Goal: Task Accomplishment & Management: Complete application form

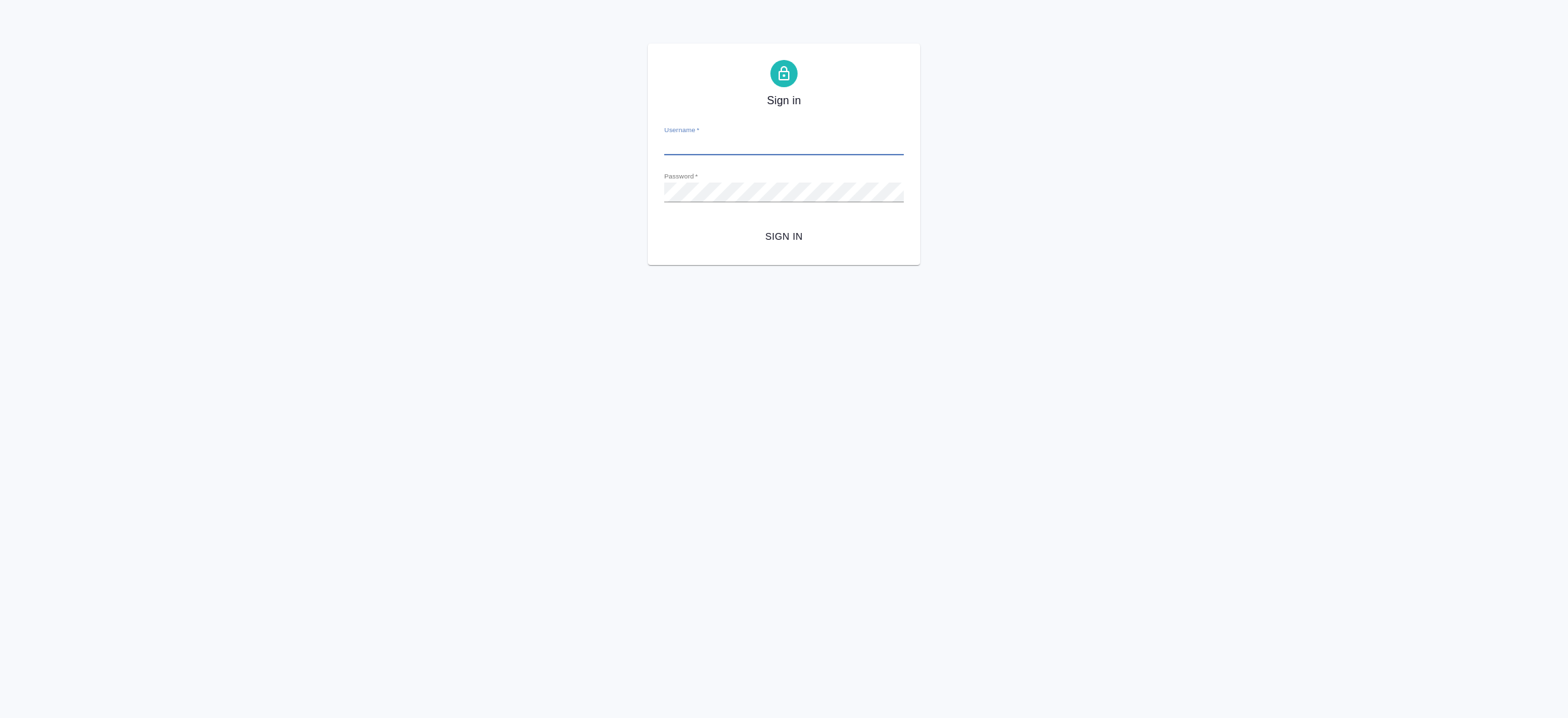
type input "[EMAIL_ADDRESS][DOMAIN_NAME]"
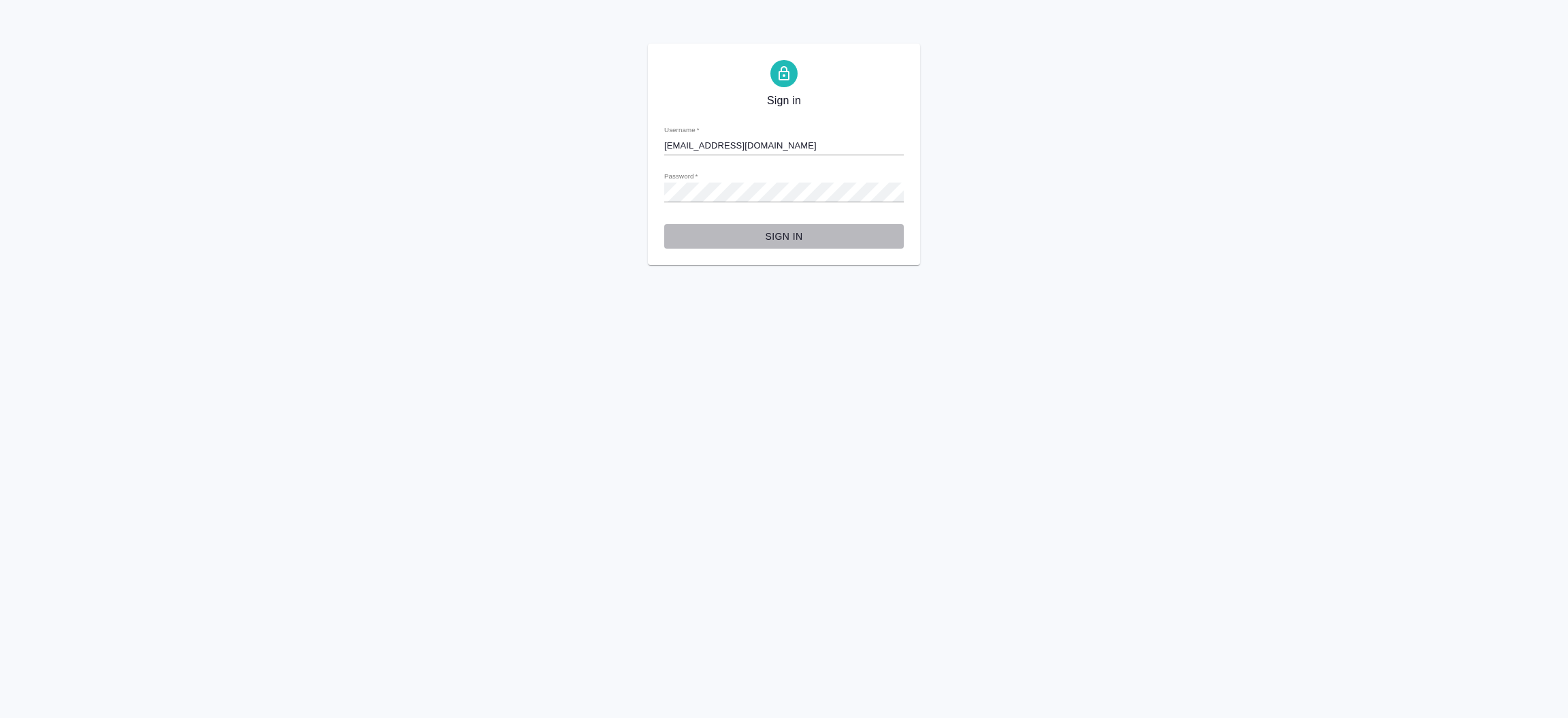
click at [770, 227] on button "Sign in" at bounding box center [783, 236] width 239 height 25
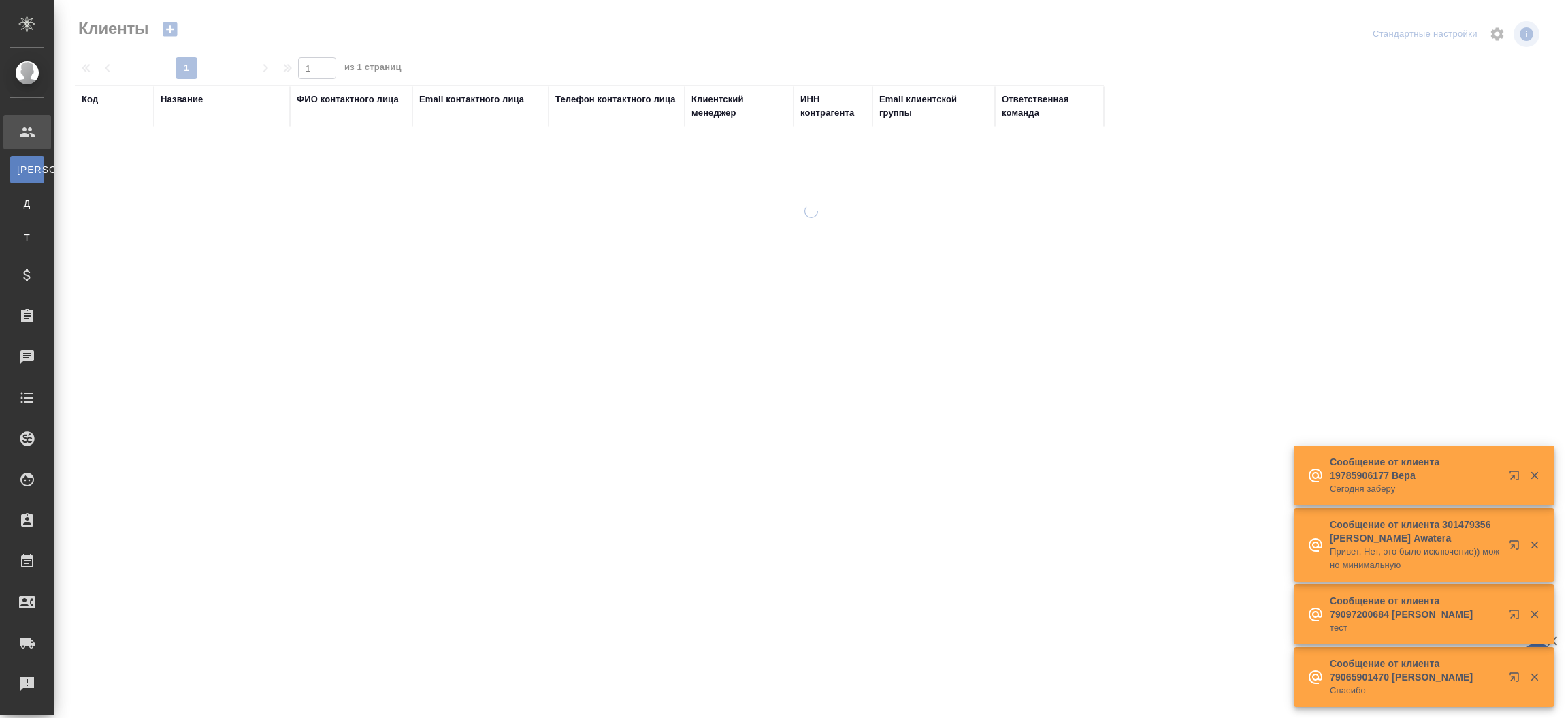
select select "RU"
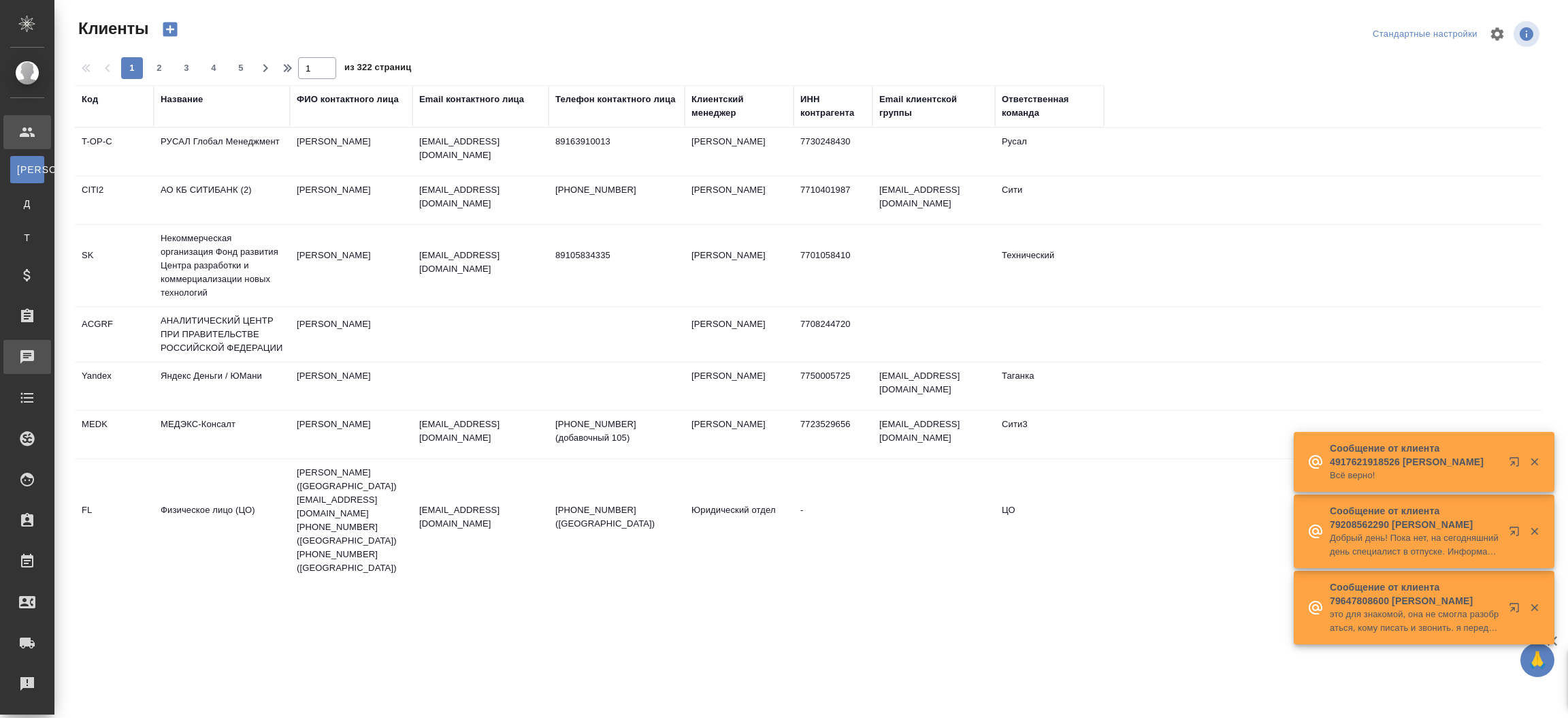
click at [27, 357] on div "Чаты" at bounding box center [10, 357] width 34 height 20
click at [66, 357] on div ".cls-1 fill:#fff; AWATERA Прутько Ирина i.prutko Клиенты К Клиенты Д Договоры Т…" at bounding box center [784, 359] width 1568 height 718
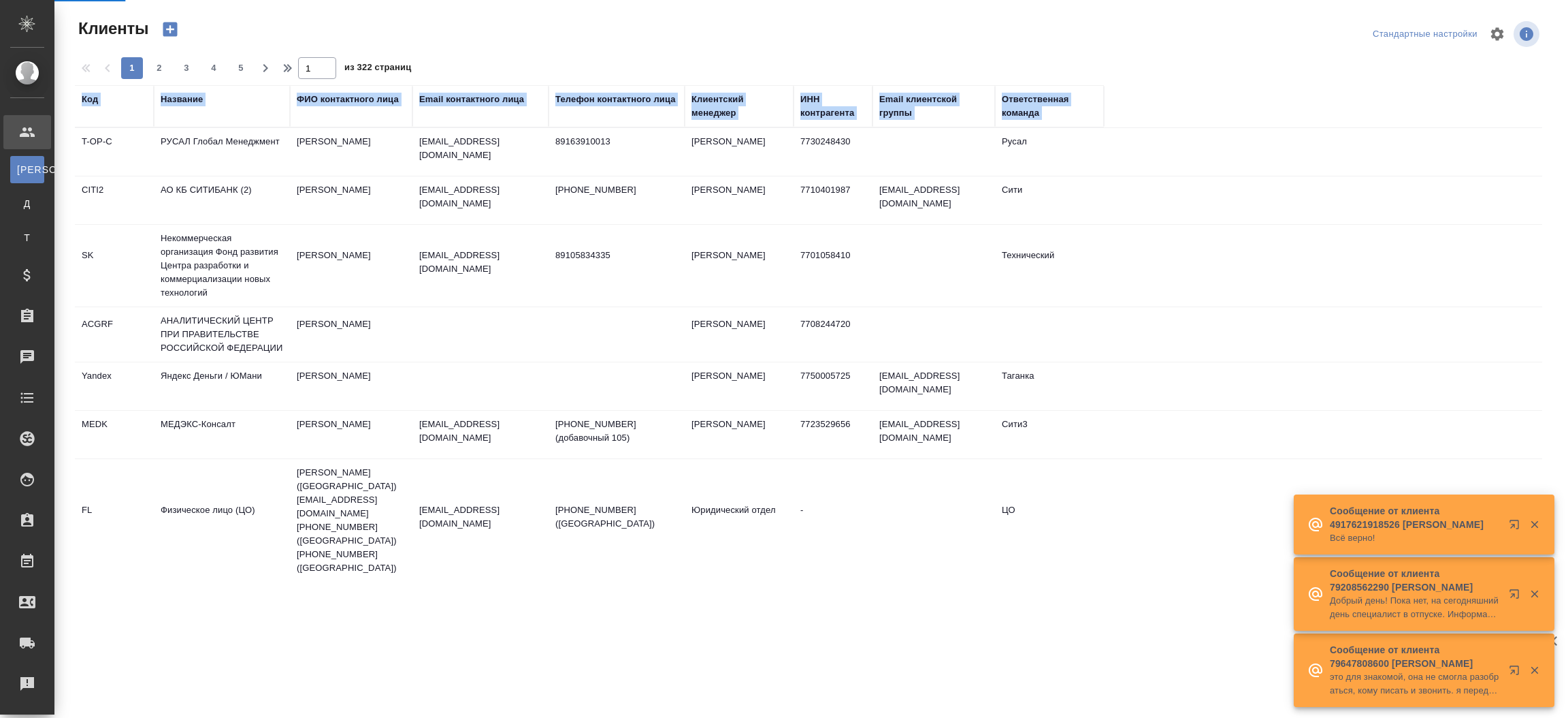
click at [66, 357] on div "Клиенты Стандартные настройки 1 2 3 4 5 1 из 322 страниц Код Название ФИО конта…" at bounding box center [811, 291] width 1514 height 583
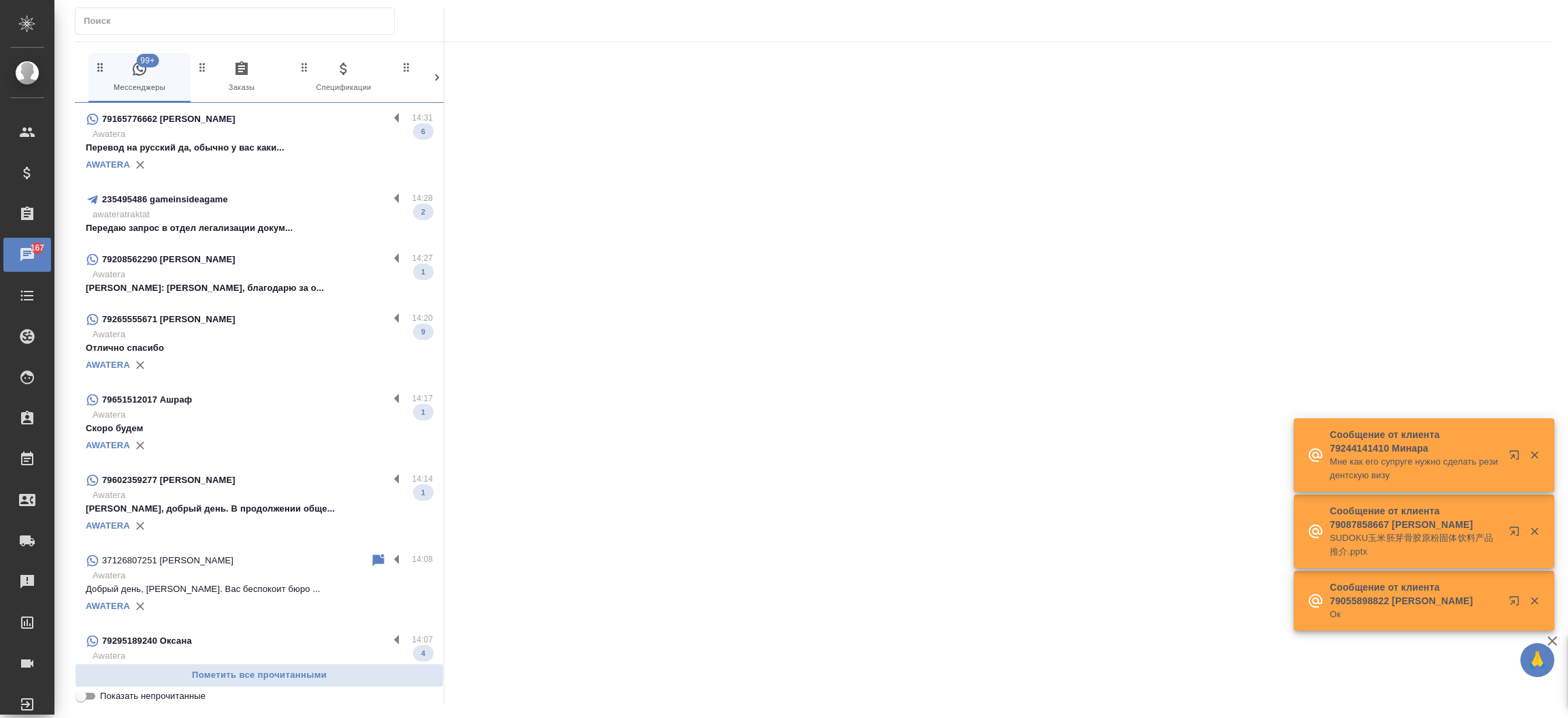
click at [257, 27] on input "text" at bounding box center [239, 20] width 310 height 19
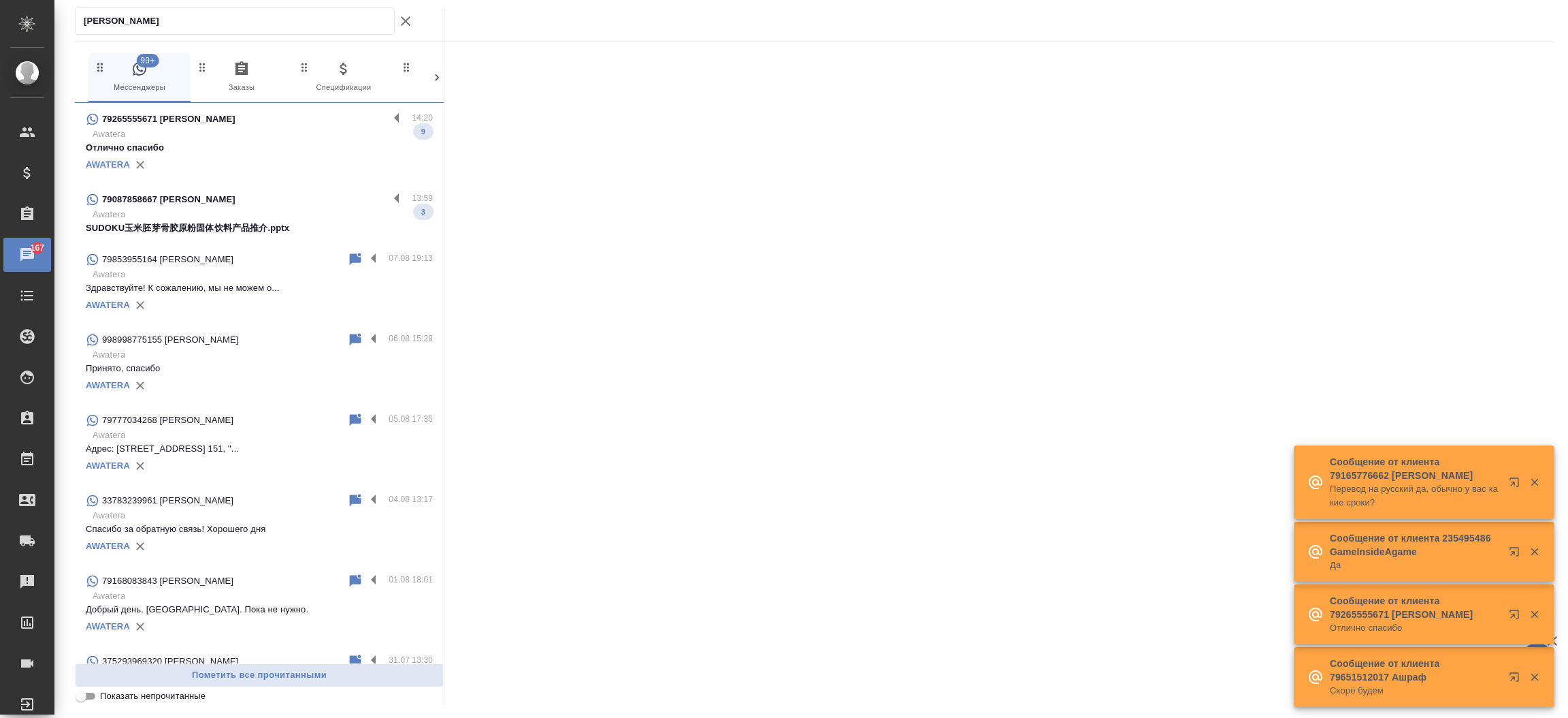
type input "[PERSON_NAME]"
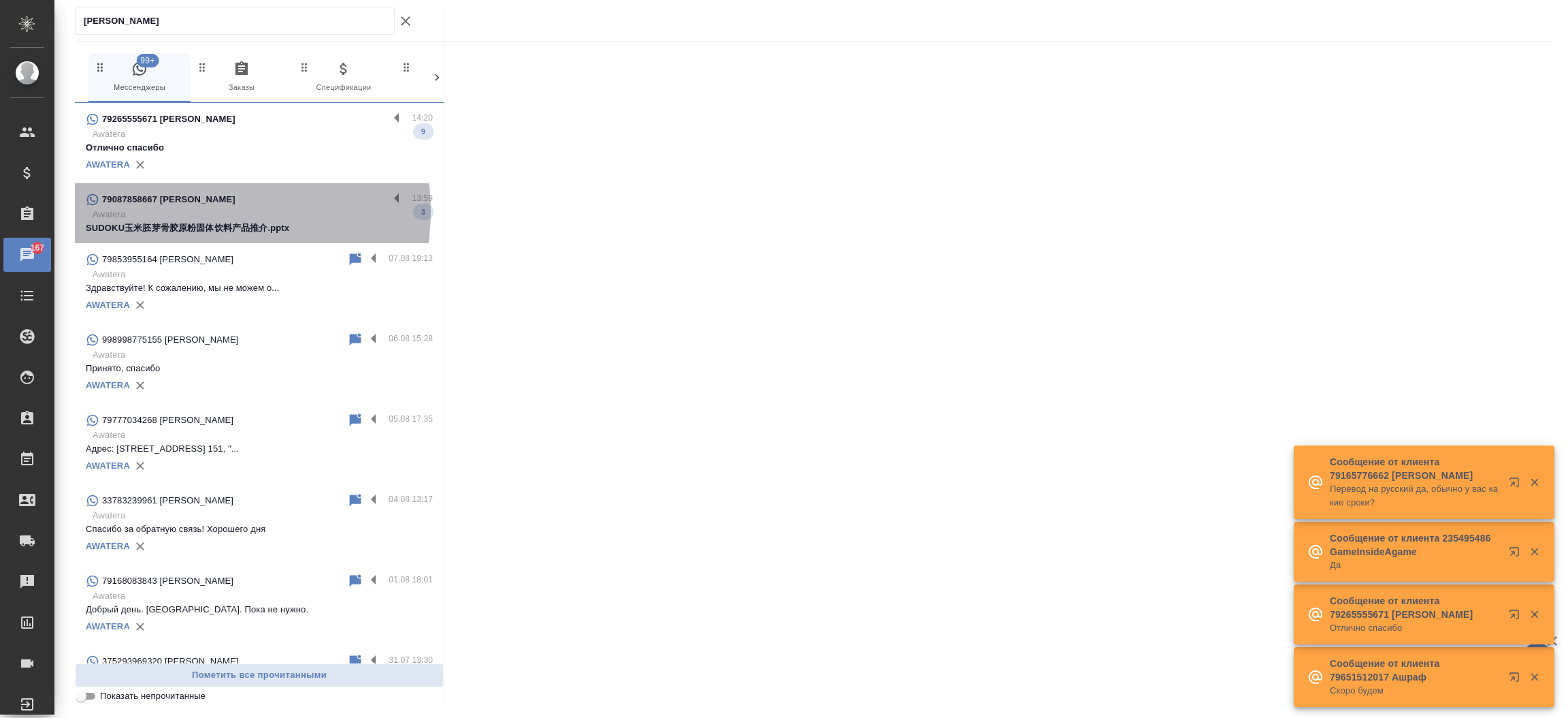
click at [202, 211] on p "Awatera" at bounding box center [263, 215] width 340 height 14
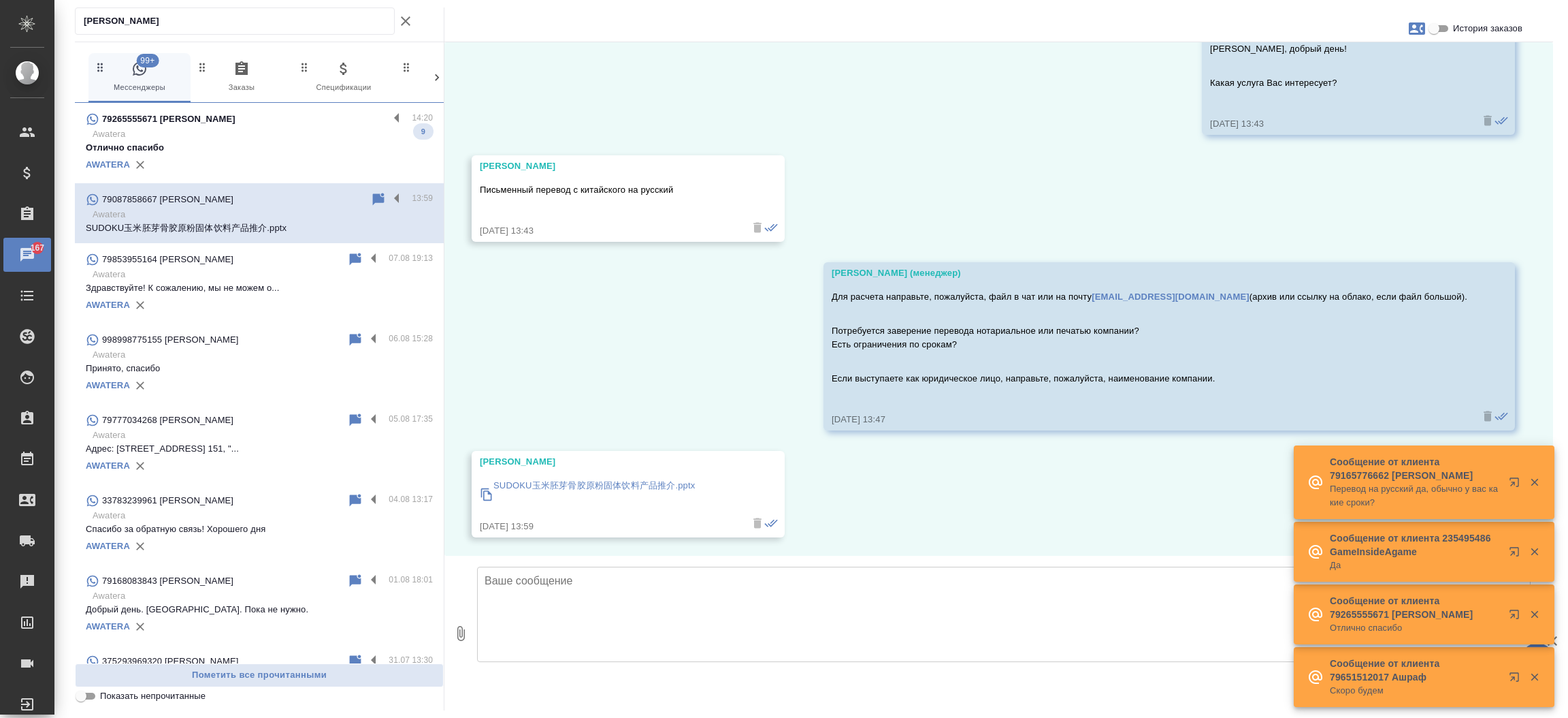
scroll to position [195, 0]
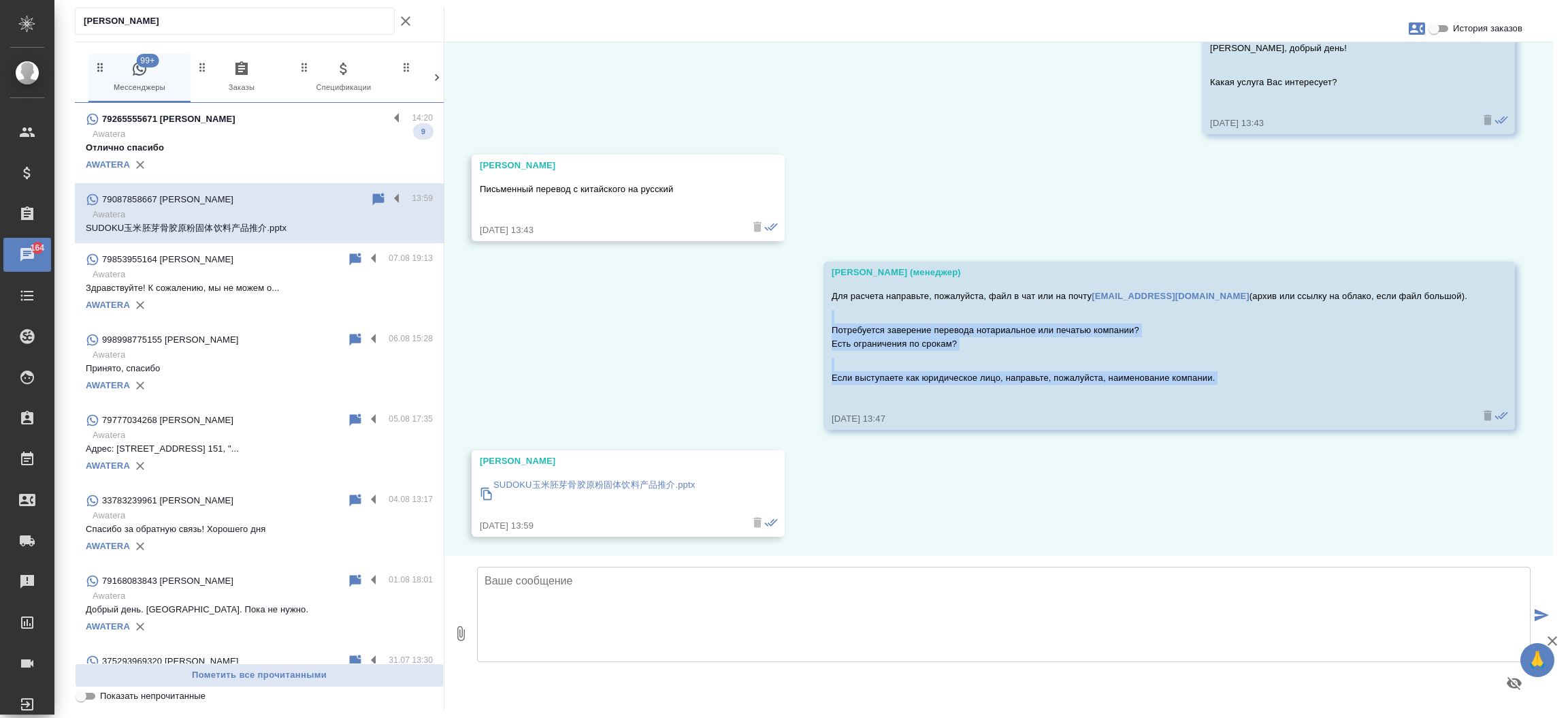
drag, startPoint x: 1555, startPoint y: 398, endPoint x: 1536, endPoint y: 304, distance: 95.9
click at [1536, 304] on div "Анна 99+ Мессенджеры 0 Заказы 0 Спецификации 0 Клиенты 0 Входящие 0 Тендеры 0 И…" at bounding box center [813, 359] width 1493 height 718
click at [1373, 192] on div "20.08, среда Анна Ожидание сообщения. Проверьте свой телефон. 20.08.25, 13:31 К…" at bounding box center [999, 299] width 1109 height 513
click at [554, 480] on p "SUDOKU玉米胚芽骨胶原粉固体饮料产品推介.pptx" at bounding box center [594, 484] width 202 height 14
click at [623, 629] on textarea at bounding box center [1004, 614] width 1054 height 95
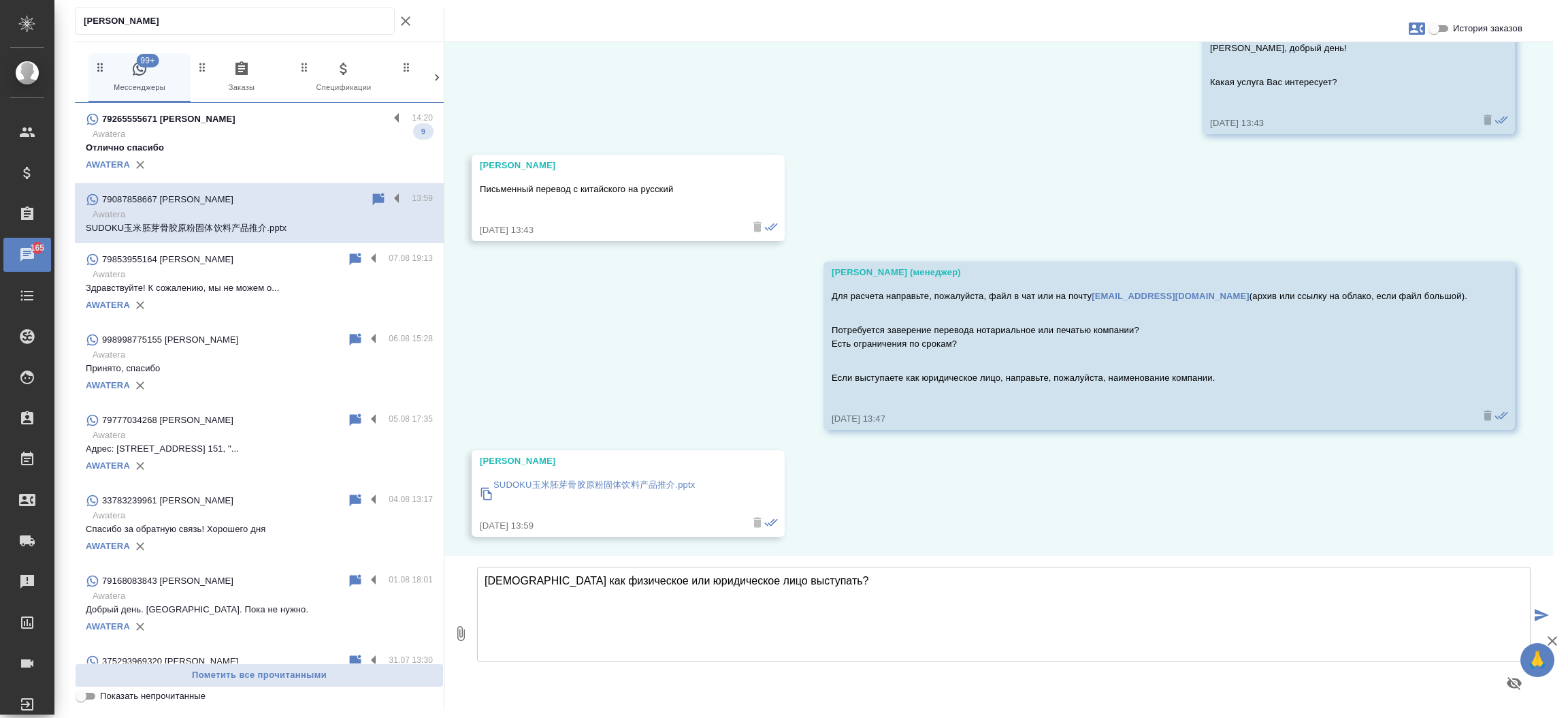
type textarea "Будете как физическое или юридическое лицо выступать?"
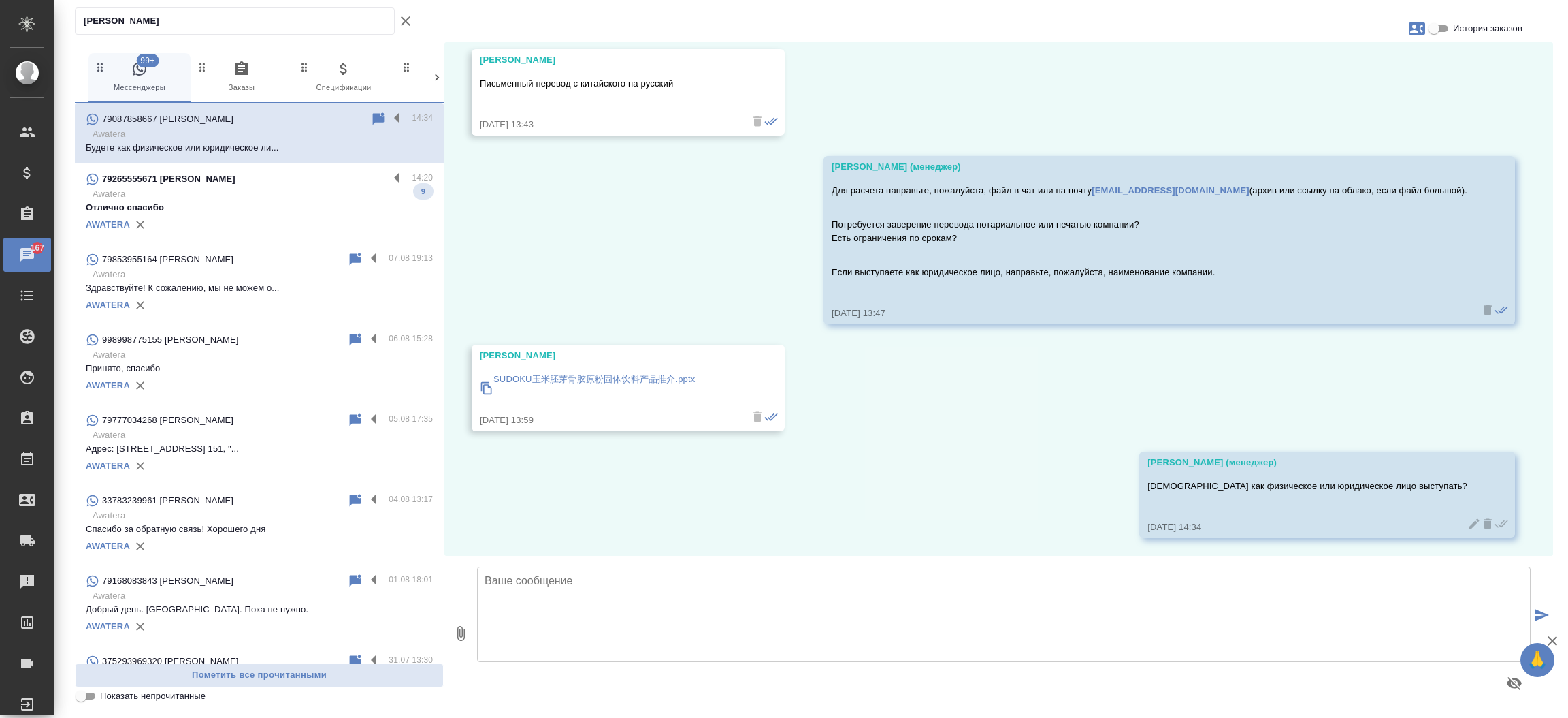
scroll to position [302, 0]
click at [1418, 31] on icon "button" at bounding box center [1417, 29] width 17 height 12
click at [1372, 61] on span "Создать заявку" at bounding box center [1357, 65] width 64 height 14
select select "RU"
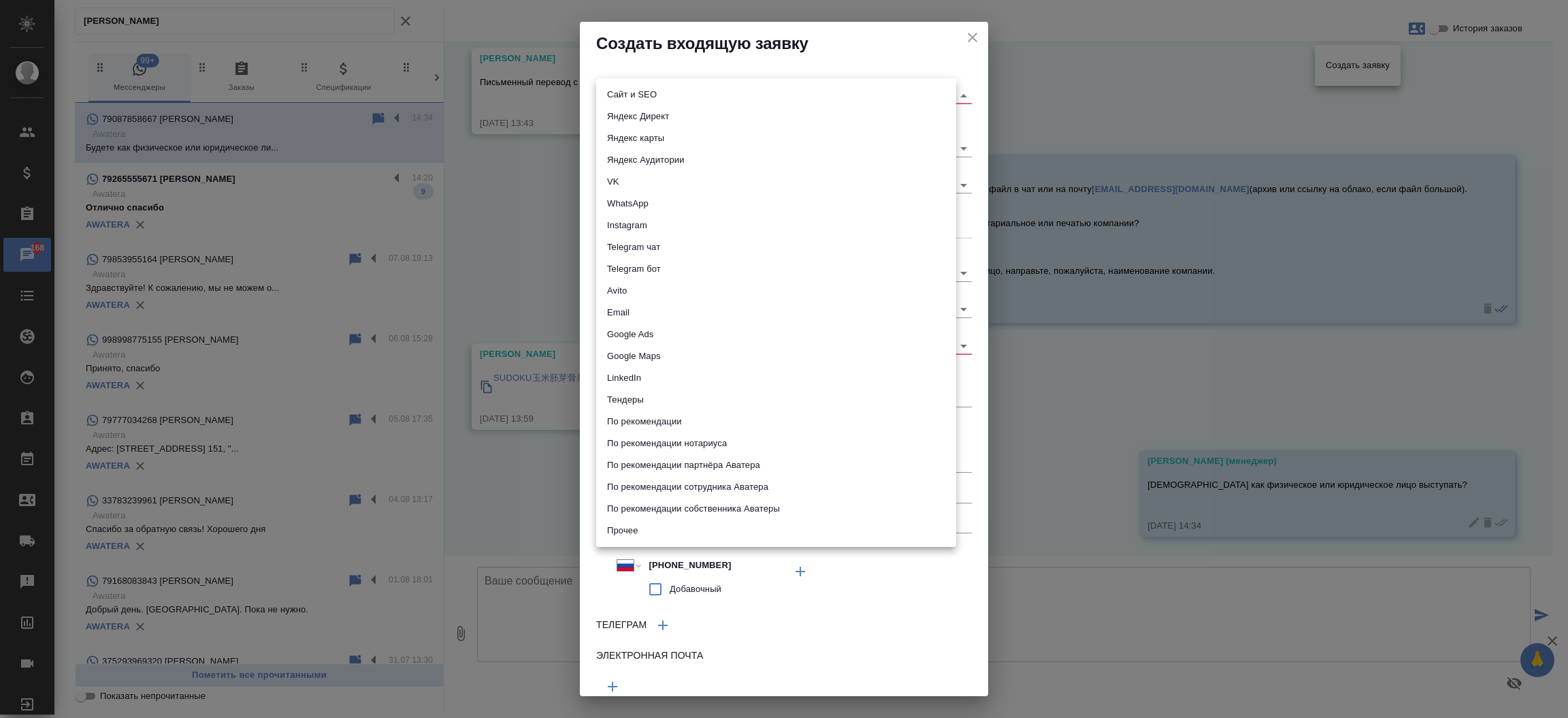
click at [812, 88] on body "🙏 .cls-1 fill:#fff; AWATERA Прутько Ирина i.prutko Клиенты Спецификации Заказы …" at bounding box center [784, 359] width 1568 height 718
click at [812, 88] on li "Сайт и SEO" at bounding box center [776, 94] width 360 height 22
type input "seo"
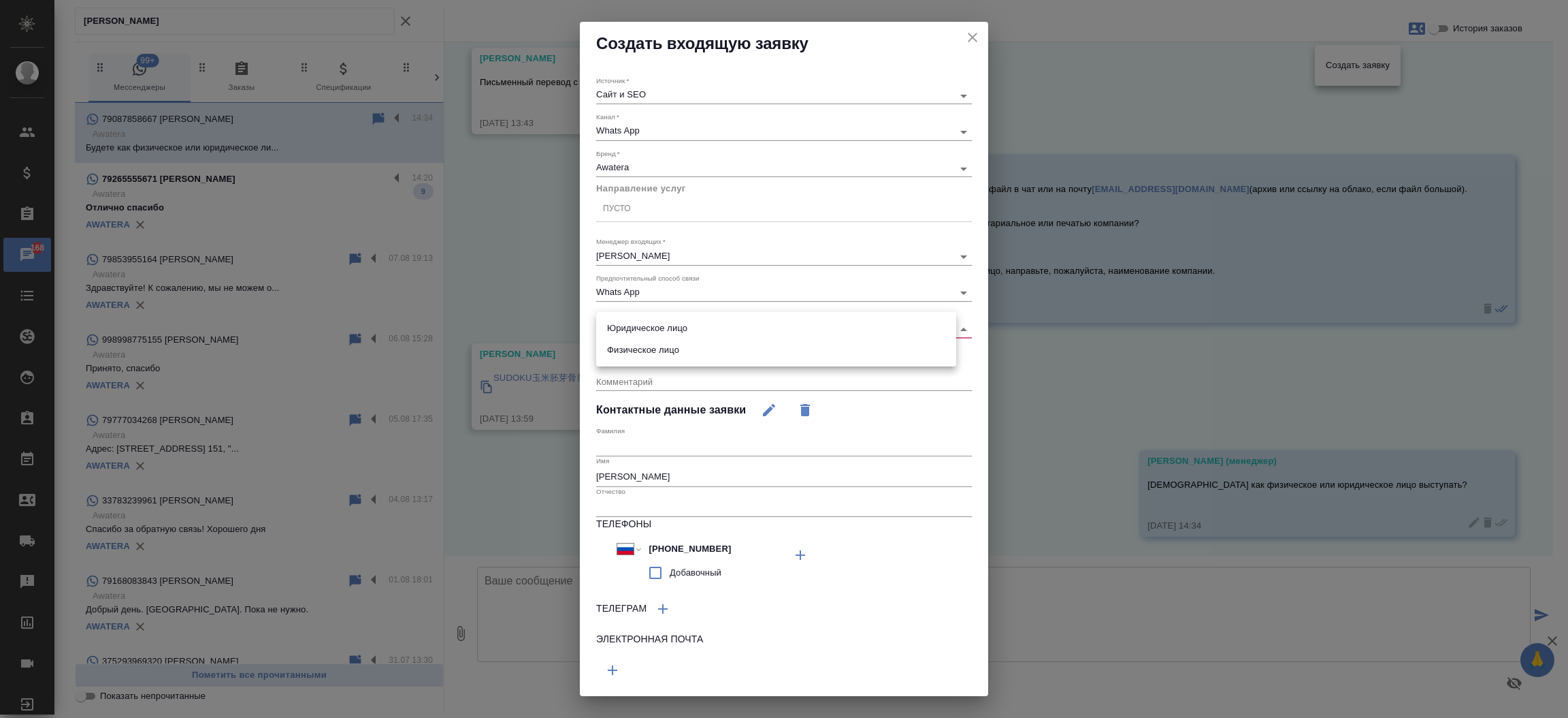
click at [683, 331] on body "🙏 .cls-1 fill:#fff; AWATERA Прутько Ирина i.prutko Клиенты Спецификации Заказы …" at bounding box center [784, 359] width 1568 height 718
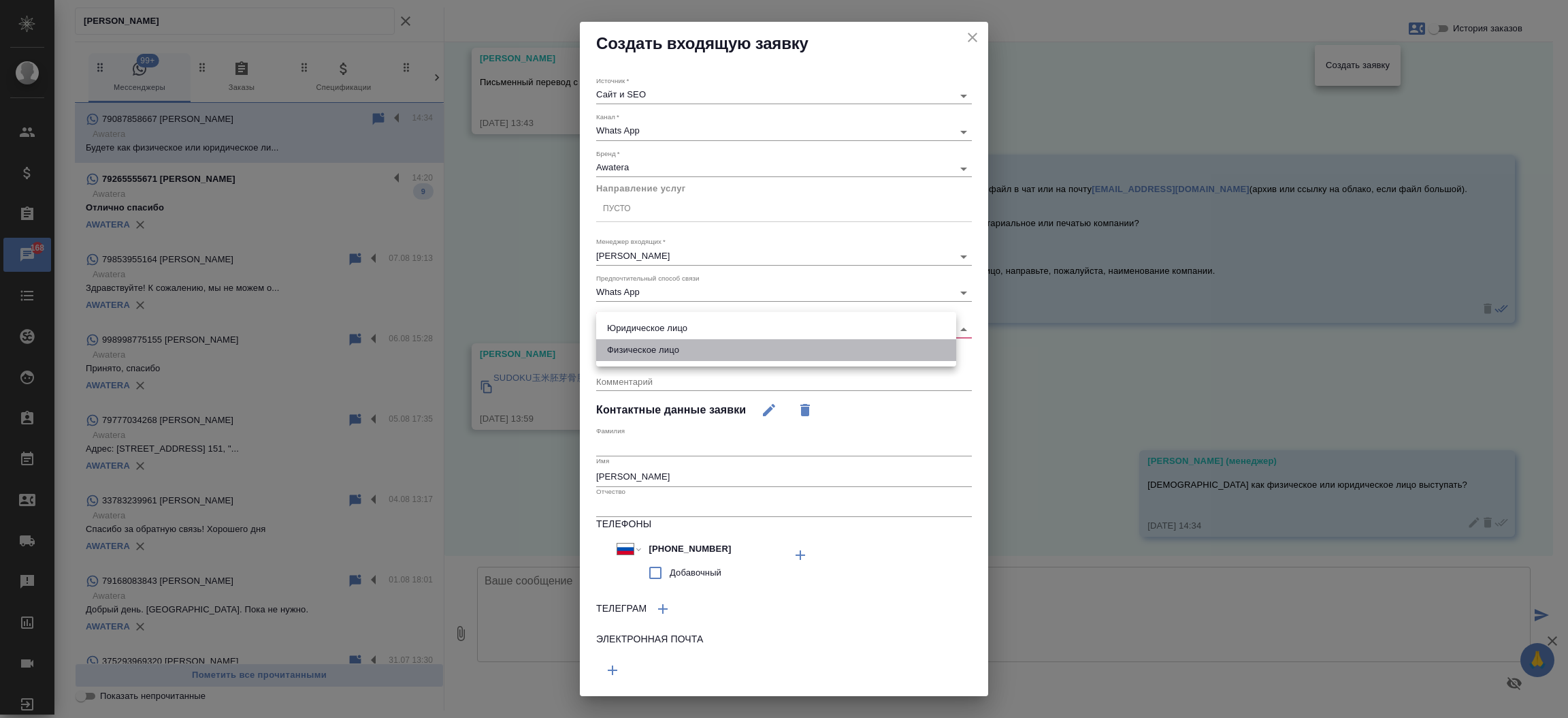
click at [674, 357] on li "Физическое лицо" at bounding box center [776, 350] width 360 height 22
type input "private"
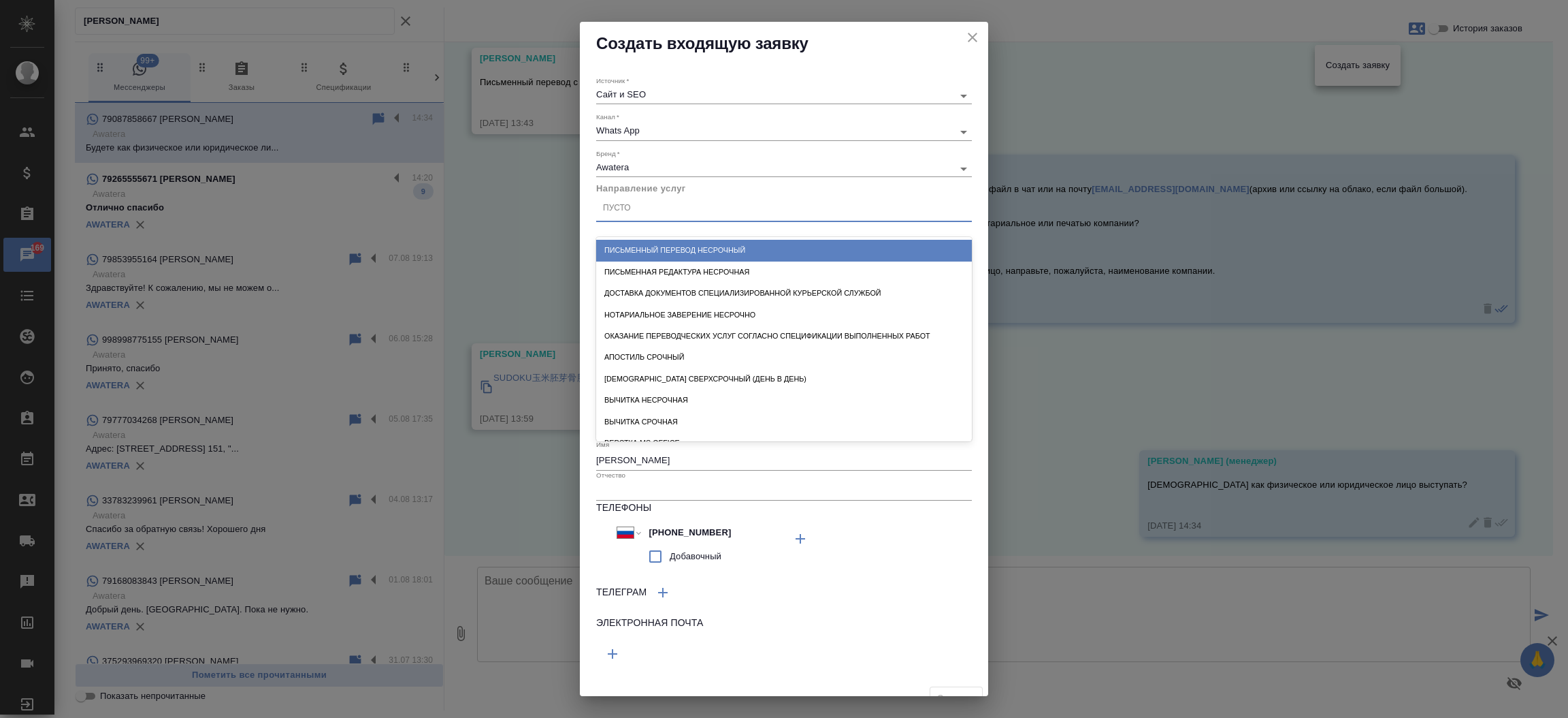
click at [629, 209] on div "Пусто" at bounding box center [616, 208] width 28 height 11
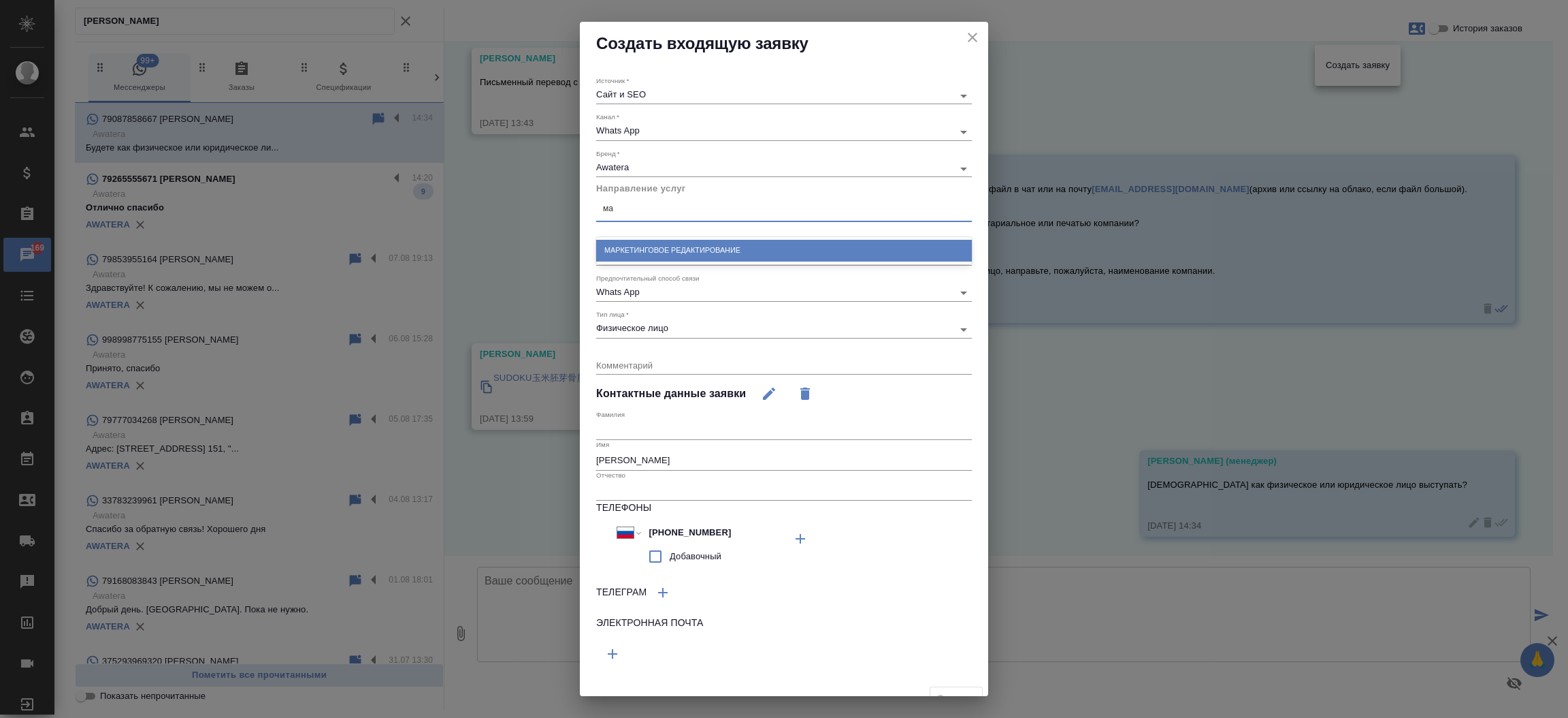
type input "м"
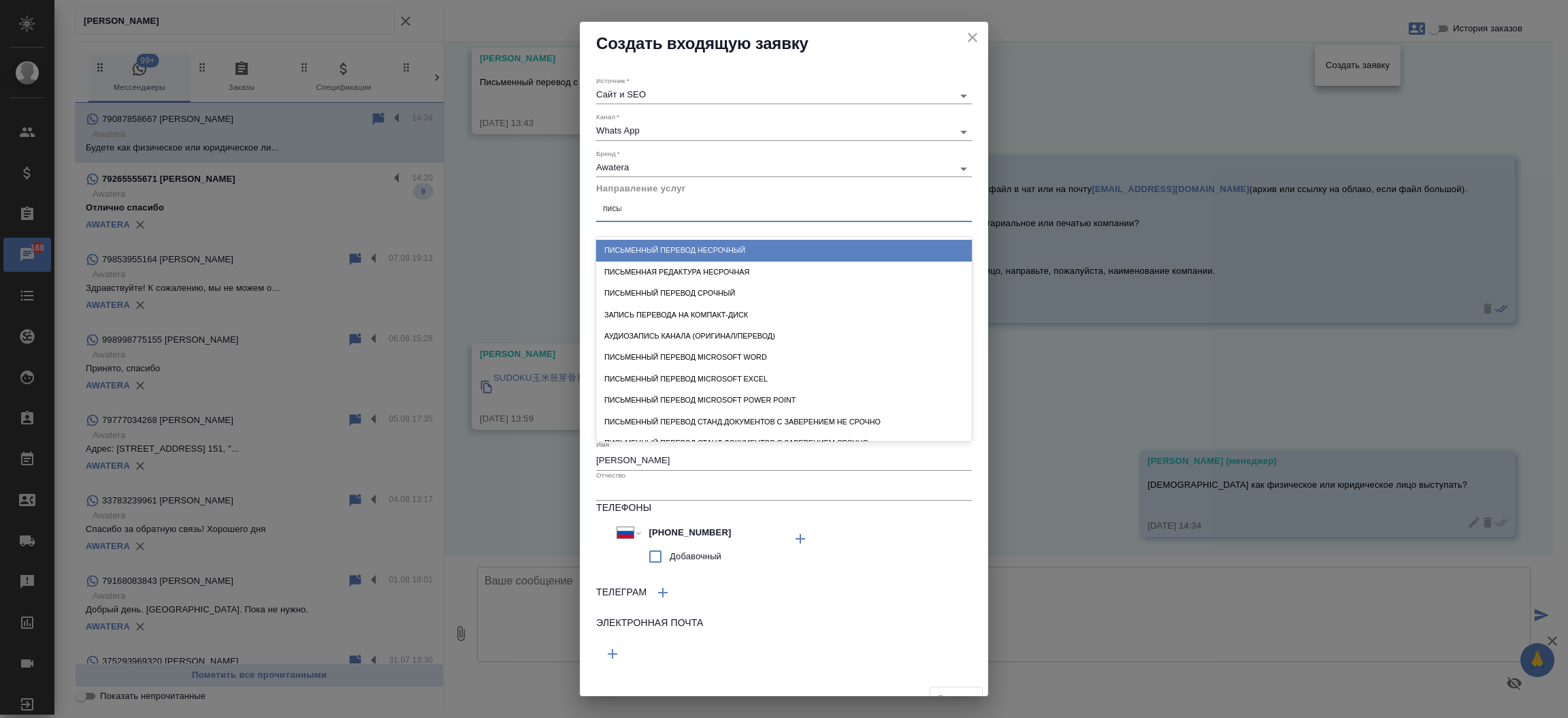
type input "письме"
click at [663, 253] on div "Письменный перевод несрочный" at bounding box center [783, 250] width 375 height 21
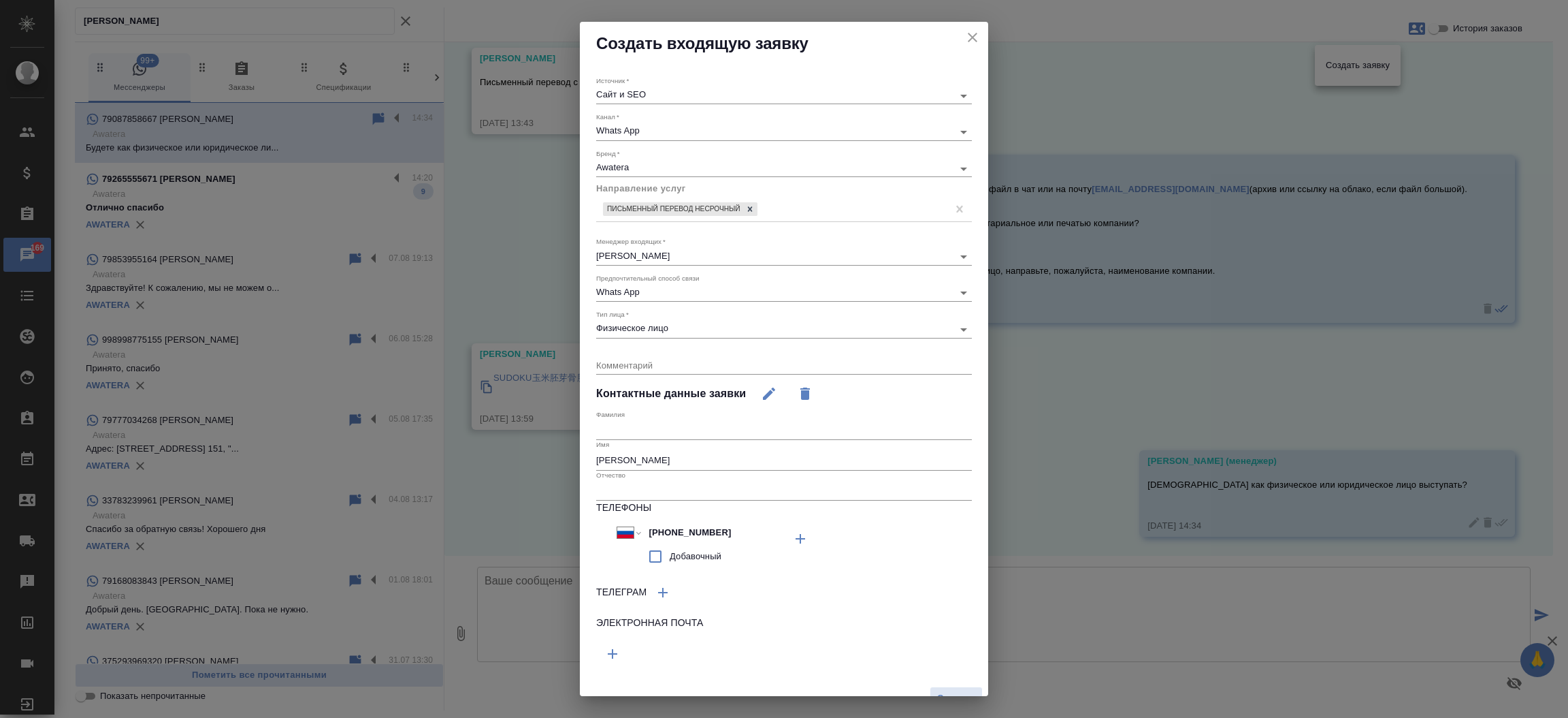
scroll to position [18, 0]
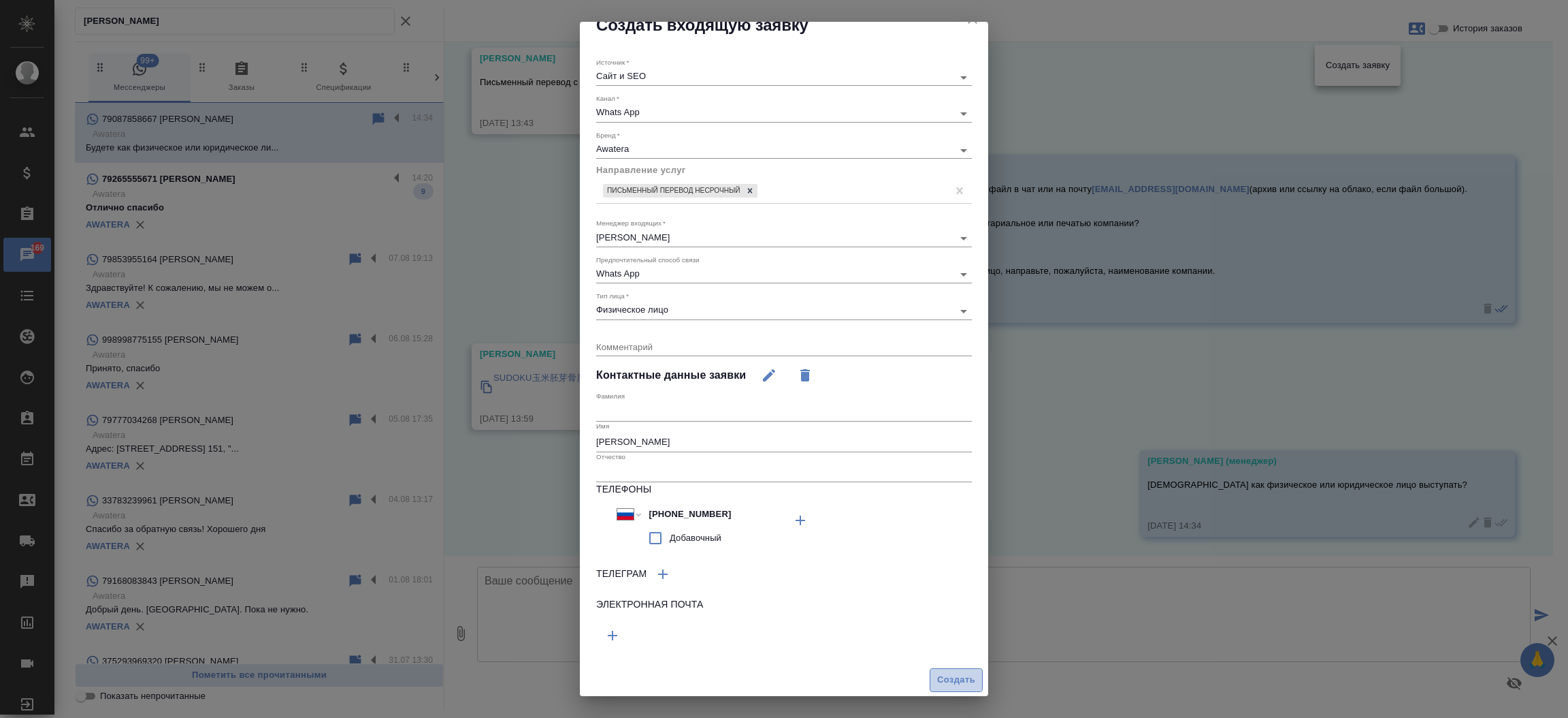
click at [940, 684] on span "Создать" at bounding box center [956, 679] width 38 height 16
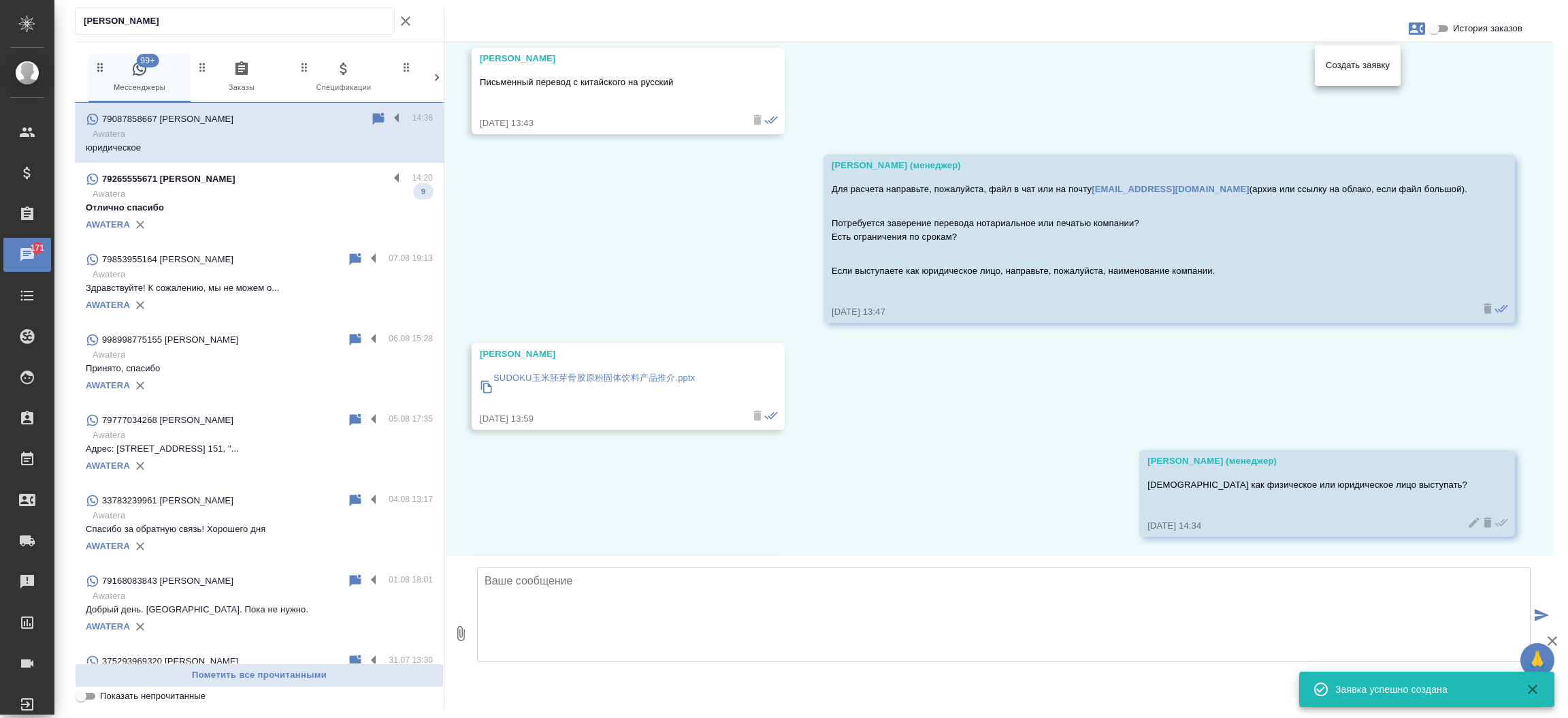
scroll to position [409, 0]
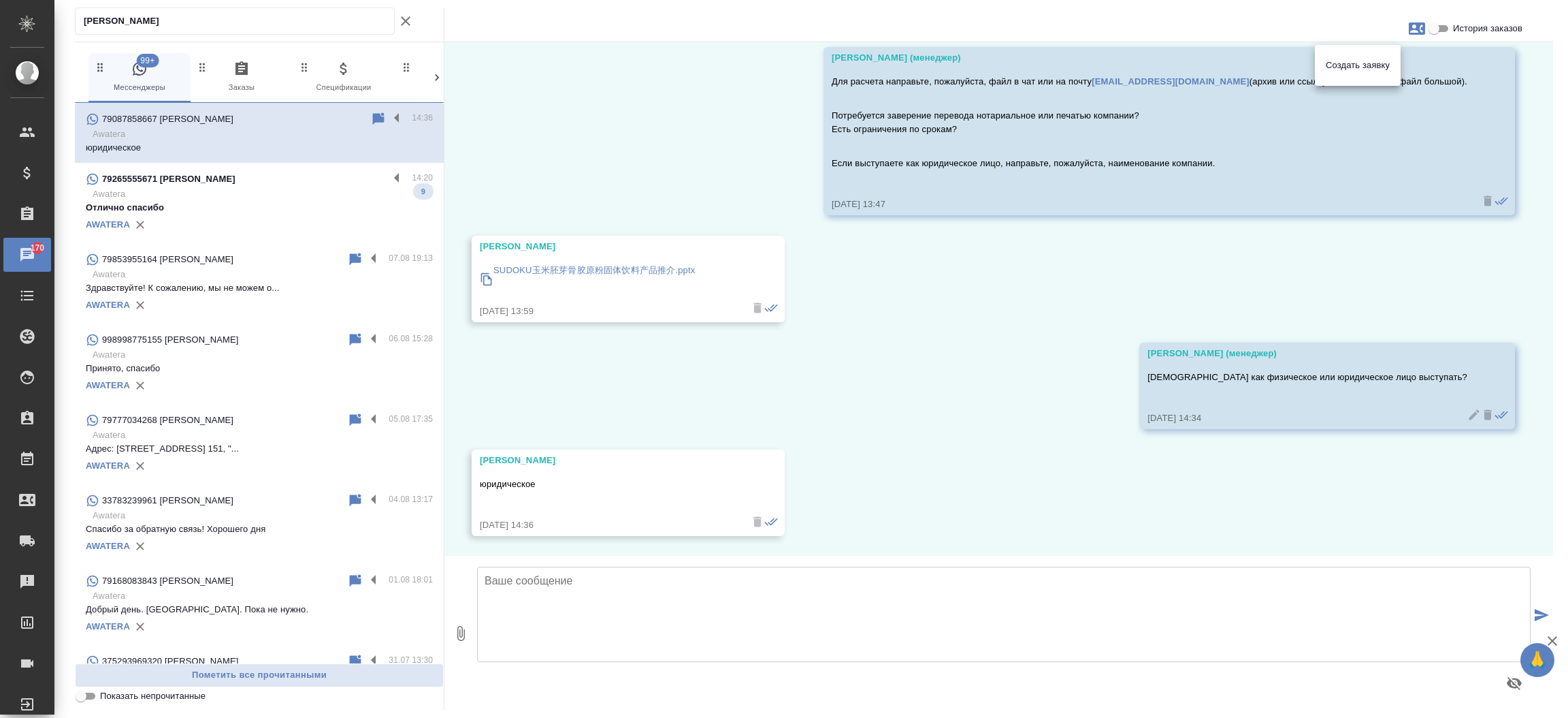
click at [616, 595] on div at bounding box center [784, 359] width 1568 height 718
click at [616, 595] on textarea at bounding box center [1004, 614] width 1054 height 95
type textarea "От какой компании будете работать?"
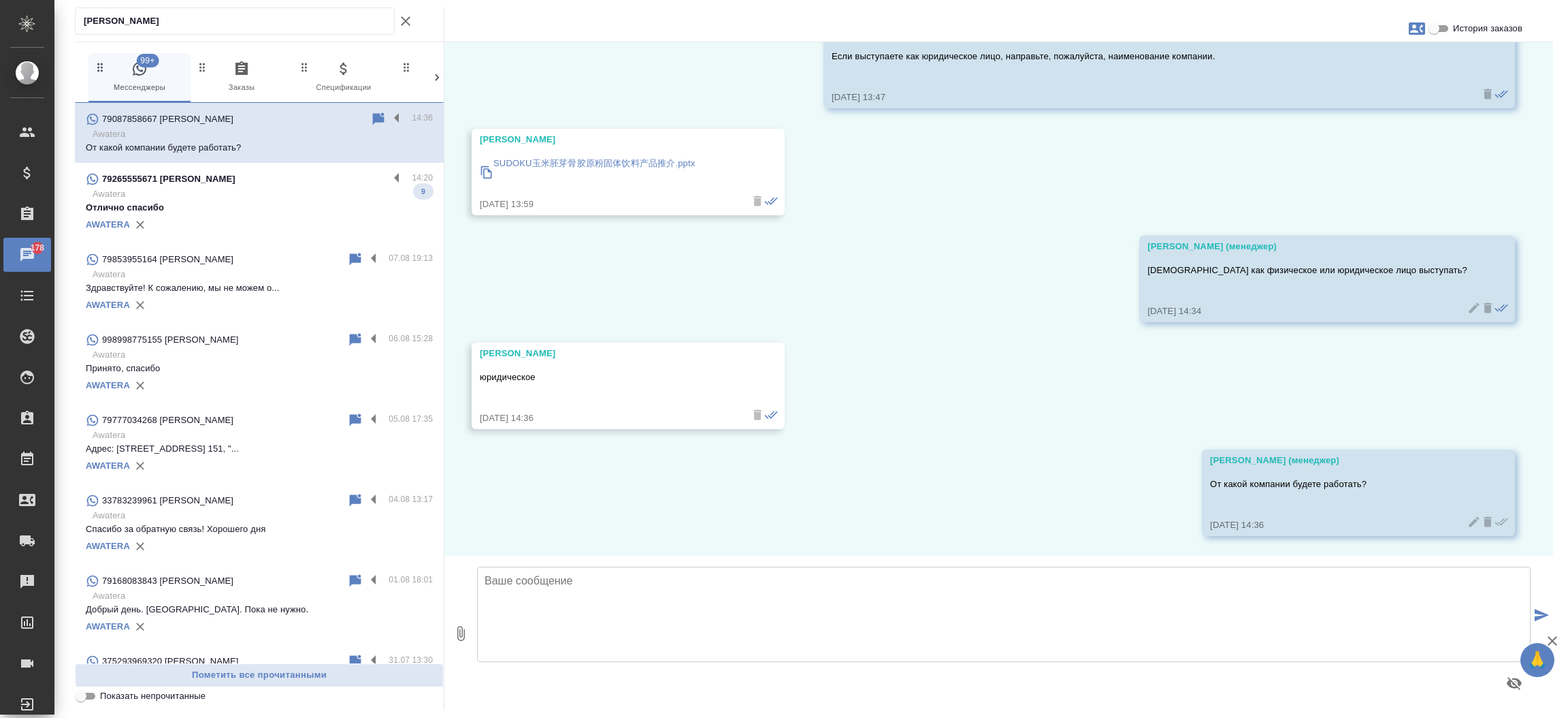
click at [910, 540] on div "20.08, среда Анна Ожидание сообщения. Проверьте свой телефон. 20.08.25, 13:31 К…" at bounding box center [999, 299] width 1109 height 513
click at [1551, 636] on icon "button" at bounding box center [1552, 641] width 17 height 17
click at [1001, 249] on div "20.08, среда Анна Ожидание сообщения. Проверьте свой телефон. 20.08.25, 13:31 К…" at bounding box center [999, 299] width 1109 height 513
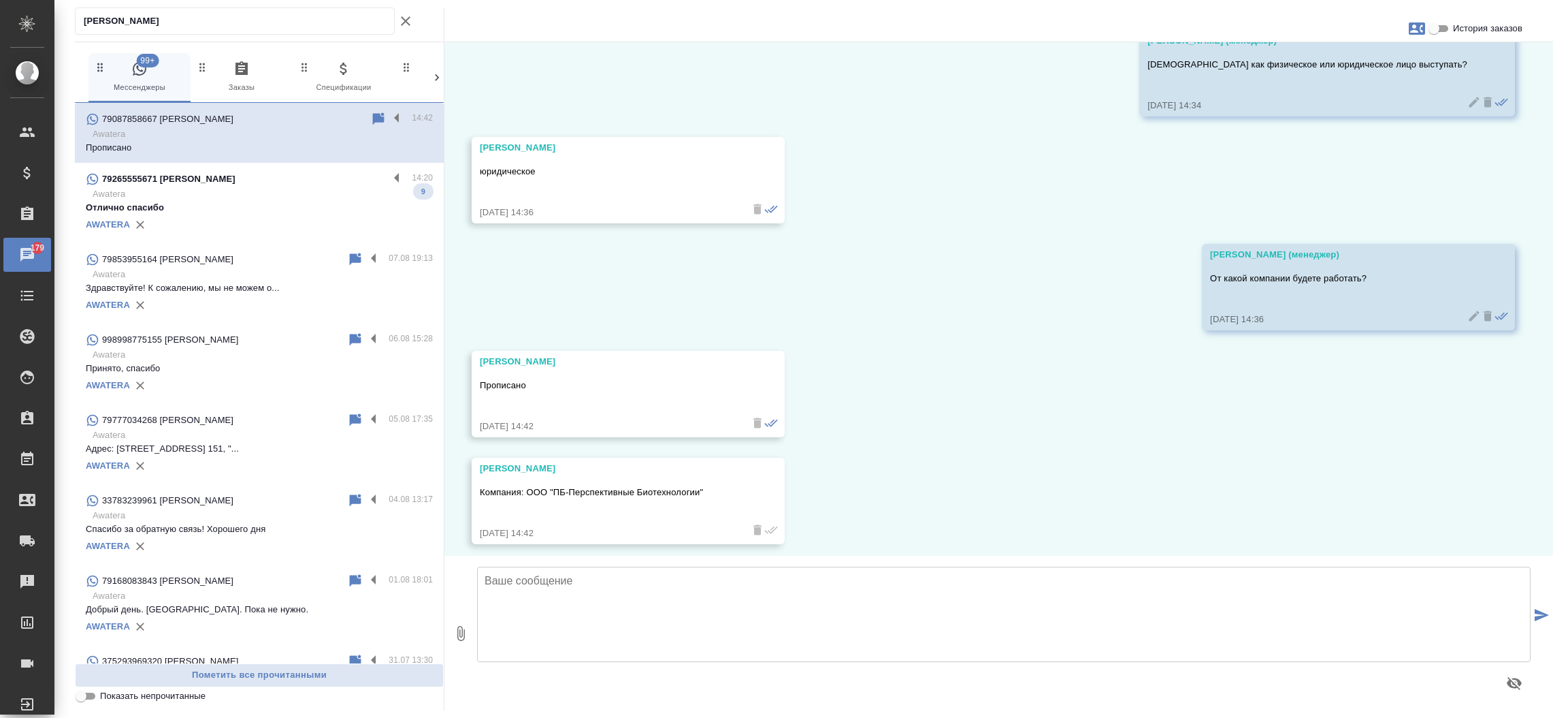
scroll to position [729, 0]
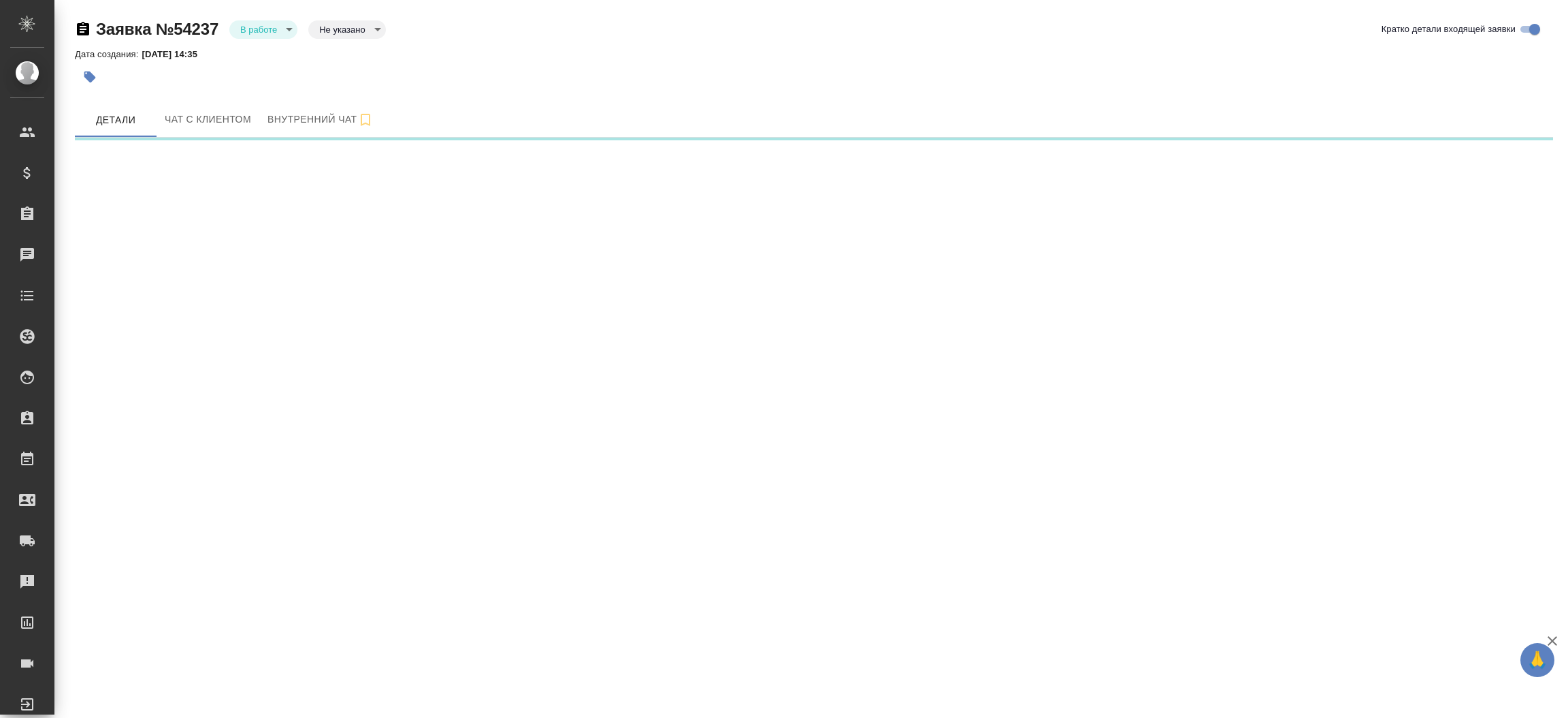
select select "RU"
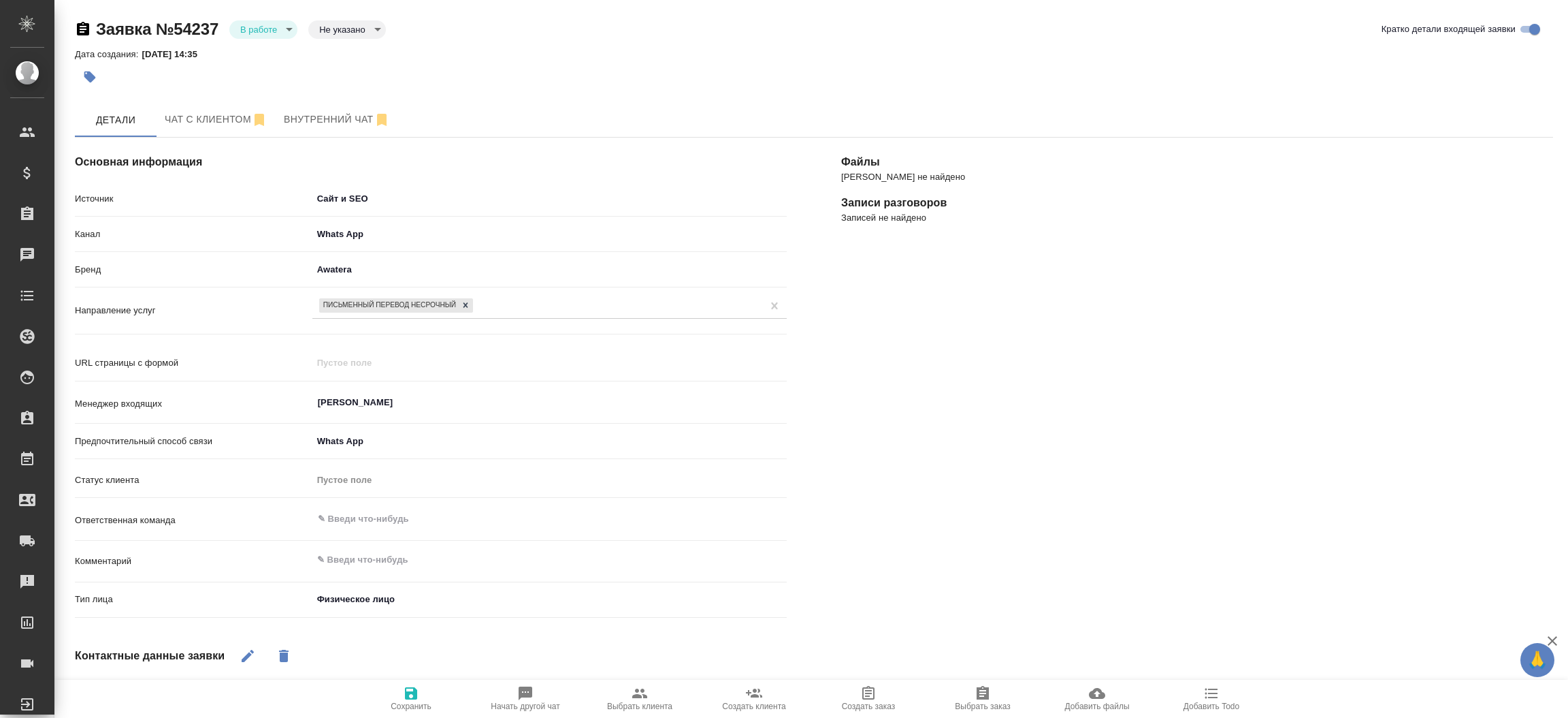
type textarea "x"
click at [220, 117] on span "Чат с клиентом" at bounding box center [216, 119] width 103 height 17
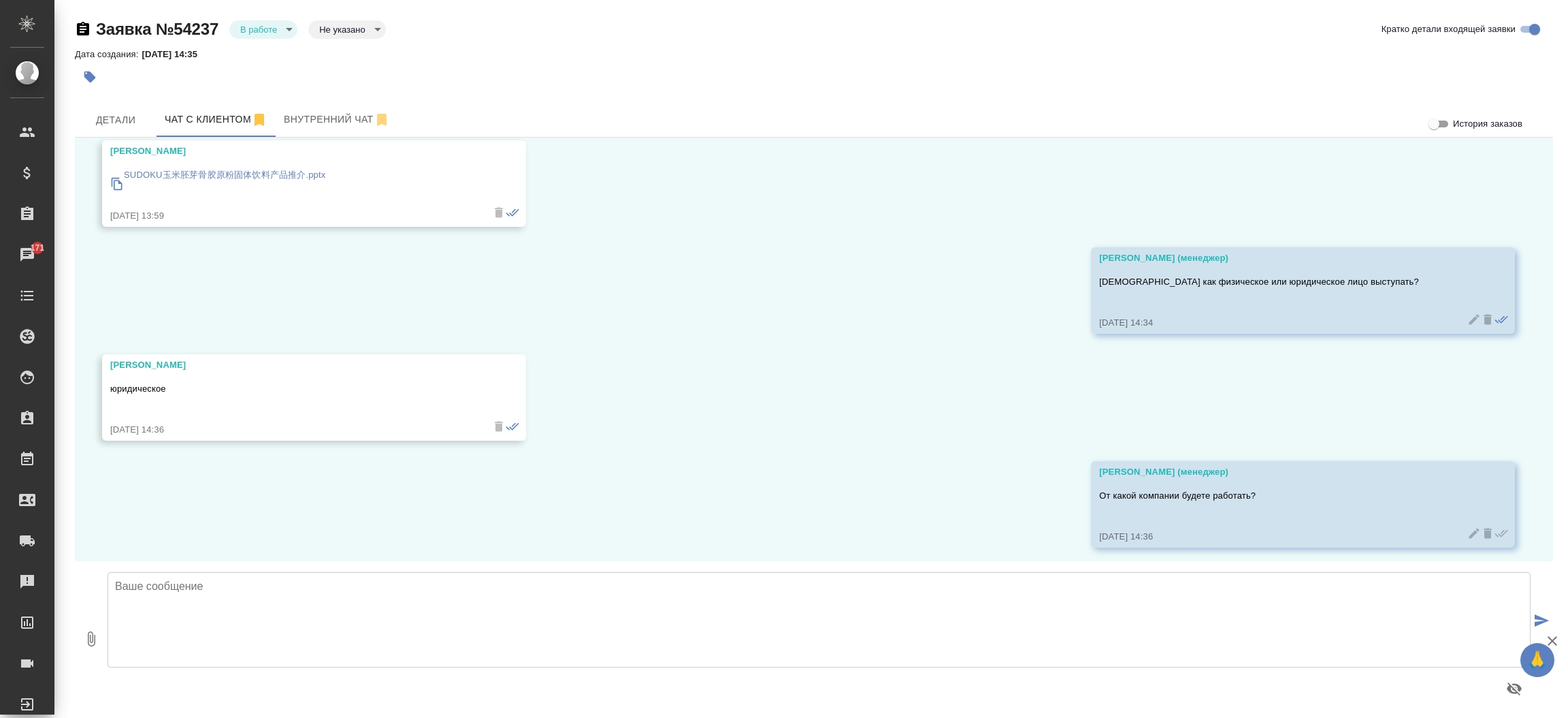
scroll to position [606, 0]
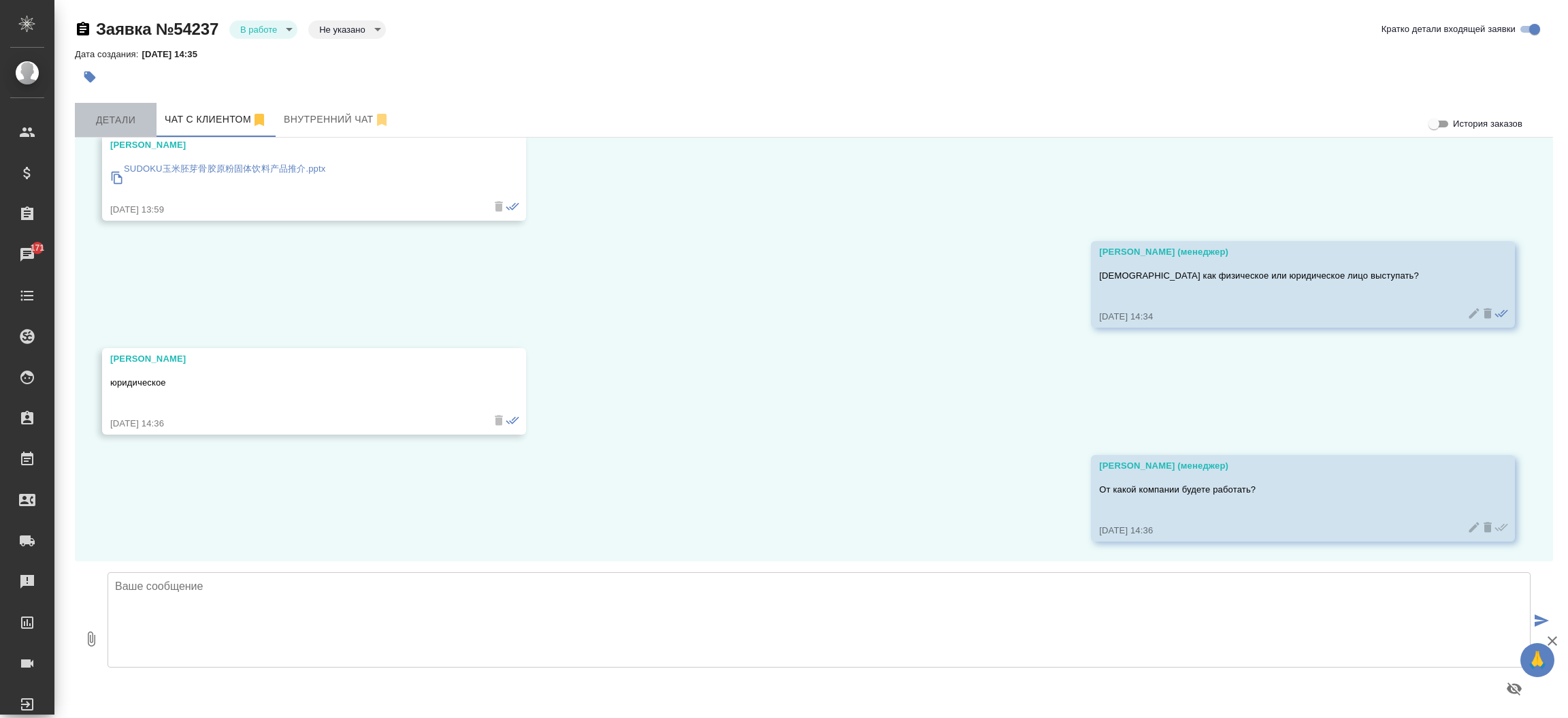
click at [95, 114] on span "Детали" at bounding box center [116, 120] width 65 height 17
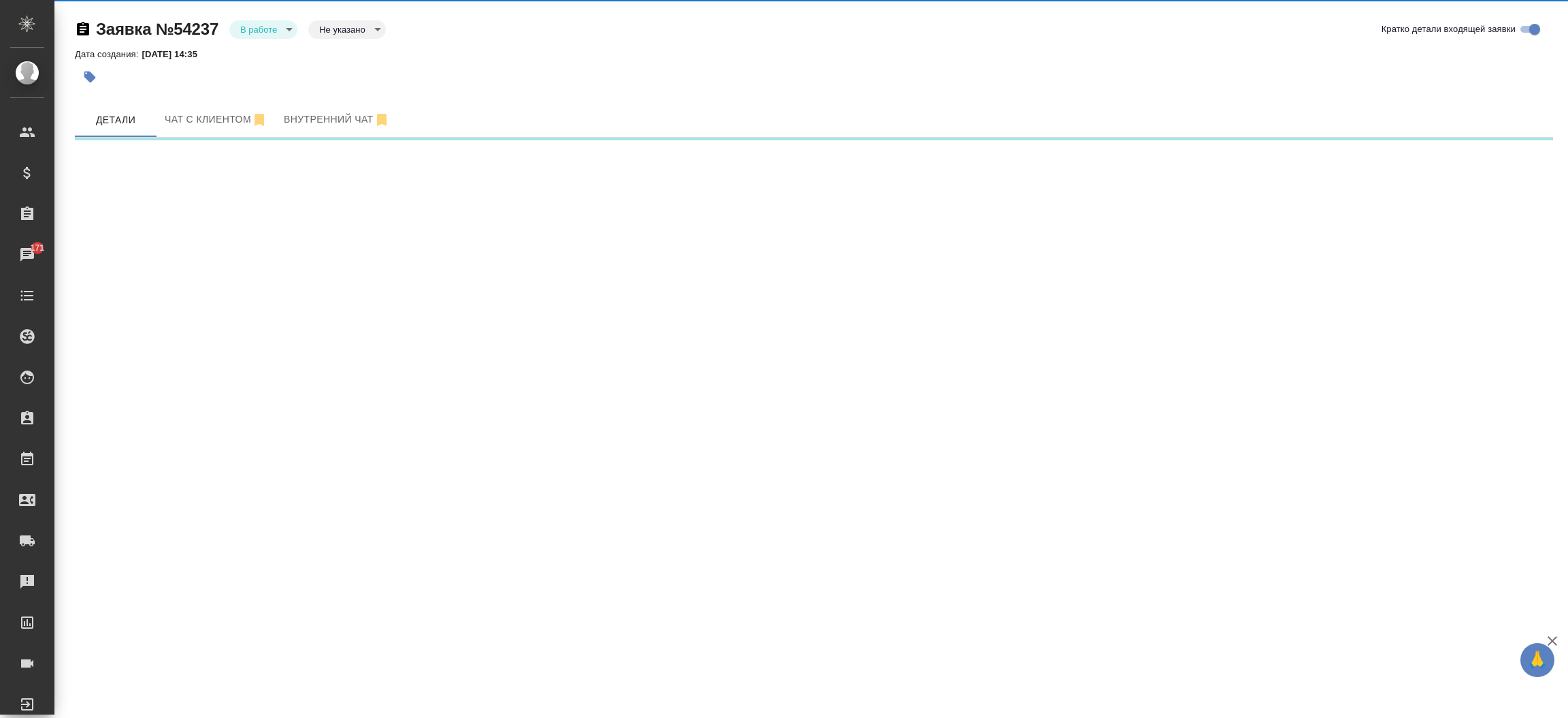
select select "RU"
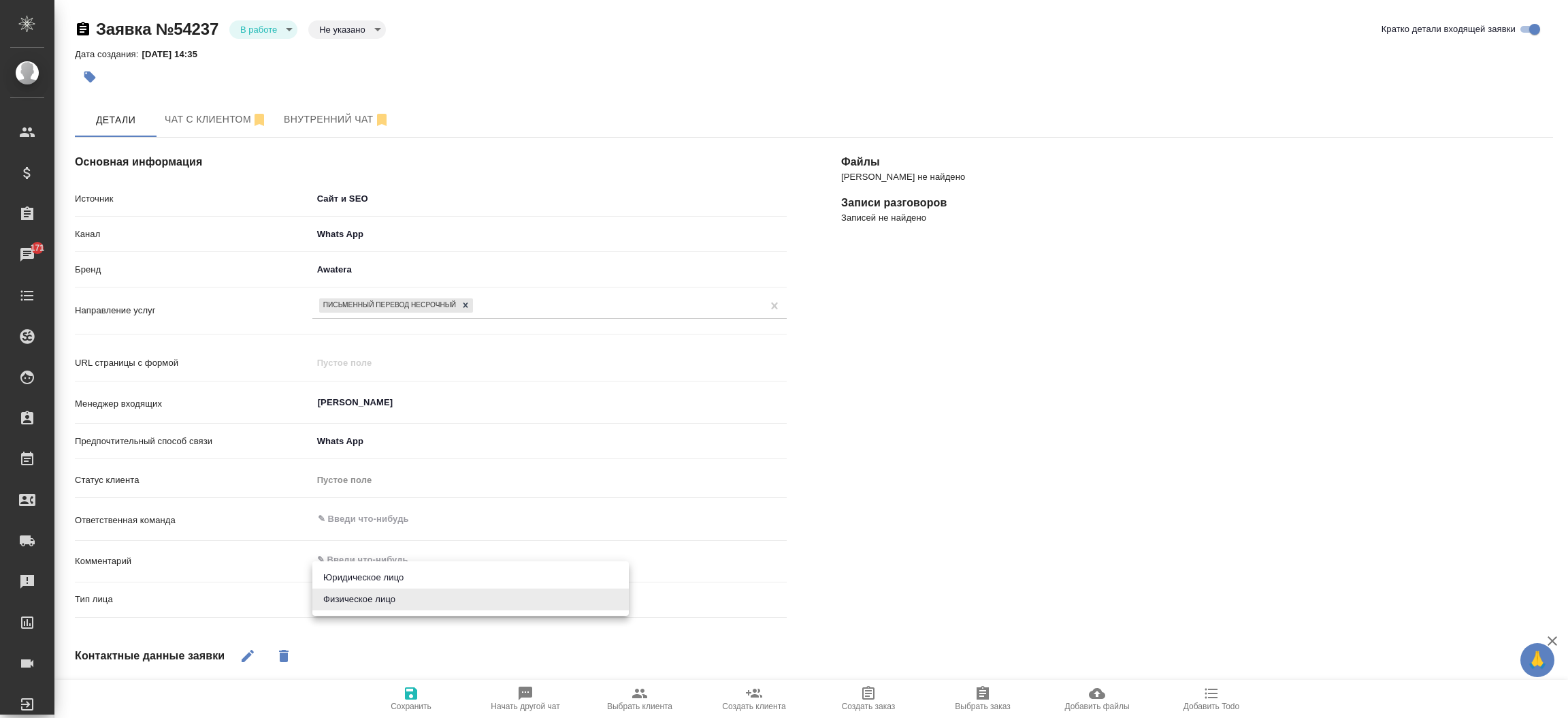
click at [366, 603] on body "🙏 .cls-1 fill:#fff; AWATERA Прутько Ирина i.prutko Клиенты Спецификации Заказы …" at bounding box center [784, 359] width 1568 height 718
click at [381, 577] on li "Юридическое лицо" at bounding box center [471, 577] width 316 height 22
type textarea "x"
type input "company"
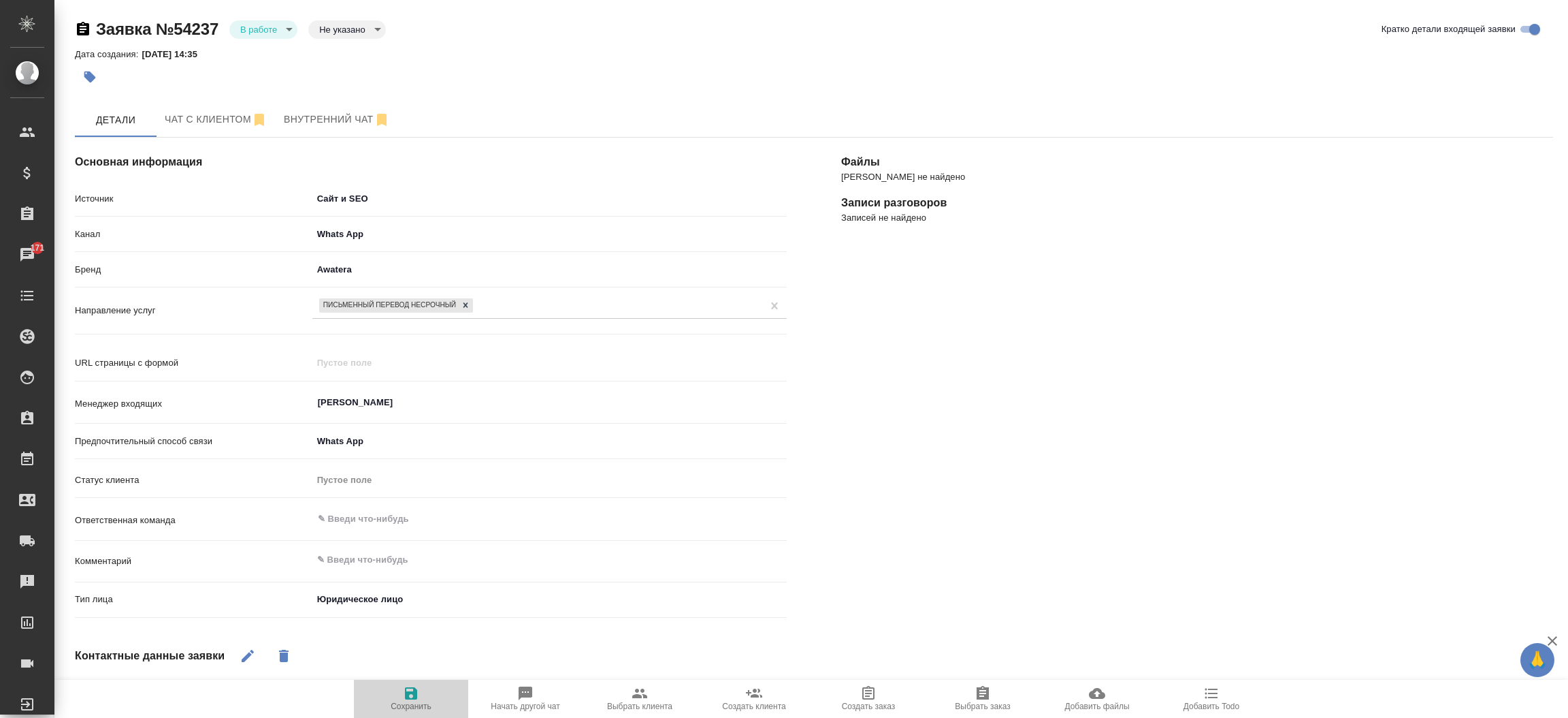
click at [425, 694] on span "Сохранить" at bounding box center [411, 698] width 98 height 26
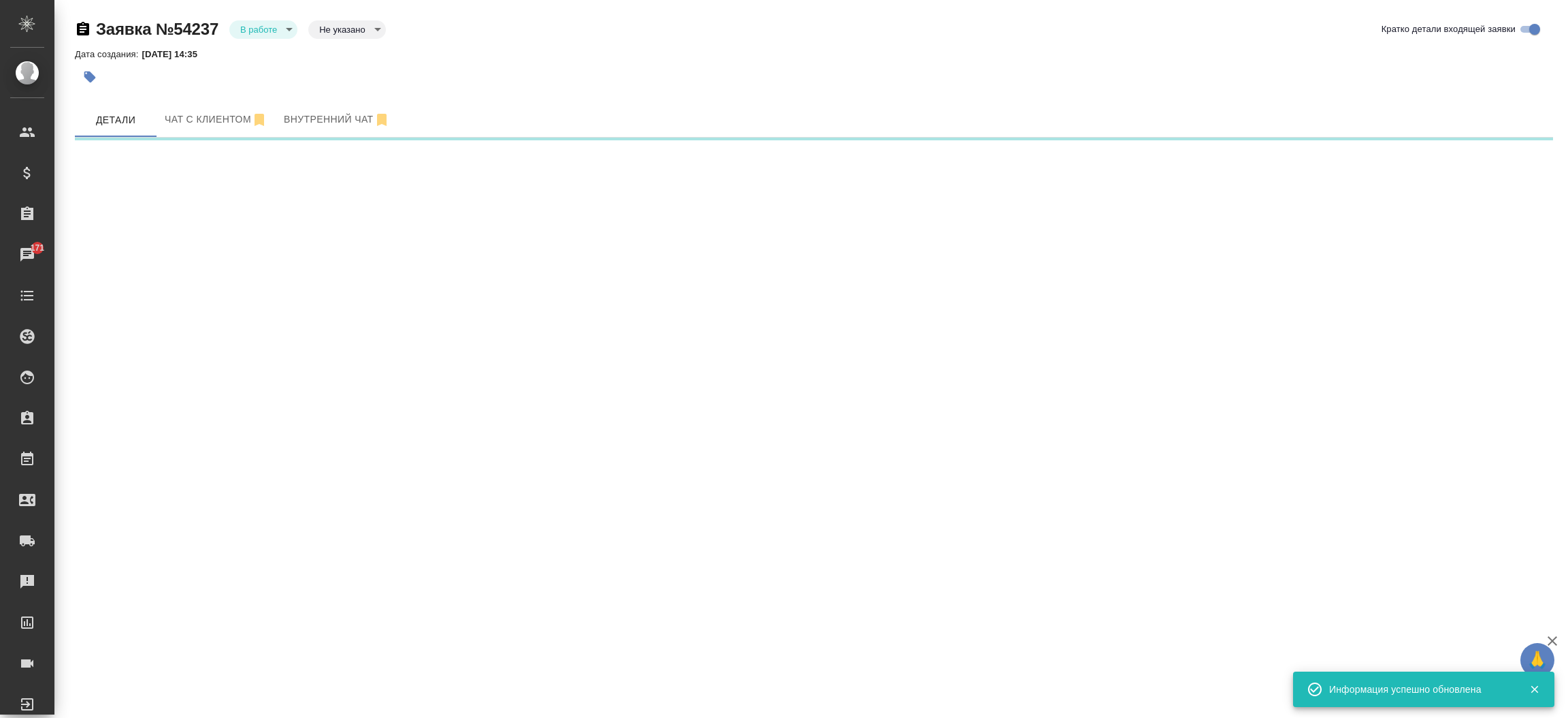
select select "RU"
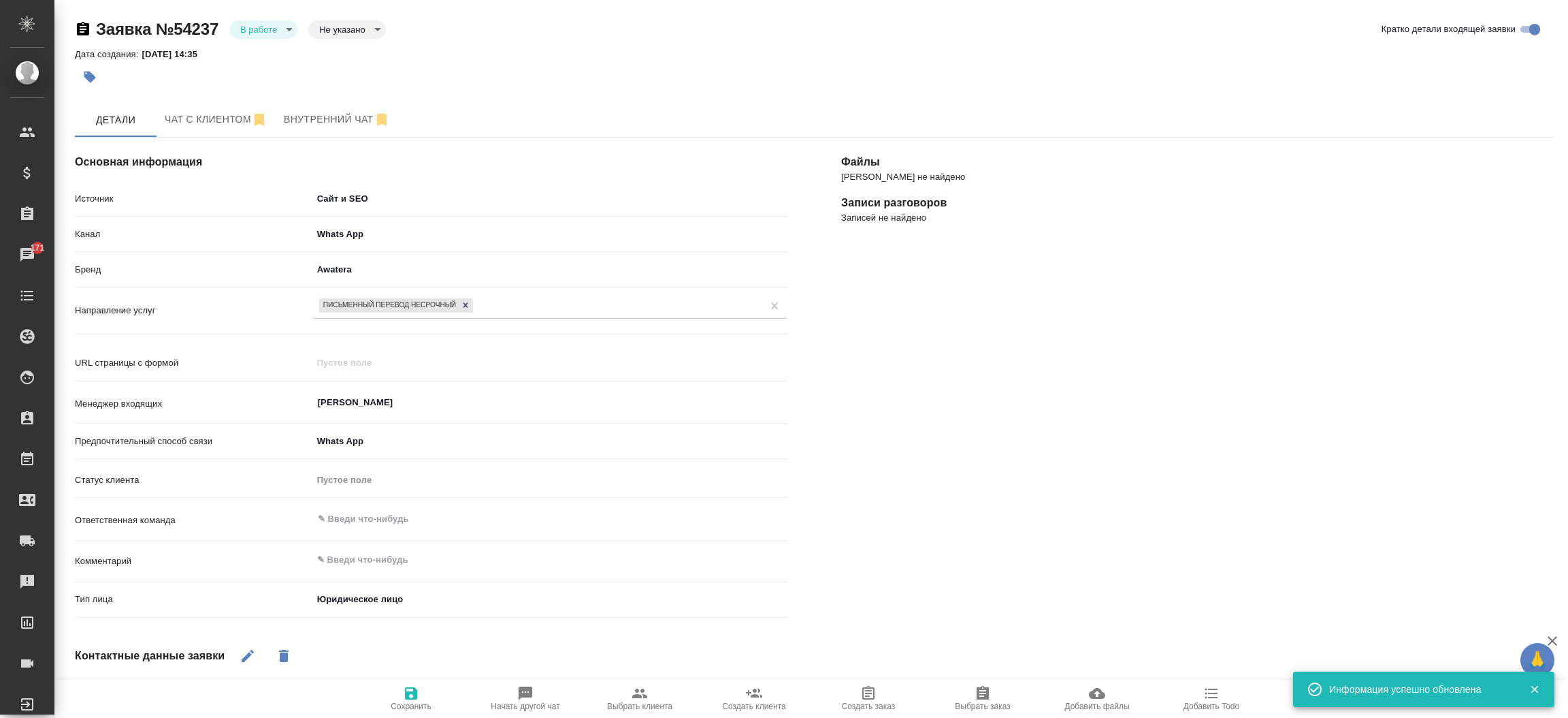
click at [883, 525] on div "Файлы Файлов не найдено Записи разговоров Записей не найдено" at bounding box center [1197, 532] width 767 height 844
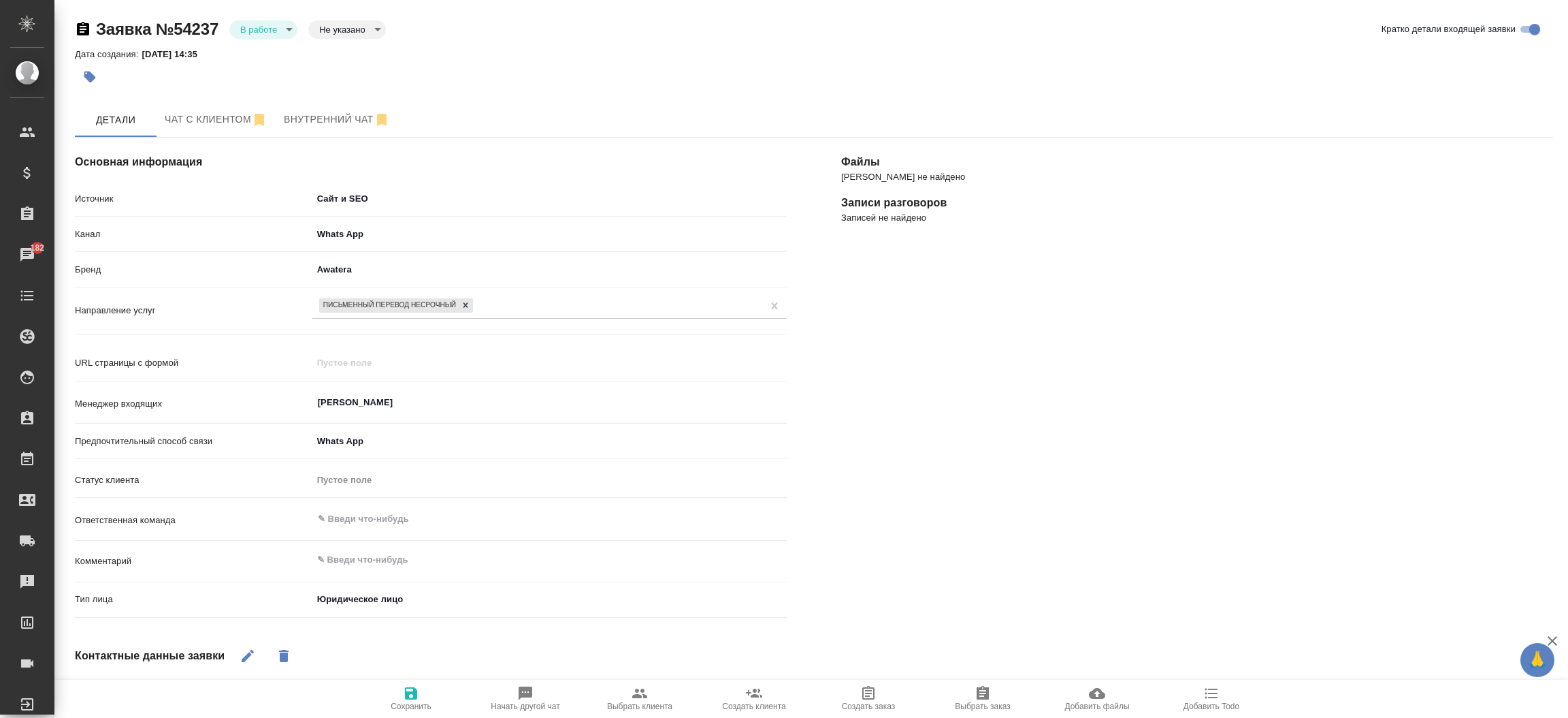
type textarea "x"
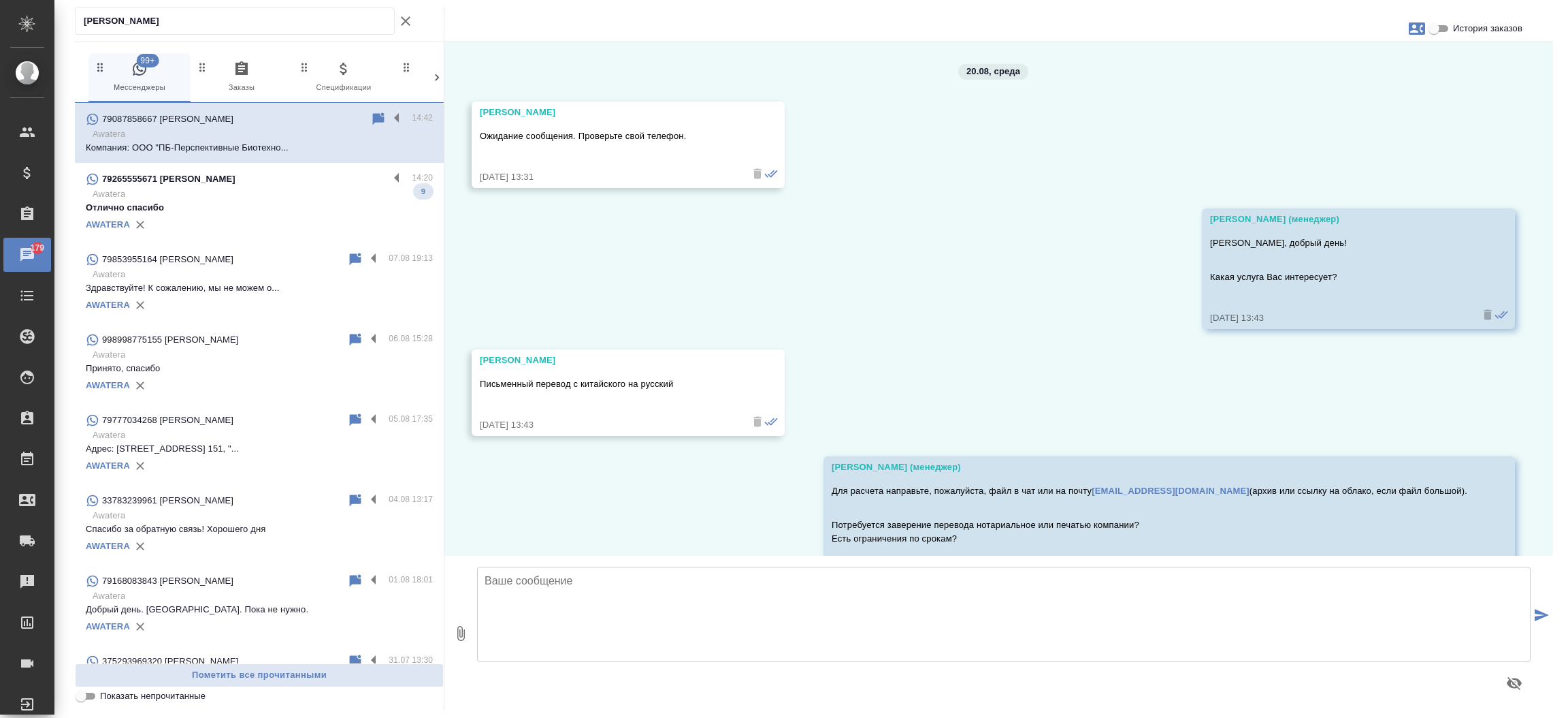
scroll to position [729, 0]
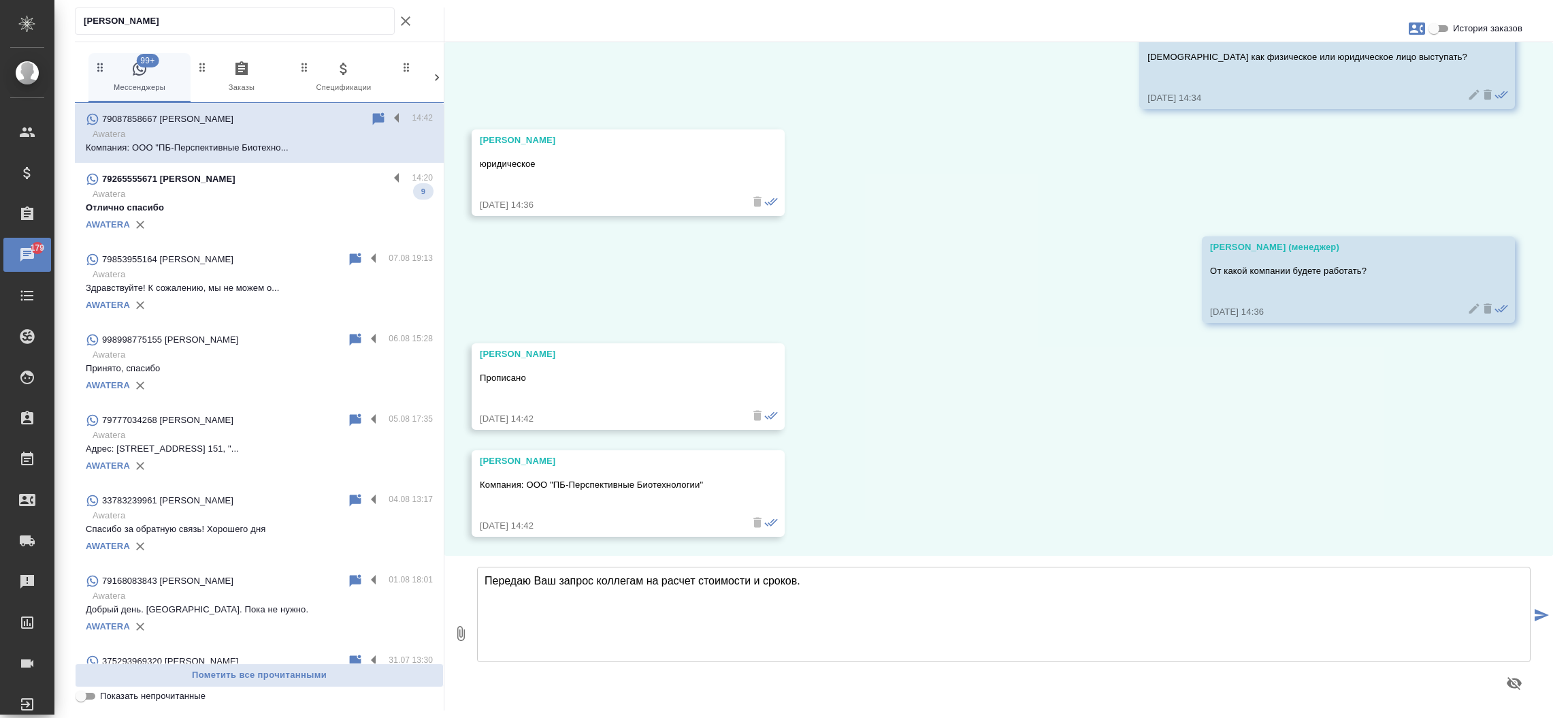
type textarea "Передаю Ваш запрос коллегам на расчет стоимости и сроков."
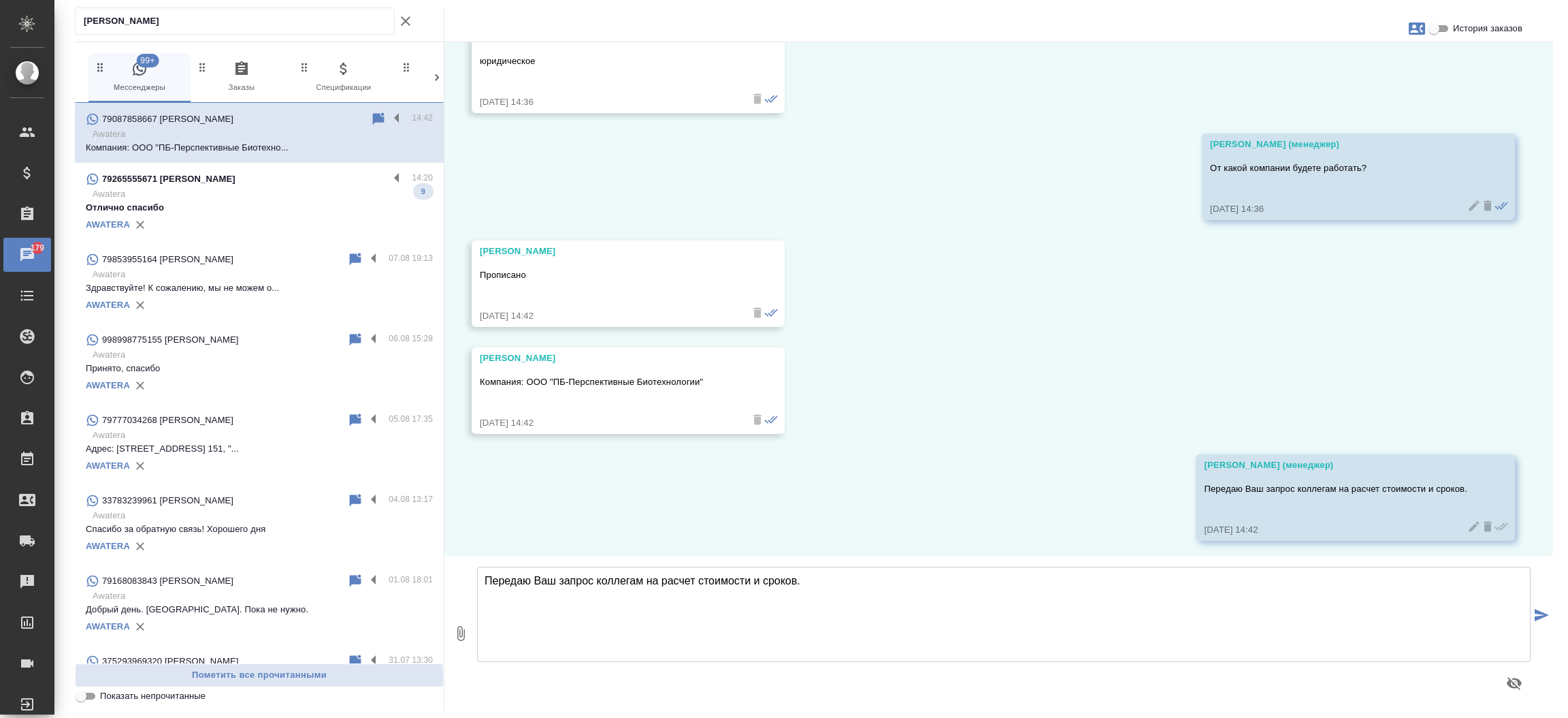
scroll to position [836, 0]
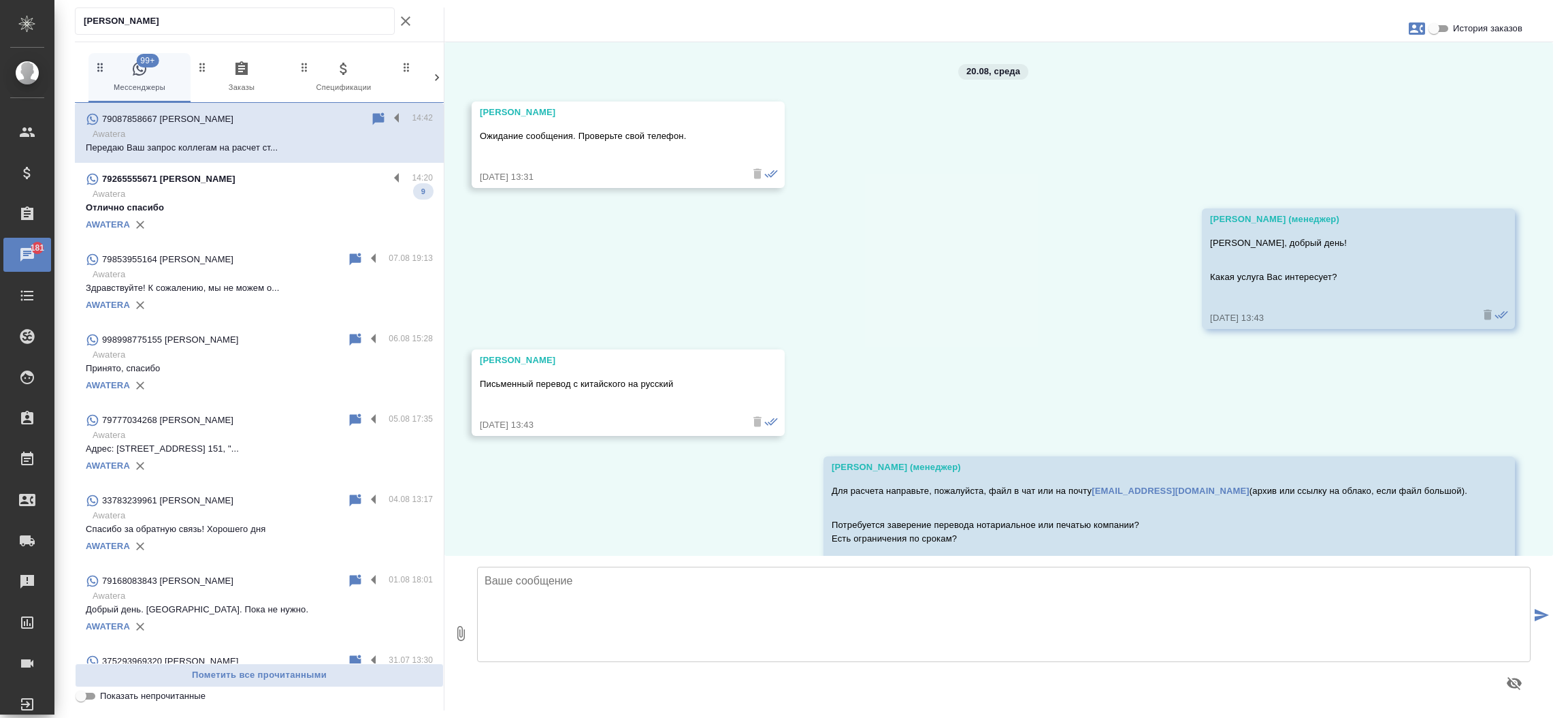
scroll to position [836, 0]
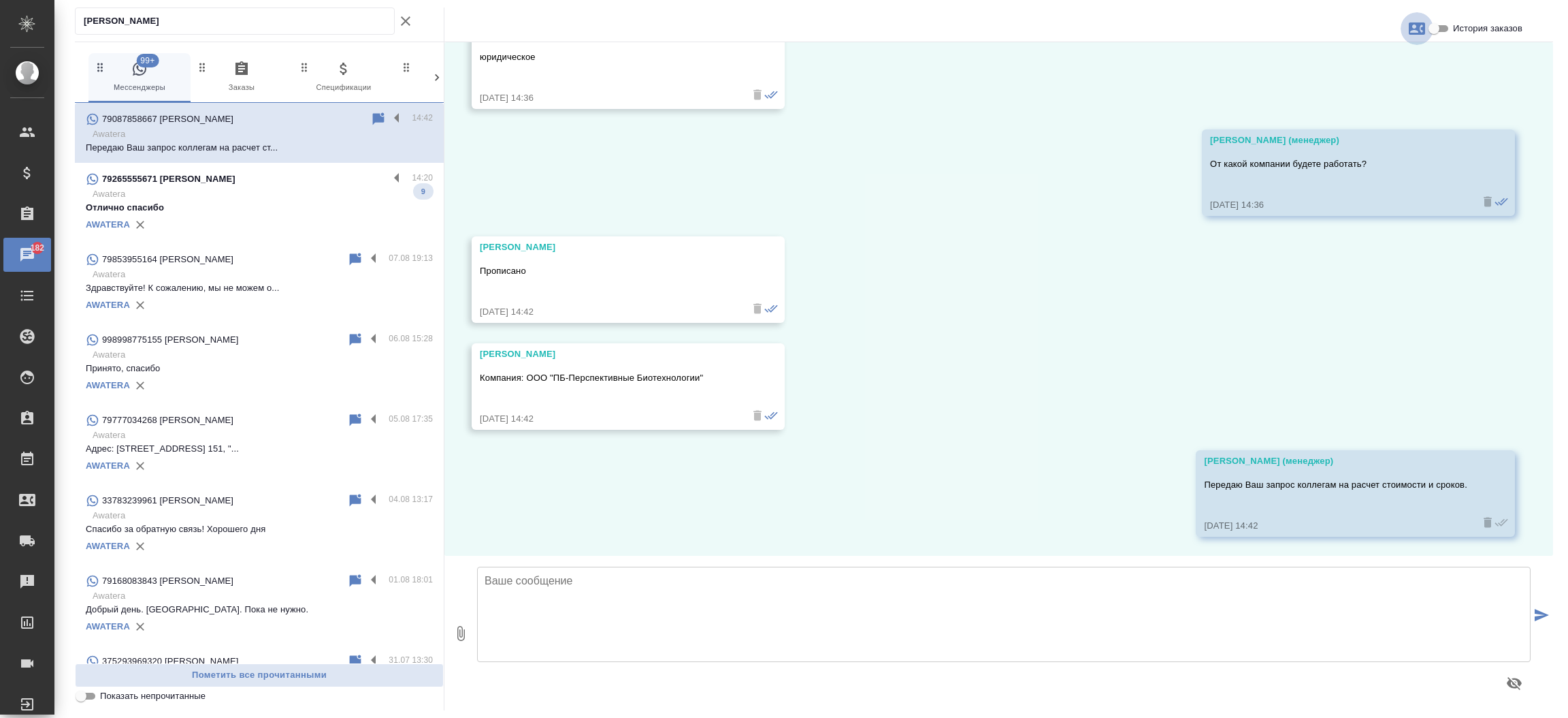
click at [1420, 26] on icon "button" at bounding box center [1417, 29] width 17 height 17
click at [1361, 91] on span "Заявка №54237" at bounding box center [1357, 95] width 66 height 14
drag, startPoint x: 711, startPoint y: 372, endPoint x: 485, endPoint y: 382, distance: 226.2
click at [485, 382] on div at bounding box center [784, 359] width 1568 height 718
click at [485, 382] on p "Компания: ООО "ПБ-Перспективные Биотехнологии"" at bounding box center [608, 378] width 258 height 14
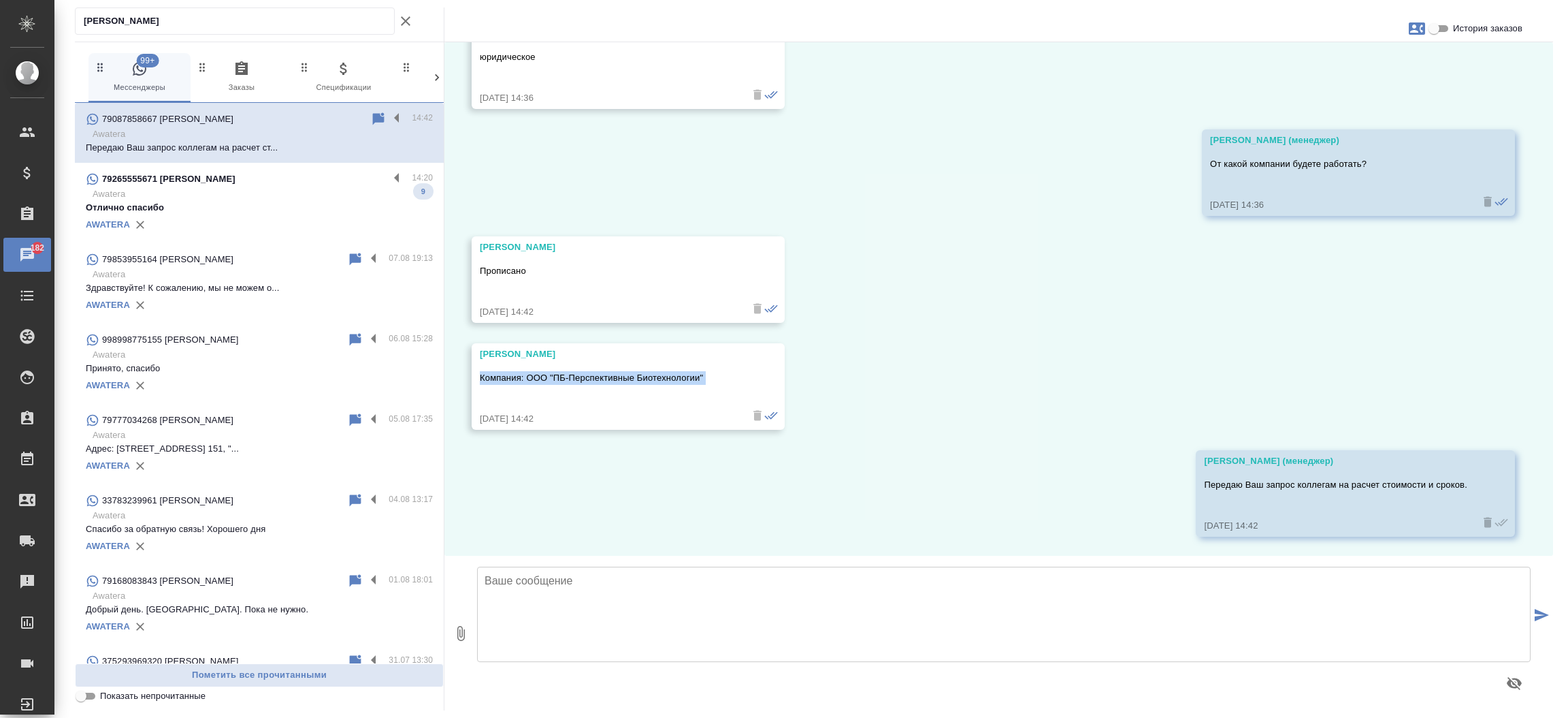
click at [485, 382] on p "Компания: ООО "ПБ-Перспективные Биотехнологии"" at bounding box center [608, 378] width 258 height 14
copy p "Компания: ООО "ПБ-Перспективные Биотехнологии""
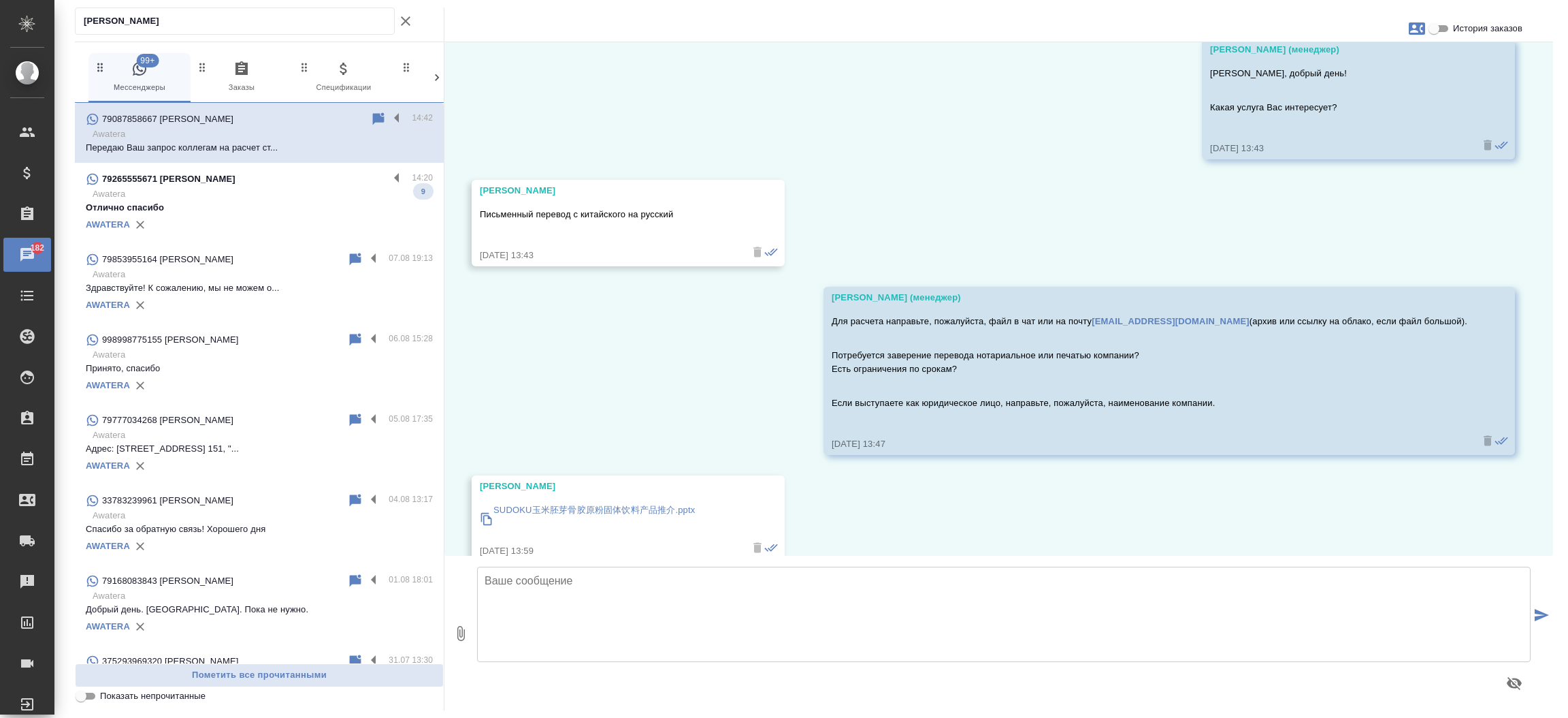
scroll to position [167, 0]
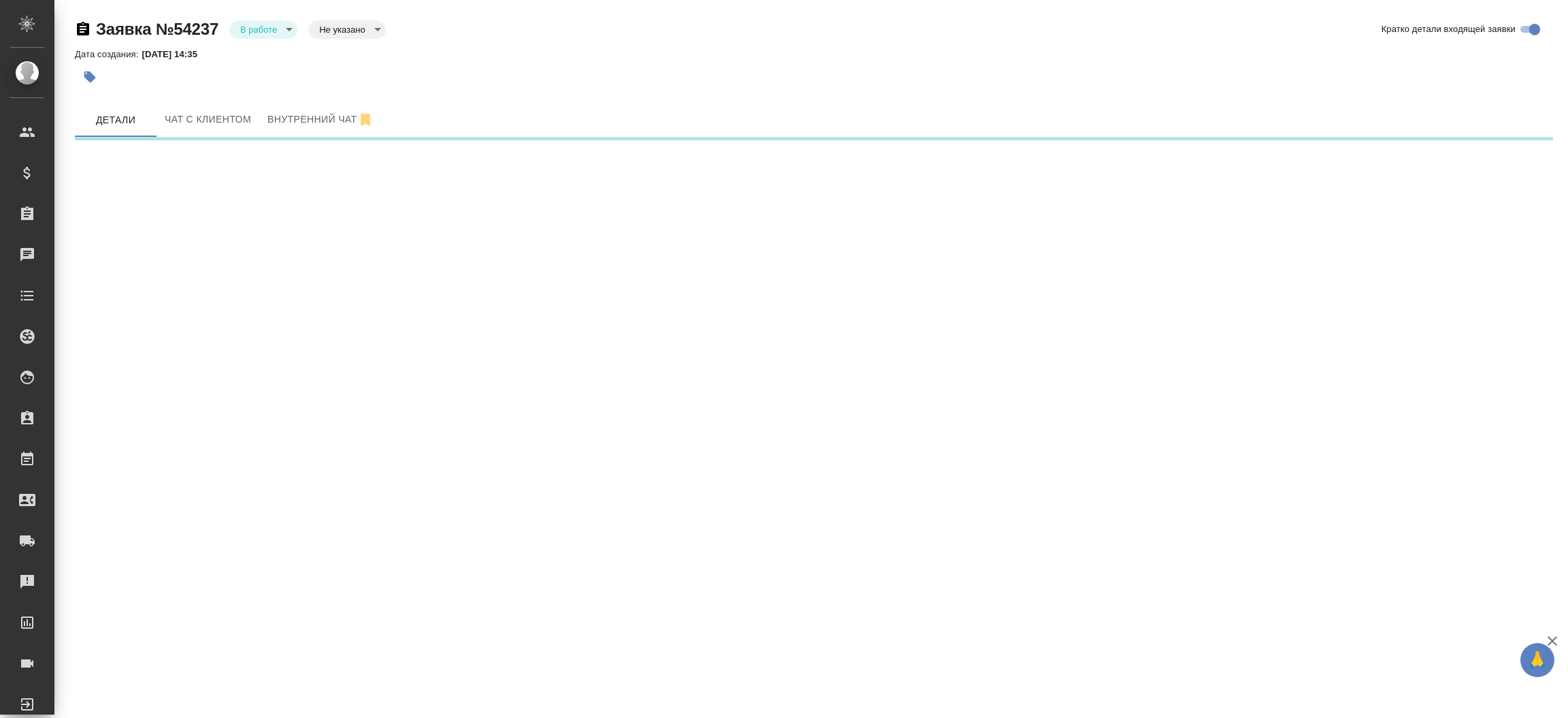
select select "RU"
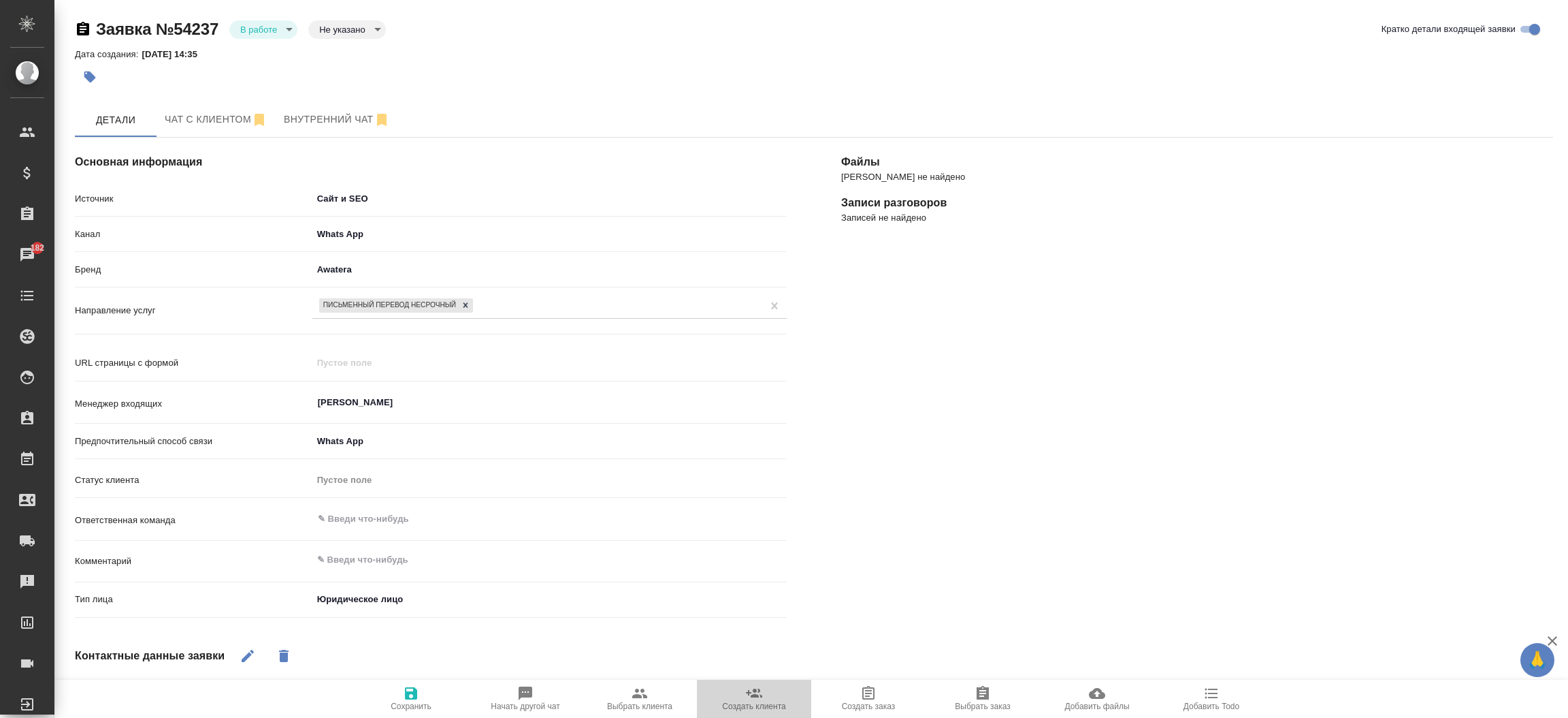
click at [737, 692] on span "Создать клиента" at bounding box center [754, 698] width 98 height 26
type textarea "x"
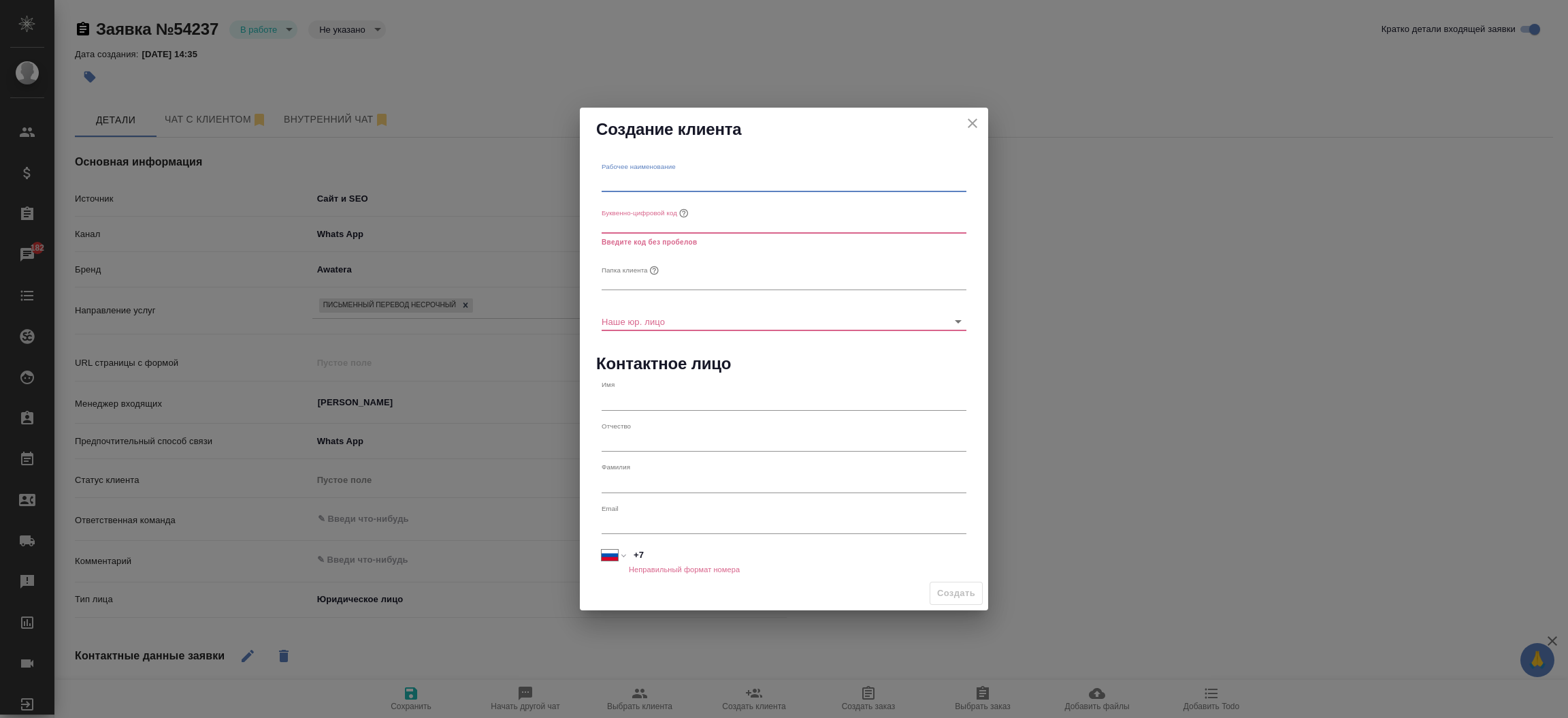
click at [646, 185] on input "text" at bounding box center [783, 182] width 365 height 19
paste input "Компания: ООО "ПБ-Перспективные Биотехнологии""
click at [646, 178] on input "Компания: ООО "ПБ-Перспективные Биотехнологии"" at bounding box center [783, 182] width 365 height 19
type input "ООО "ПБ-Перспективные Биотехнологии""
click at [627, 279] on input "text" at bounding box center [783, 280] width 365 height 19
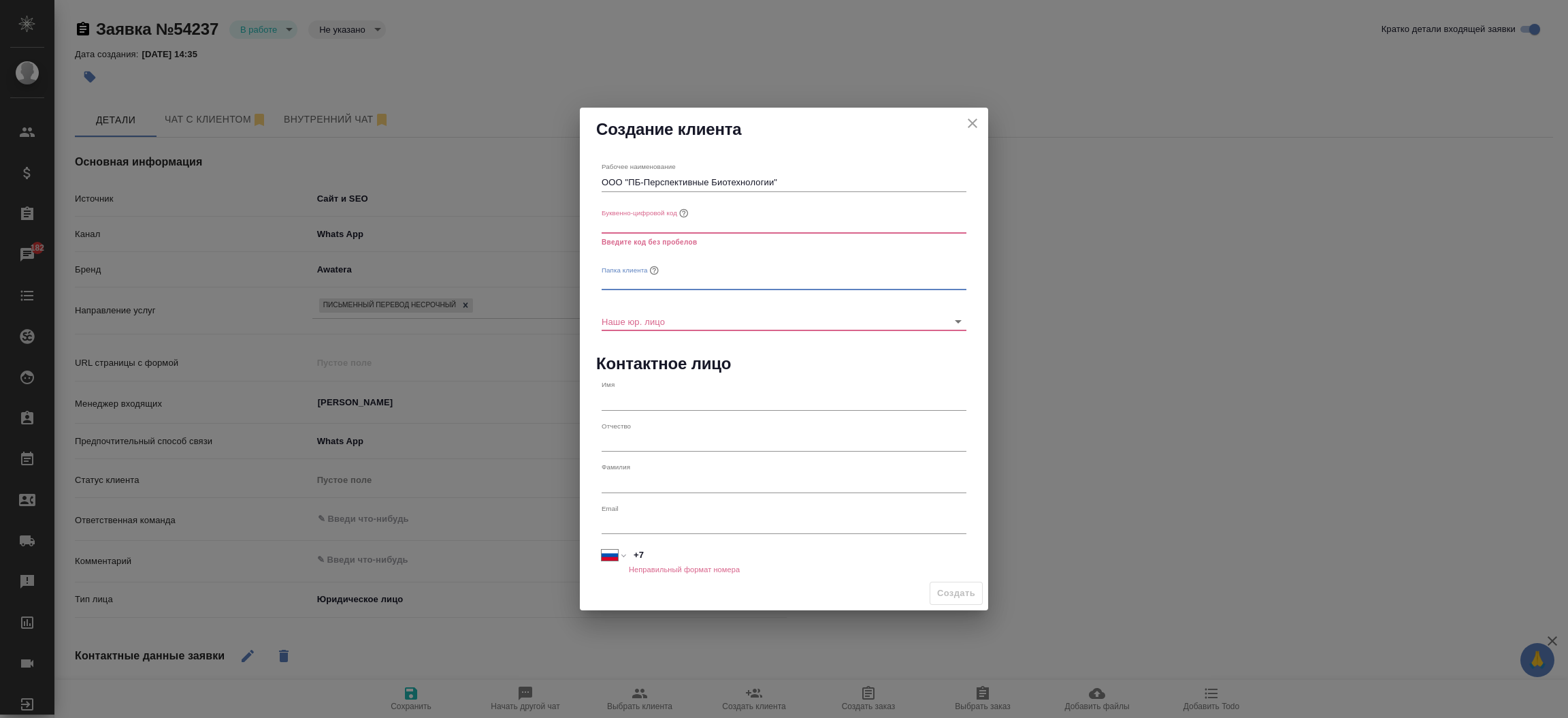
paste input "Компания: ООО "ПБ-Перспективные Биотехнологии""
click at [647, 282] on input "Компания: ООО "ПБ-Перспективные Биотехнологии"" at bounding box center [783, 280] width 365 height 19
type input "ООО "ПБ-Перспективные Биотехнологии""
type textarea "x"
click at [631, 219] on input "text" at bounding box center [783, 223] width 365 height 19
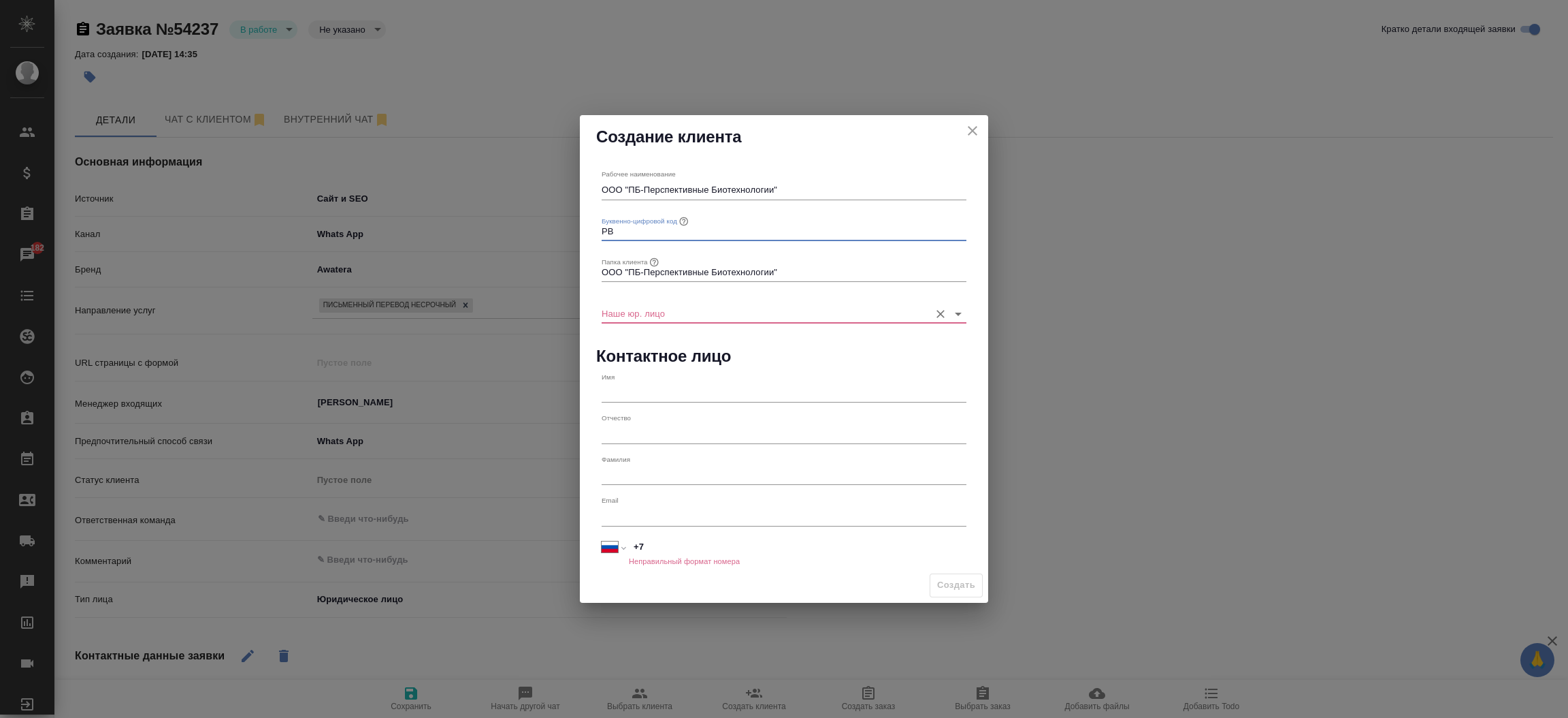
type input "PB"
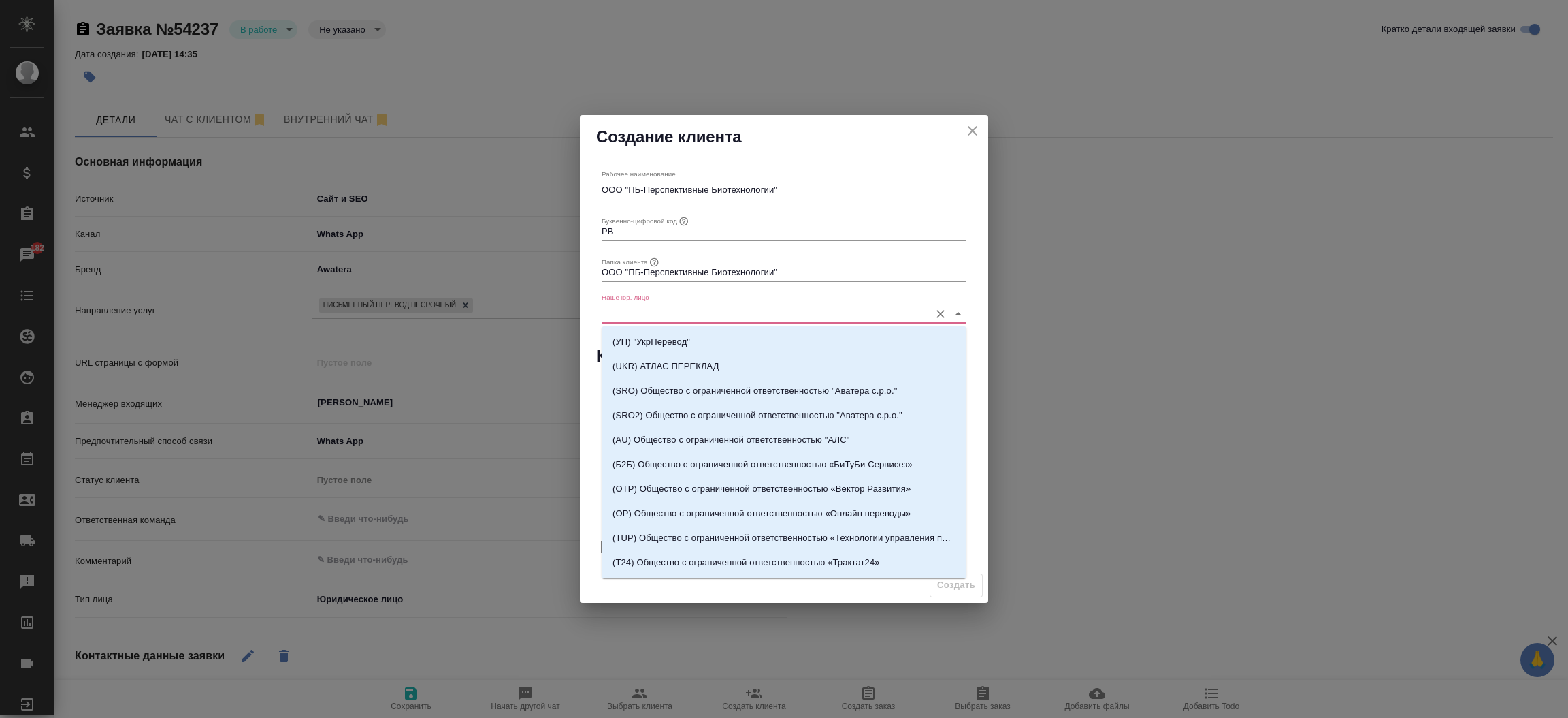
click at [671, 312] on input "Наше юр. лицо" at bounding box center [761, 313] width 321 height 18
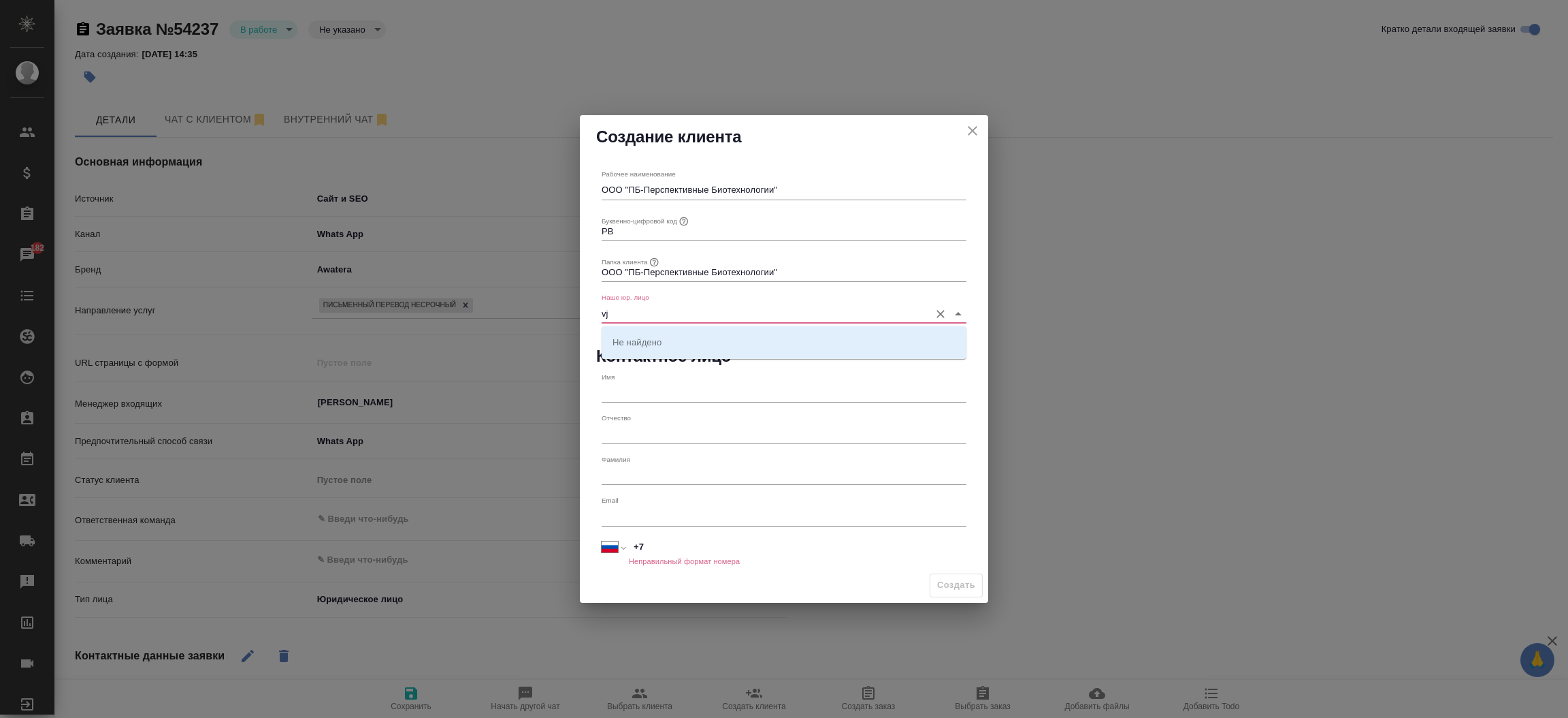
type input "v"
click at [670, 348] on li "(МБ) ООО "Монблан"" at bounding box center [783, 342] width 365 height 24
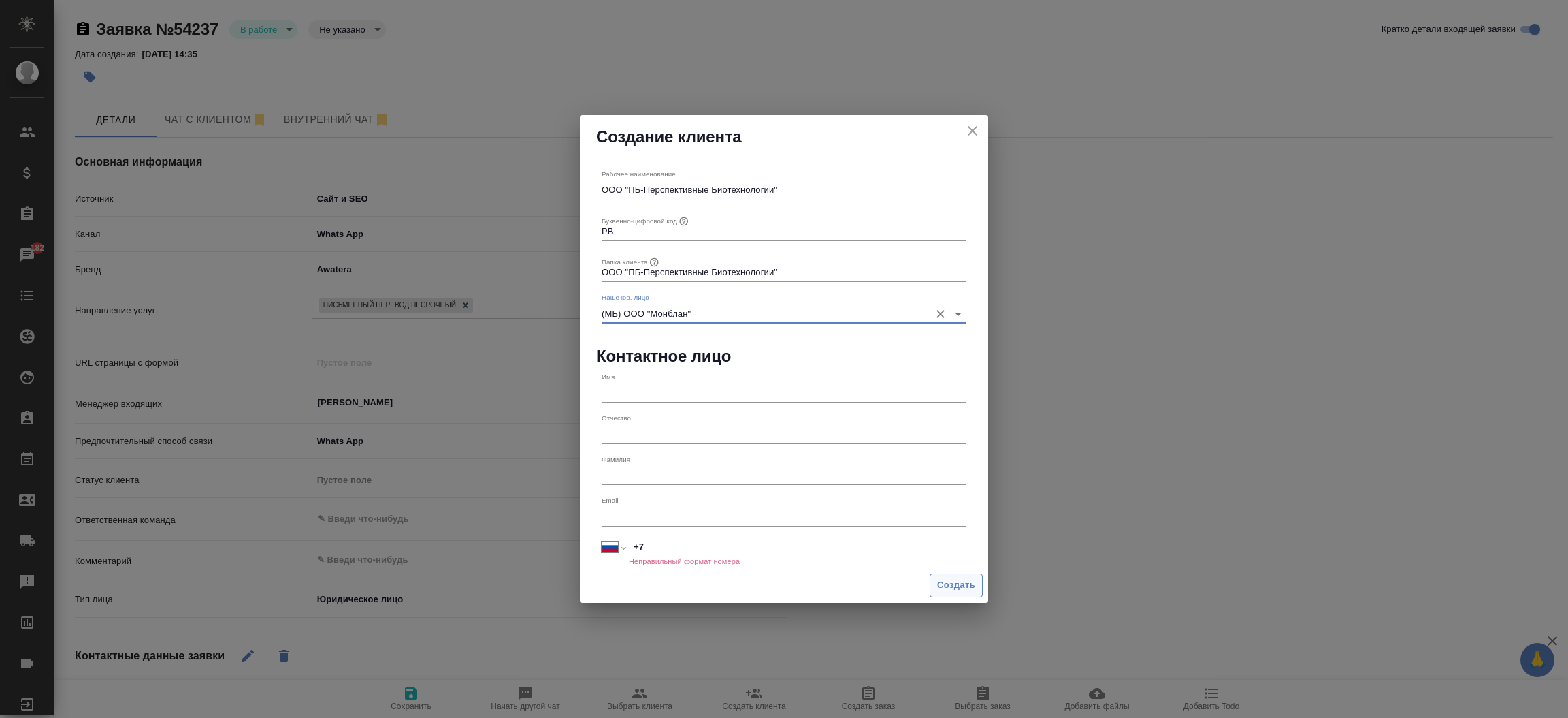
type input "(МБ) ООО "Монблан""
click at [946, 583] on span "Создать" at bounding box center [956, 585] width 38 height 16
type textarea "x"
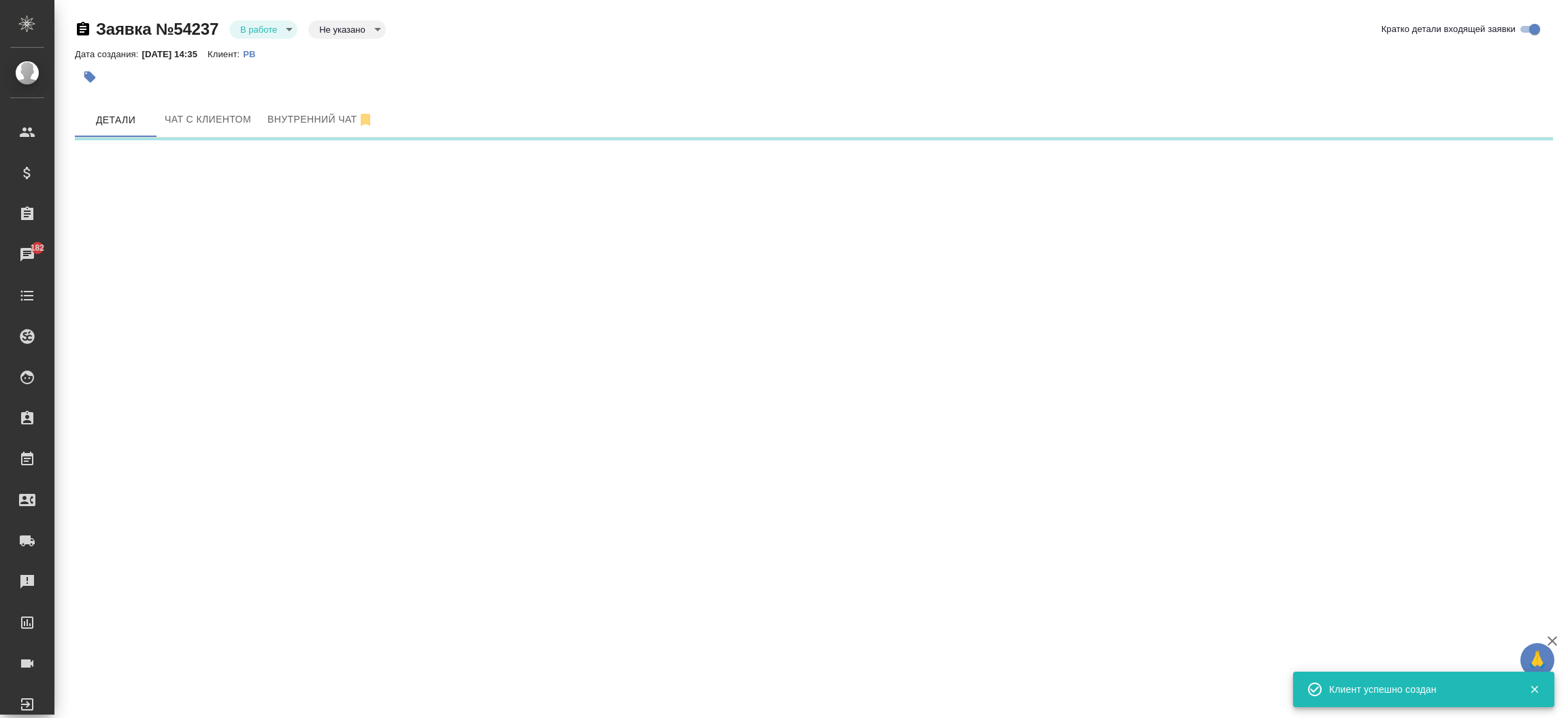
select select "RU"
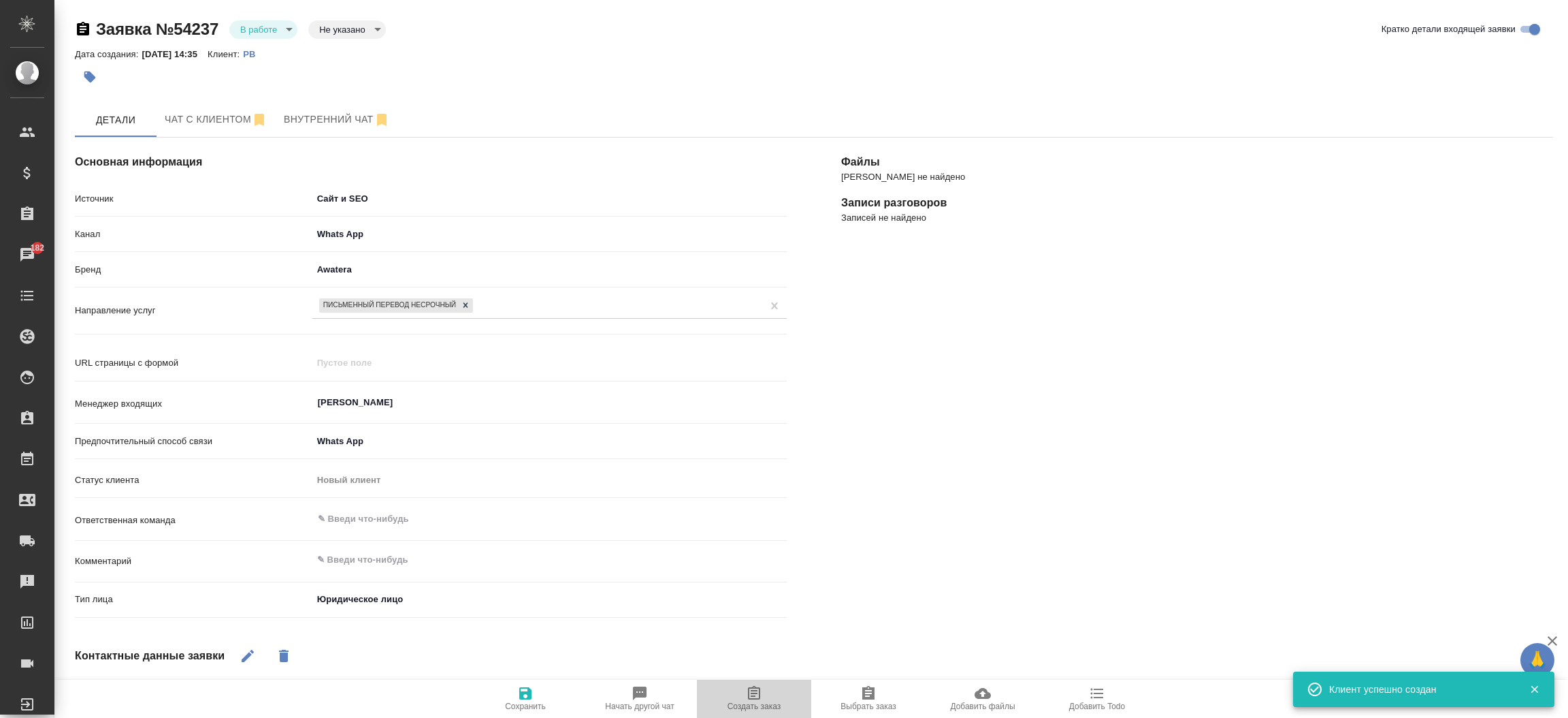
click at [753, 698] on icon "button" at bounding box center [754, 692] width 12 height 14
type textarea "x"
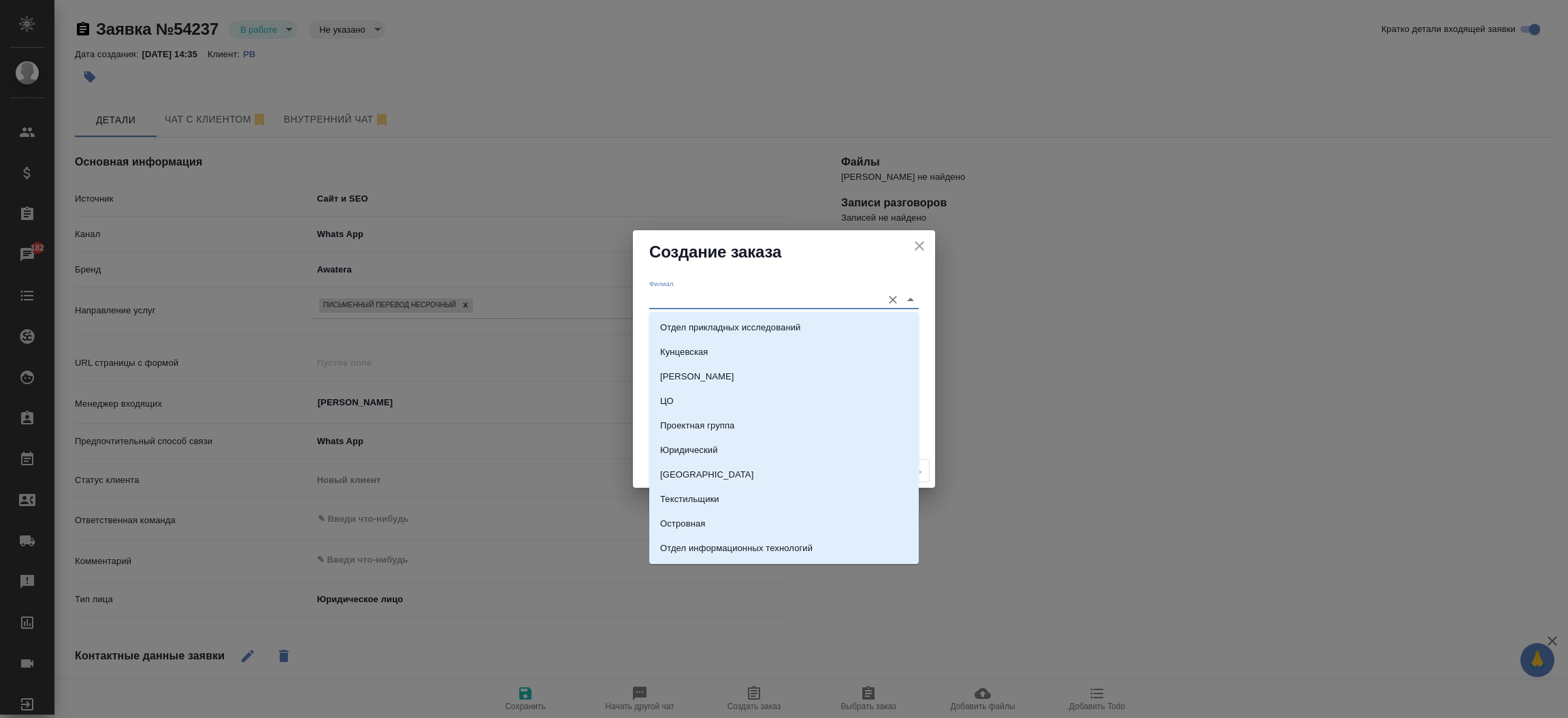
click at [673, 296] on input "Филиал" at bounding box center [762, 299] width 226 height 18
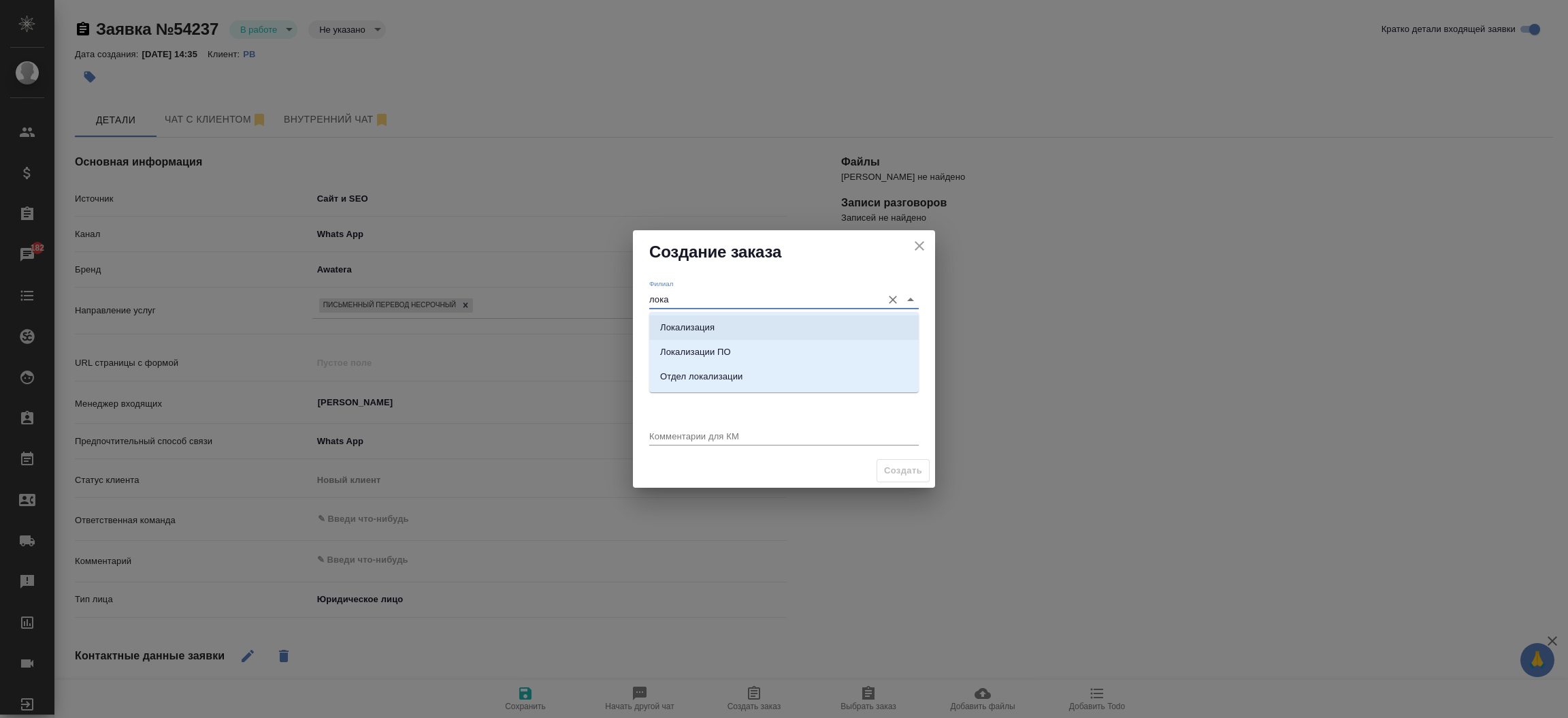
click at [699, 330] on p "Локализация" at bounding box center [687, 327] width 54 height 14
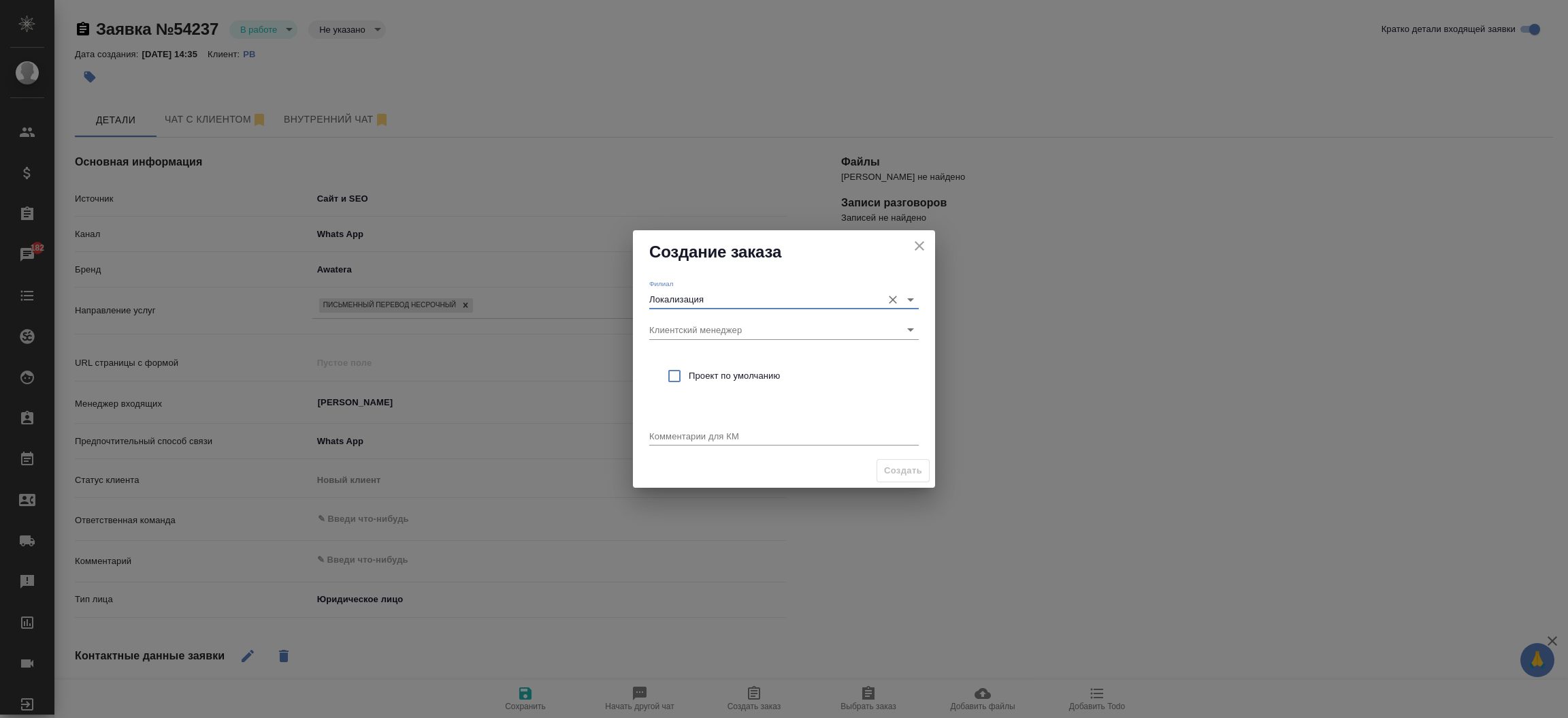
type input "Локализация"
click at [673, 380] on input "checkbox" at bounding box center [674, 376] width 29 height 29
checkbox input "true"
click at [681, 436] on textarea at bounding box center [784, 435] width 270 height 11
type textarea "от КВ:"
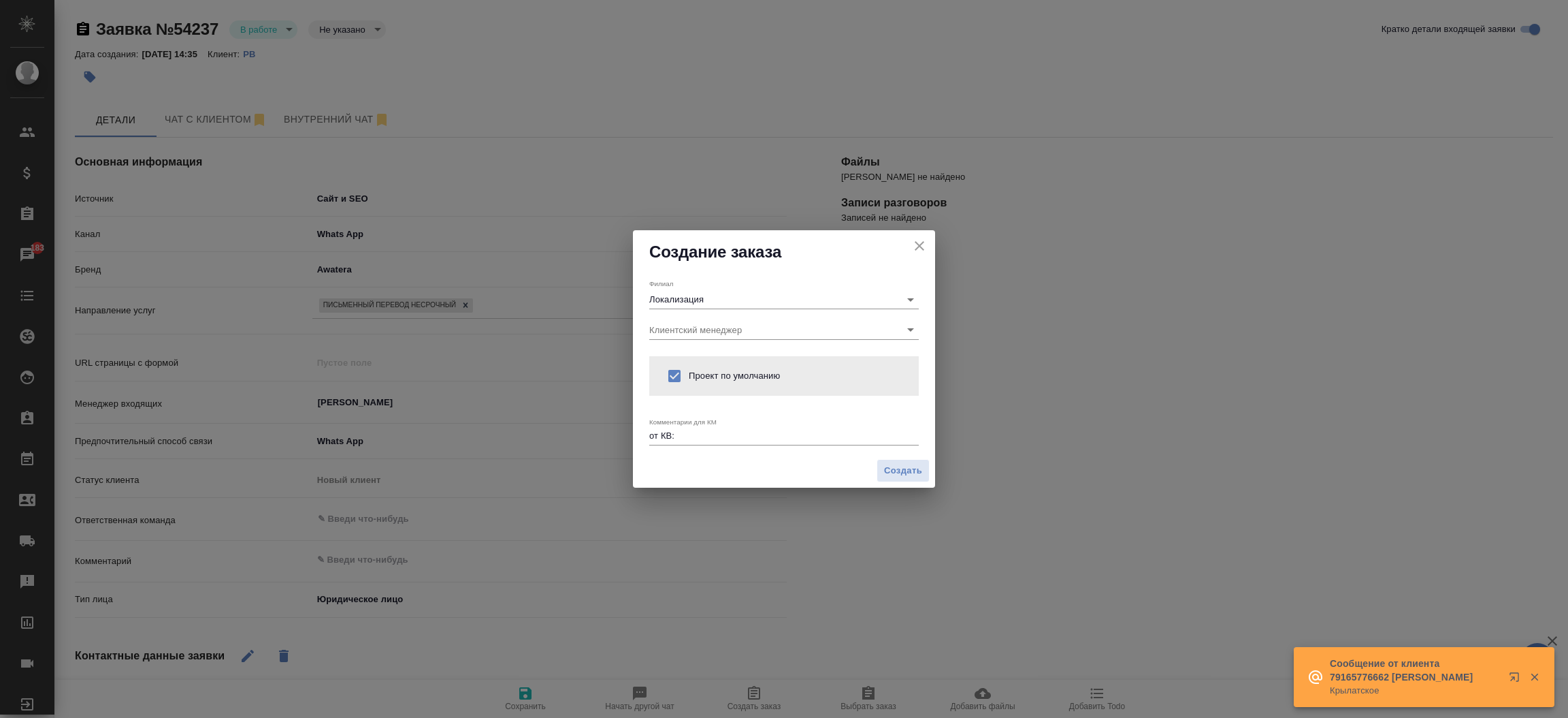
type textarea "x"
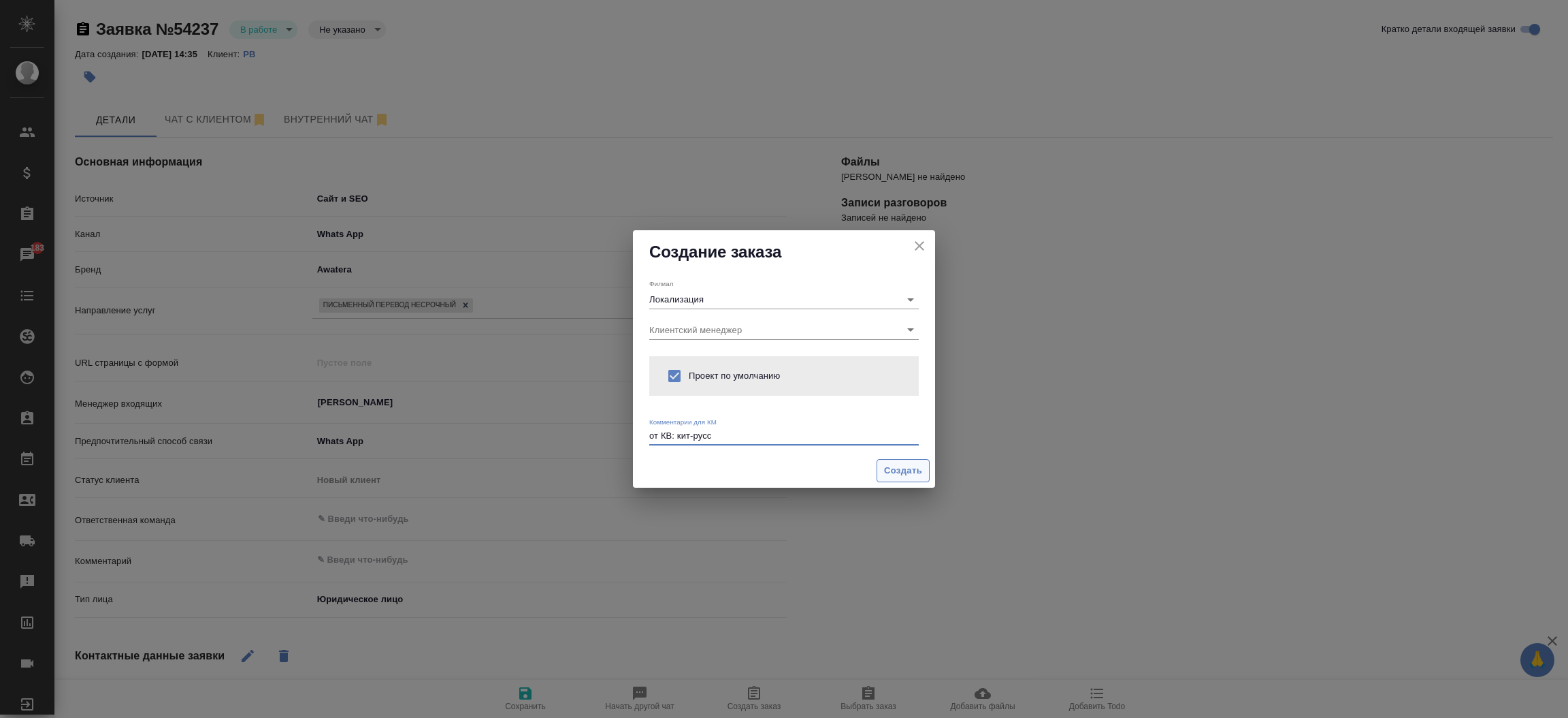
type textarea "от КВ: кит-русс"
click at [897, 469] on span "Создать" at bounding box center [903, 471] width 38 height 16
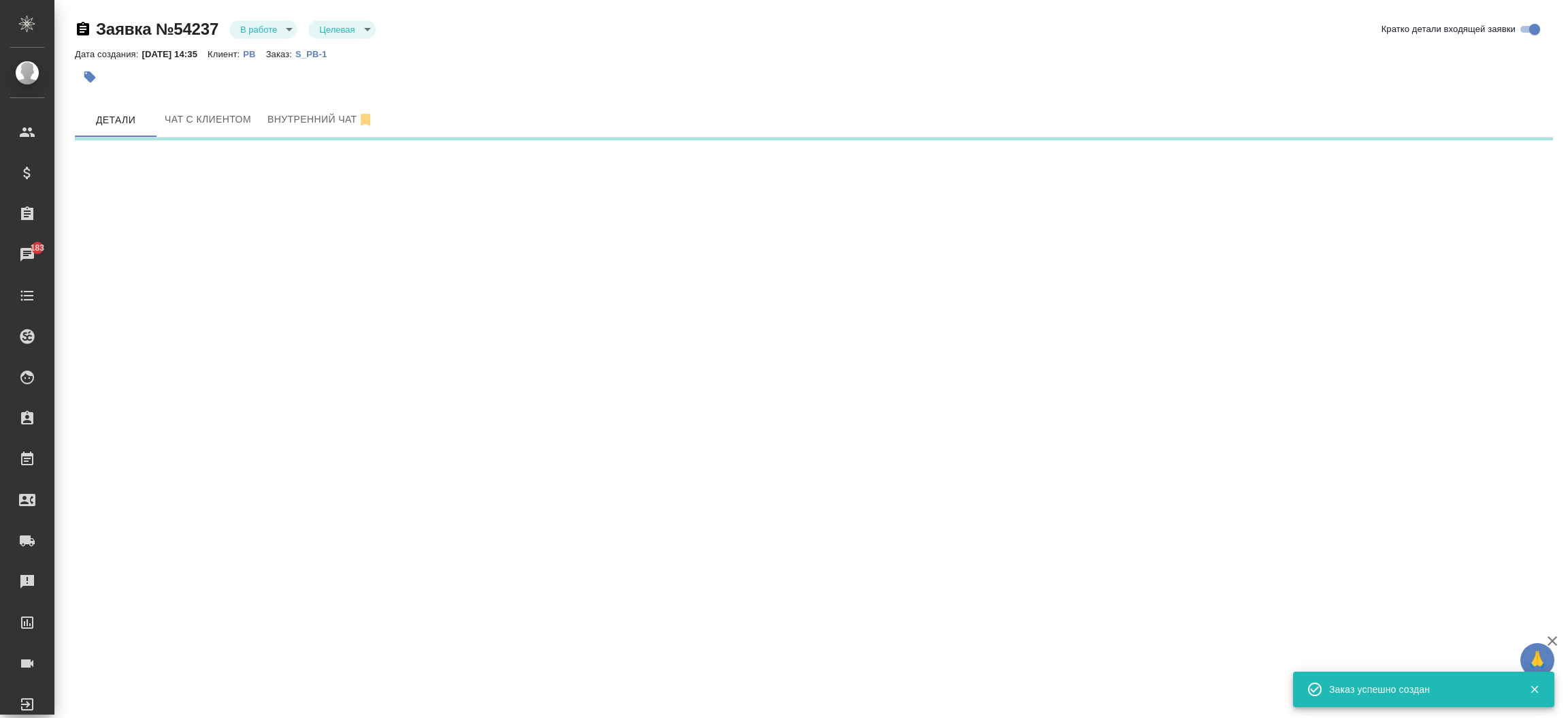
select select "RU"
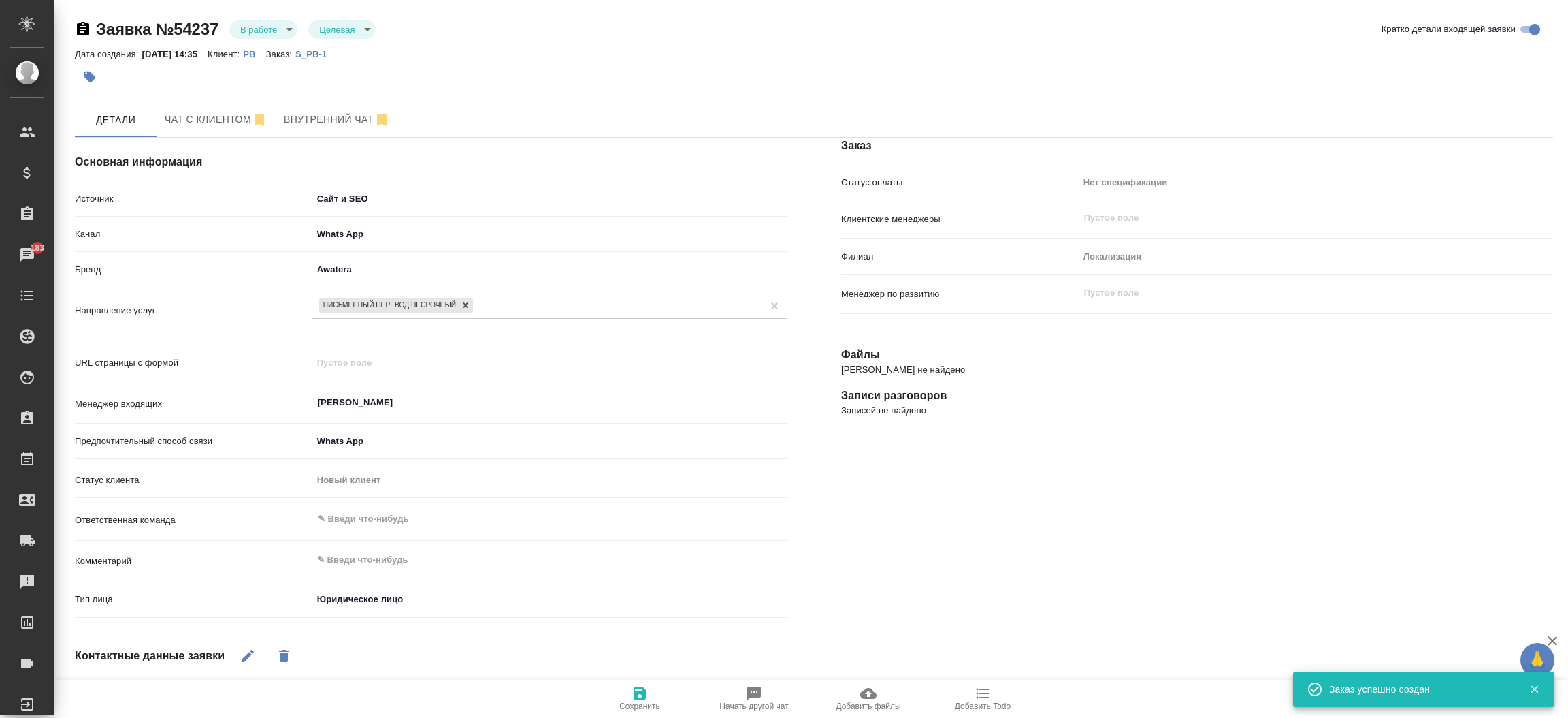
type textarea "x"
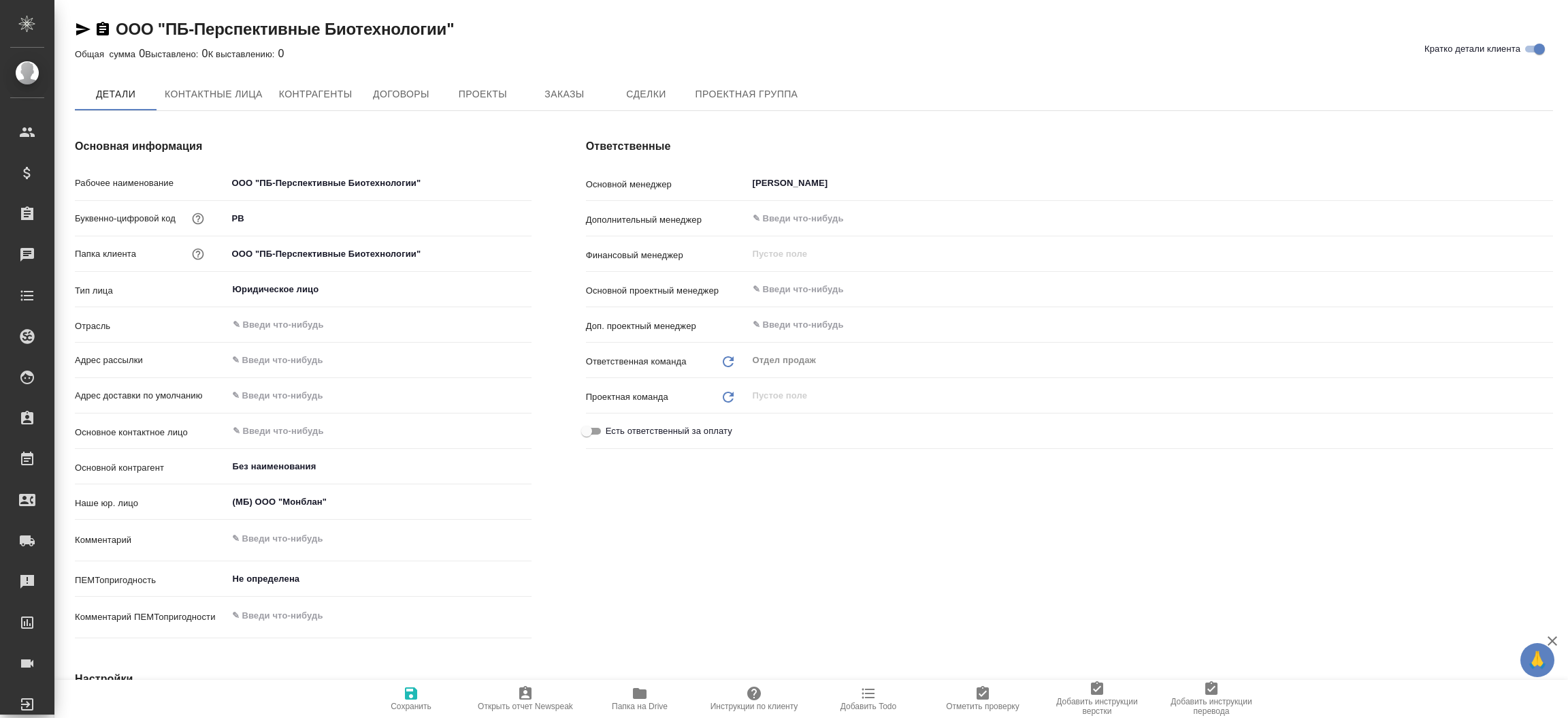
type textarea "x"
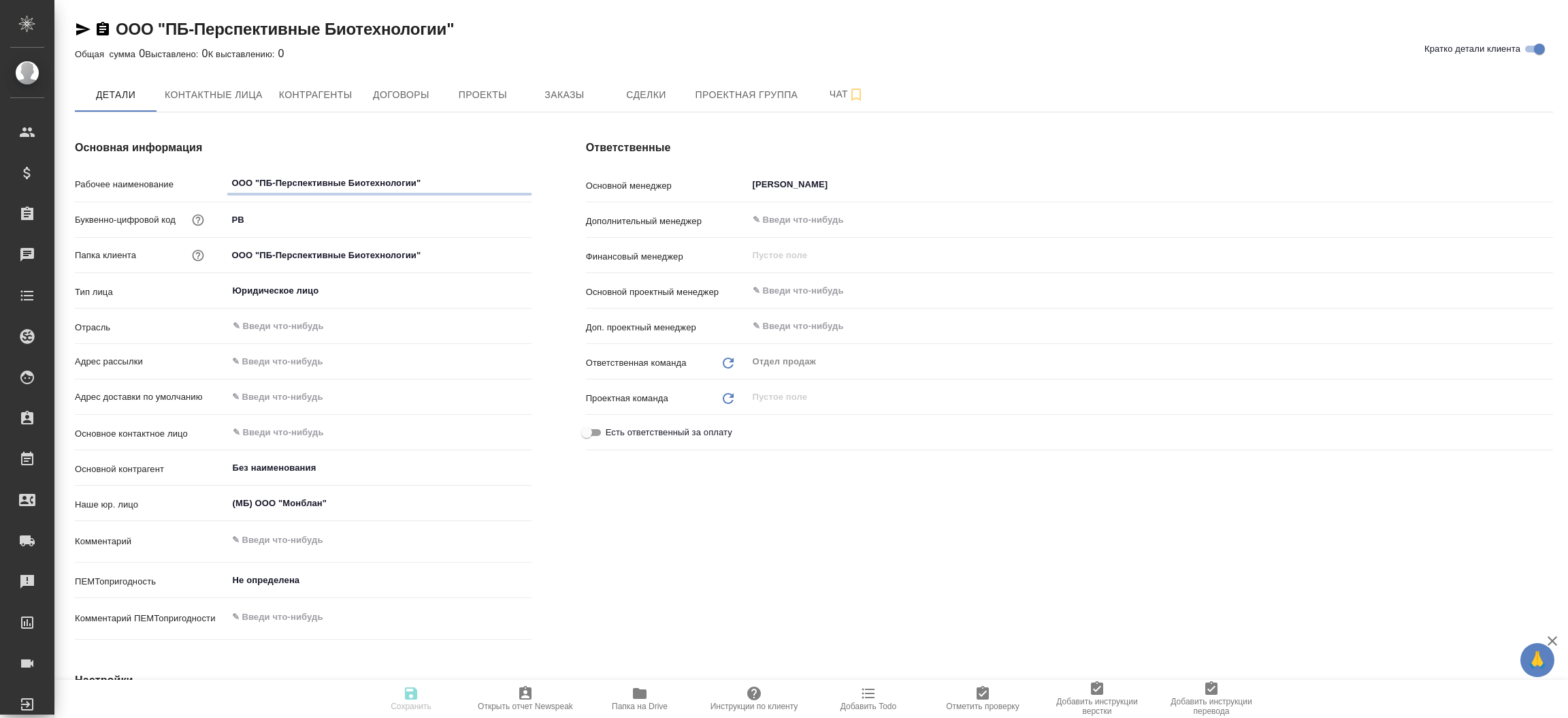
type textarea "x"
click at [461, 98] on span "Проекты" at bounding box center [483, 94] width 65 height 17
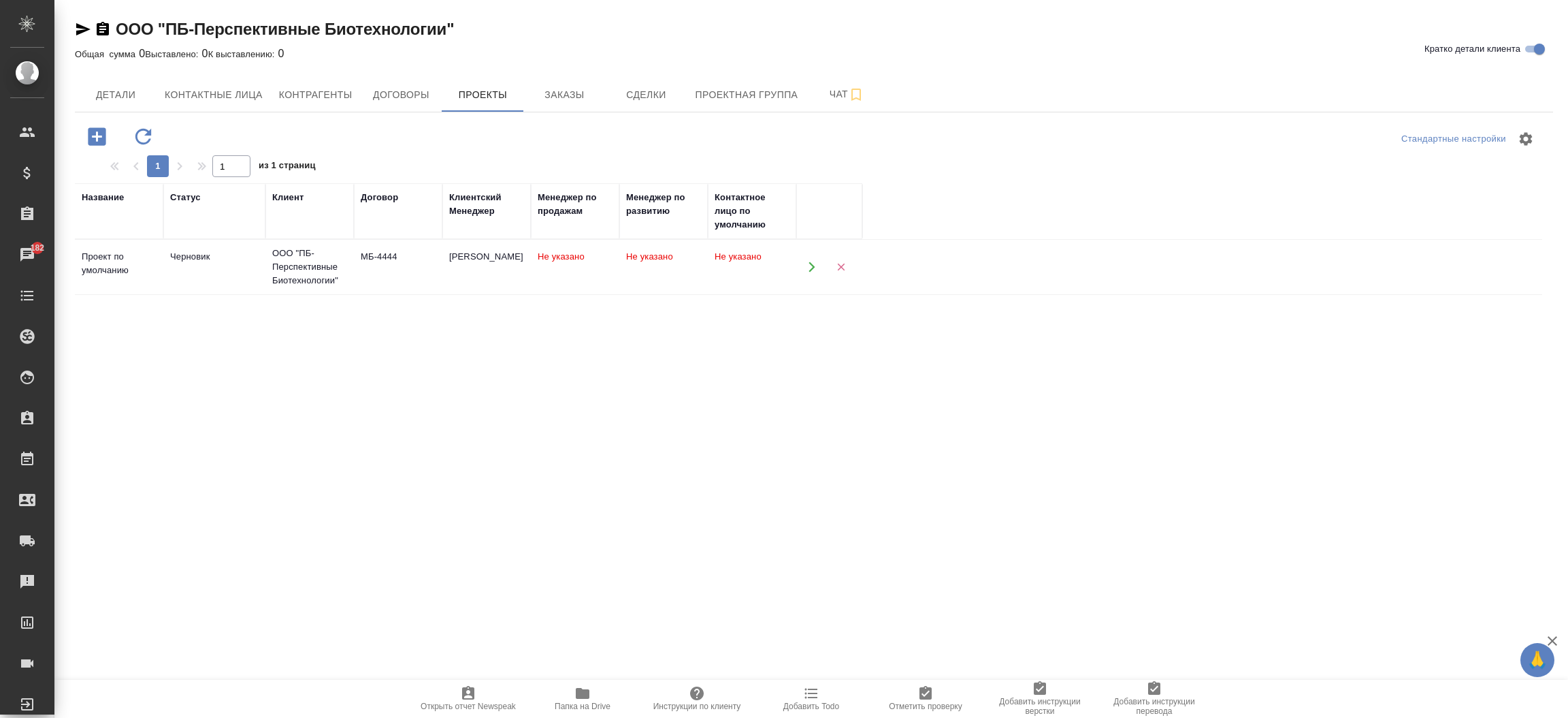
click at [796, 259] on td at bounding box center [829, 268] width 66 height 48
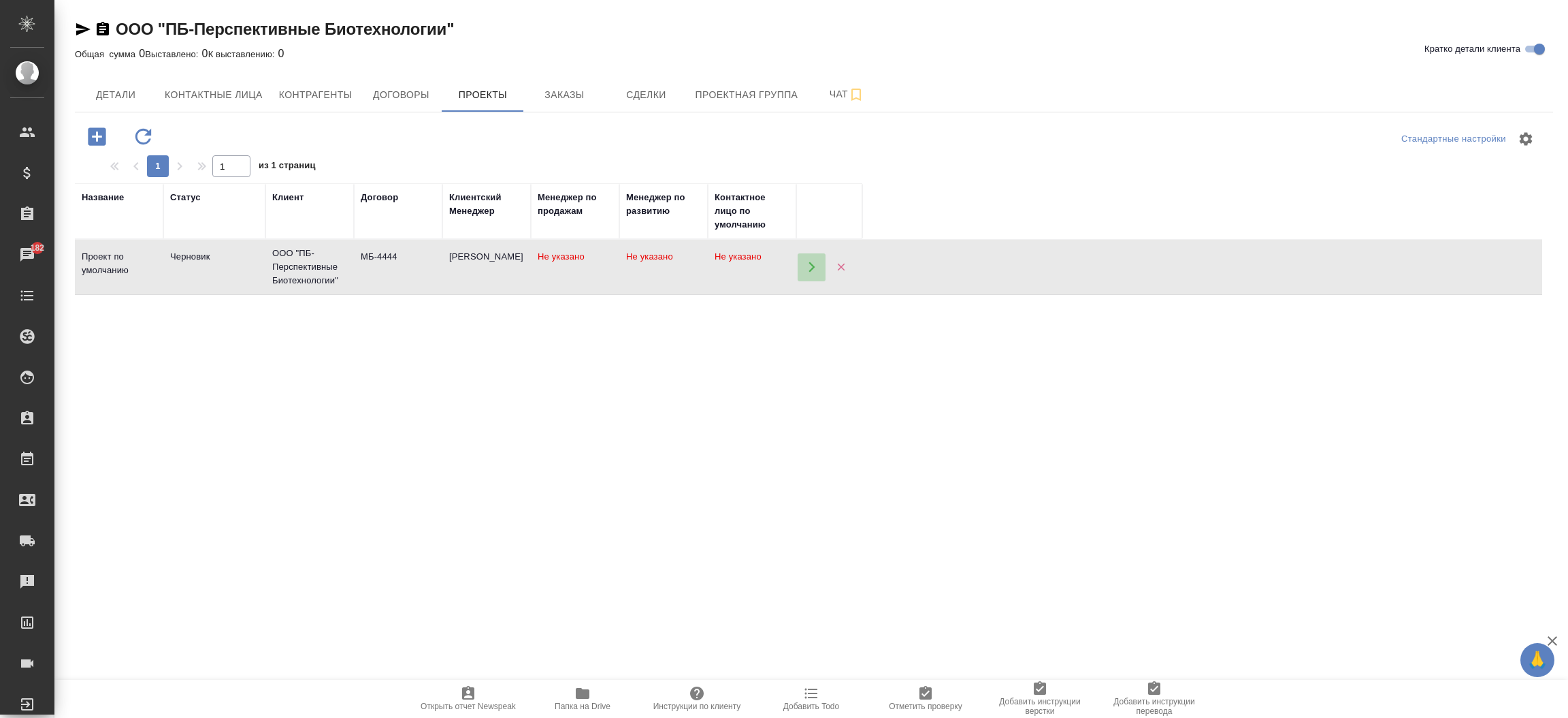
click at [807, 261] on icon "button" at bounding box center [812, 267] width 12 height 12
click at [109, 100] on span "Детали" at bounding box center [116, 94] width 65 height 17
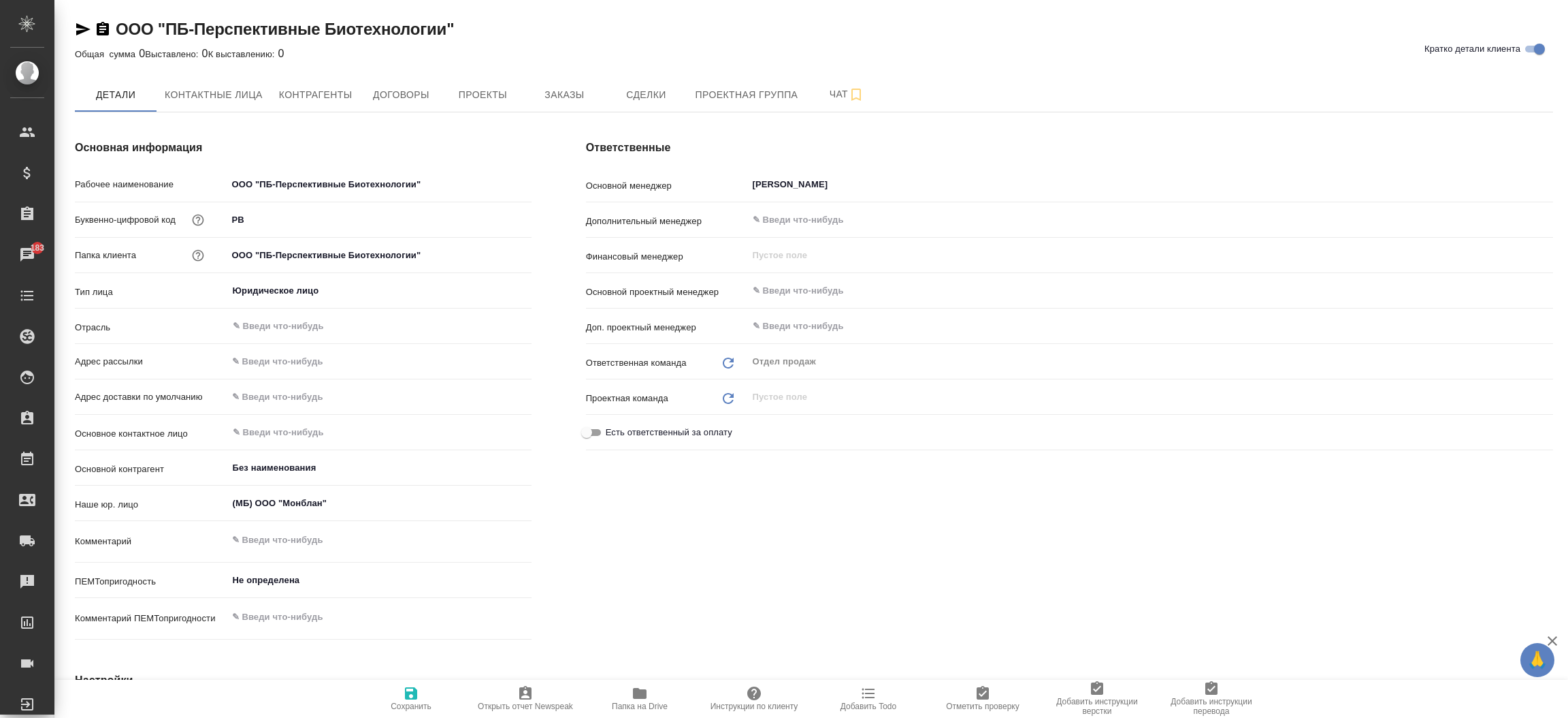
type textarea "x"
click at [73, 23] on div "ООО "ПБ-Перспективные Биотехнологии" Кратко детали клиента Общая сумма 0 Выстав…" at bounding box center [813, 653] width 1493 height 1306
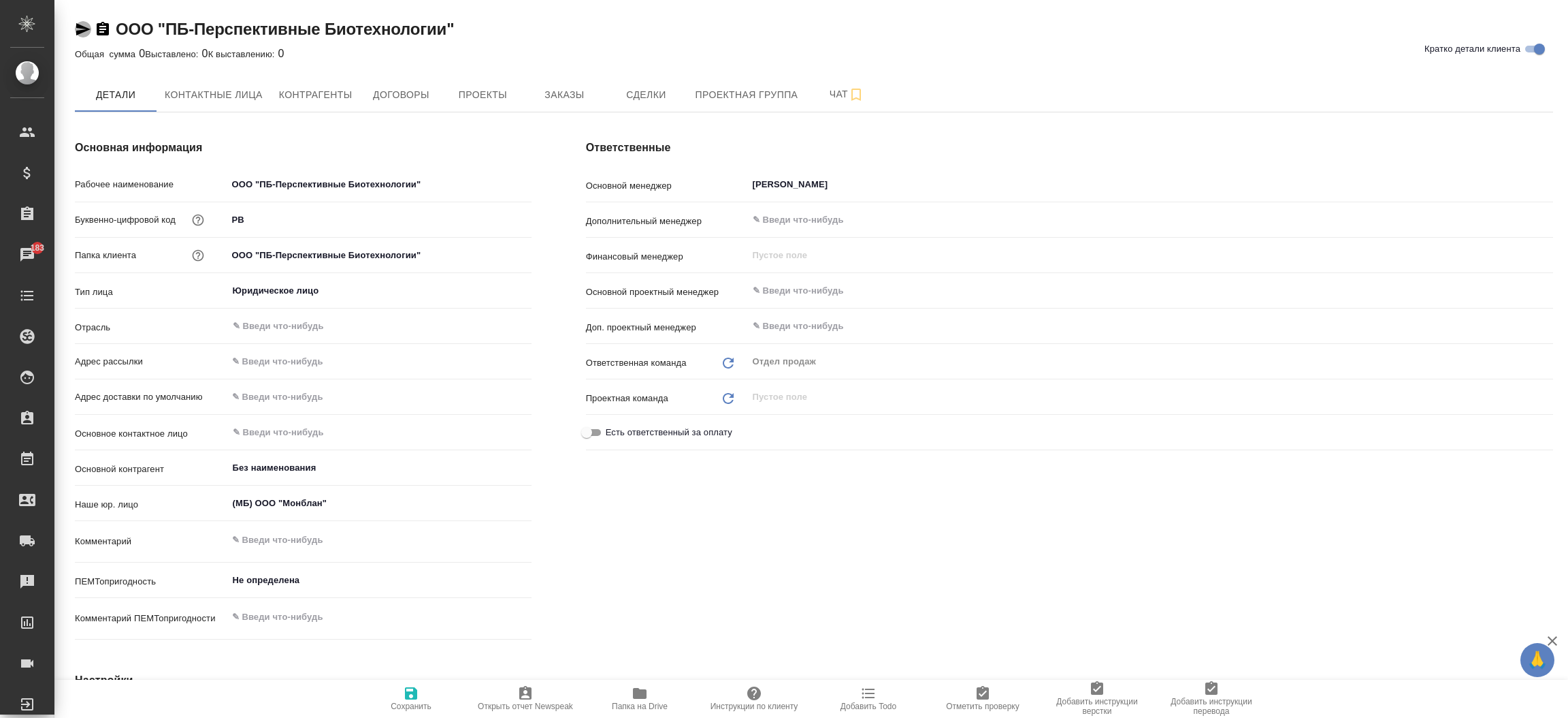
click at [76, 24] on icon "button" at bounding box center [83, 29] width 14 height 12
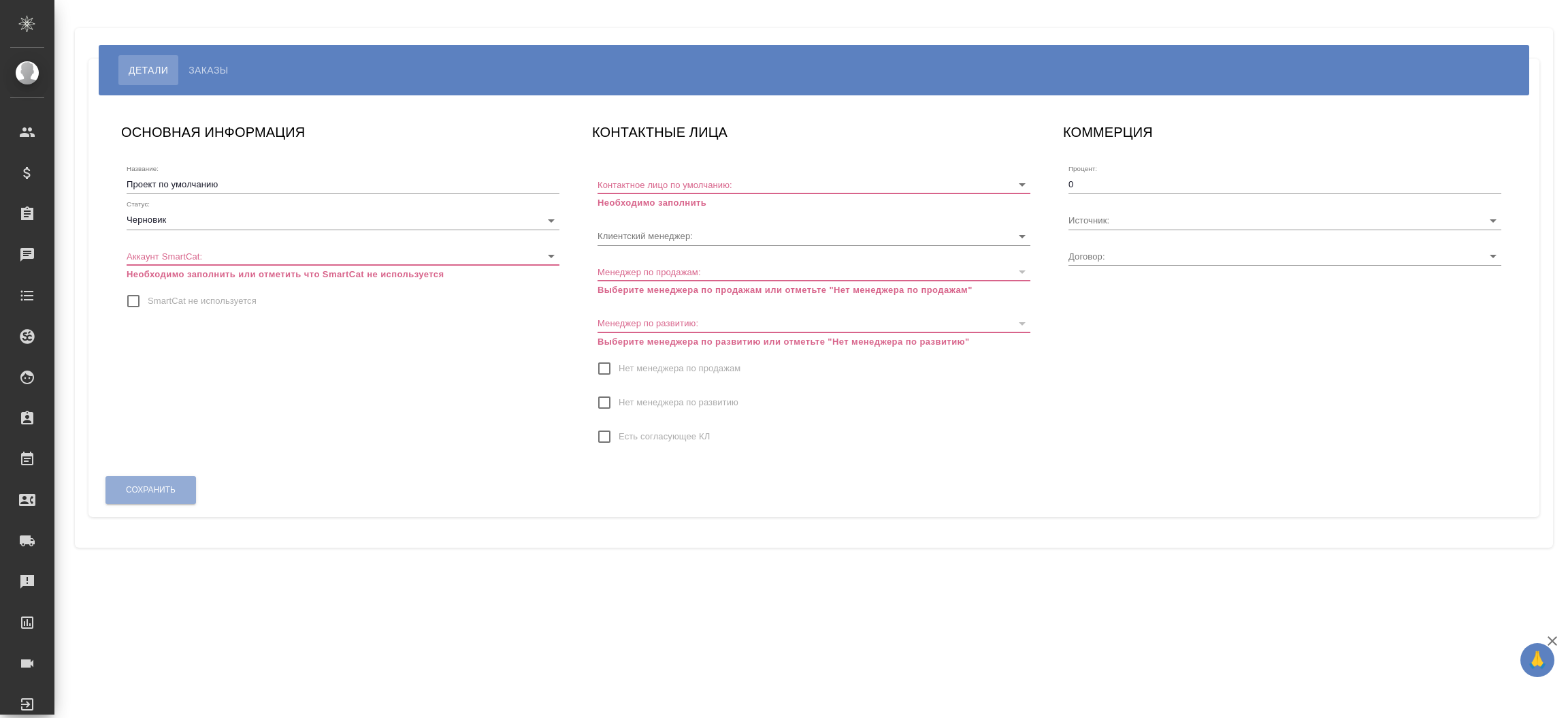
type input "МБ-4444"
type input "[PERSON_NAME]"
click at [137, 302] on input "SmartCat не используется" at bounding box center [134, 301] width 29 height 29
checkbox input "true"
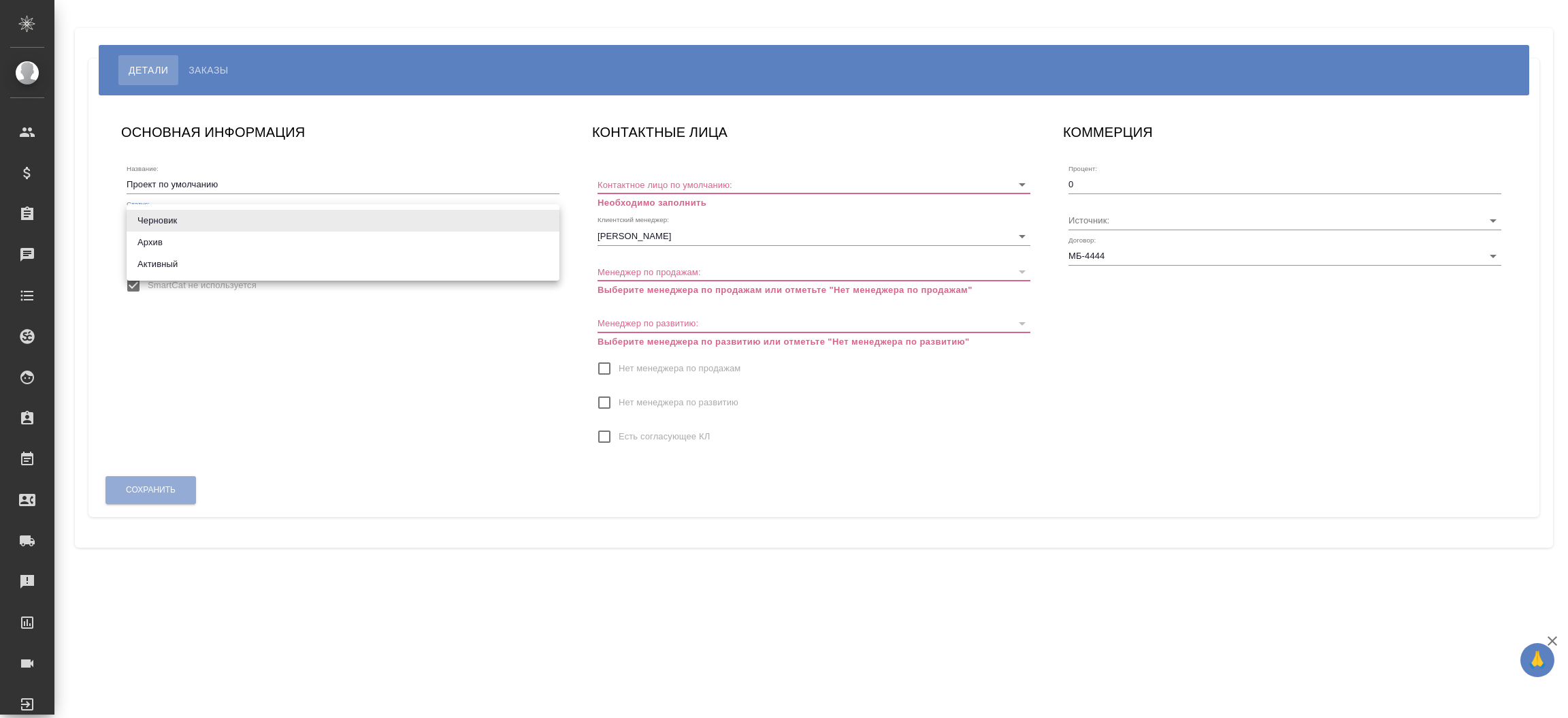
click at [179, 223] on body "🙏 .cls-1 fill:#fff; AWATERA [PERSON_NAME]prutko Клиенты Спецификации Заказы Чат…" at bounding box center [784, 359] width 1568 height 718
click at [175, 262] on li "Активный" at bounding box center [343, 264] width 433 height 22
type input "active"
click at [631, 178] on input "Контактное лицо по умолчанию:" at bounding box center [792, 184] width 389 height 18
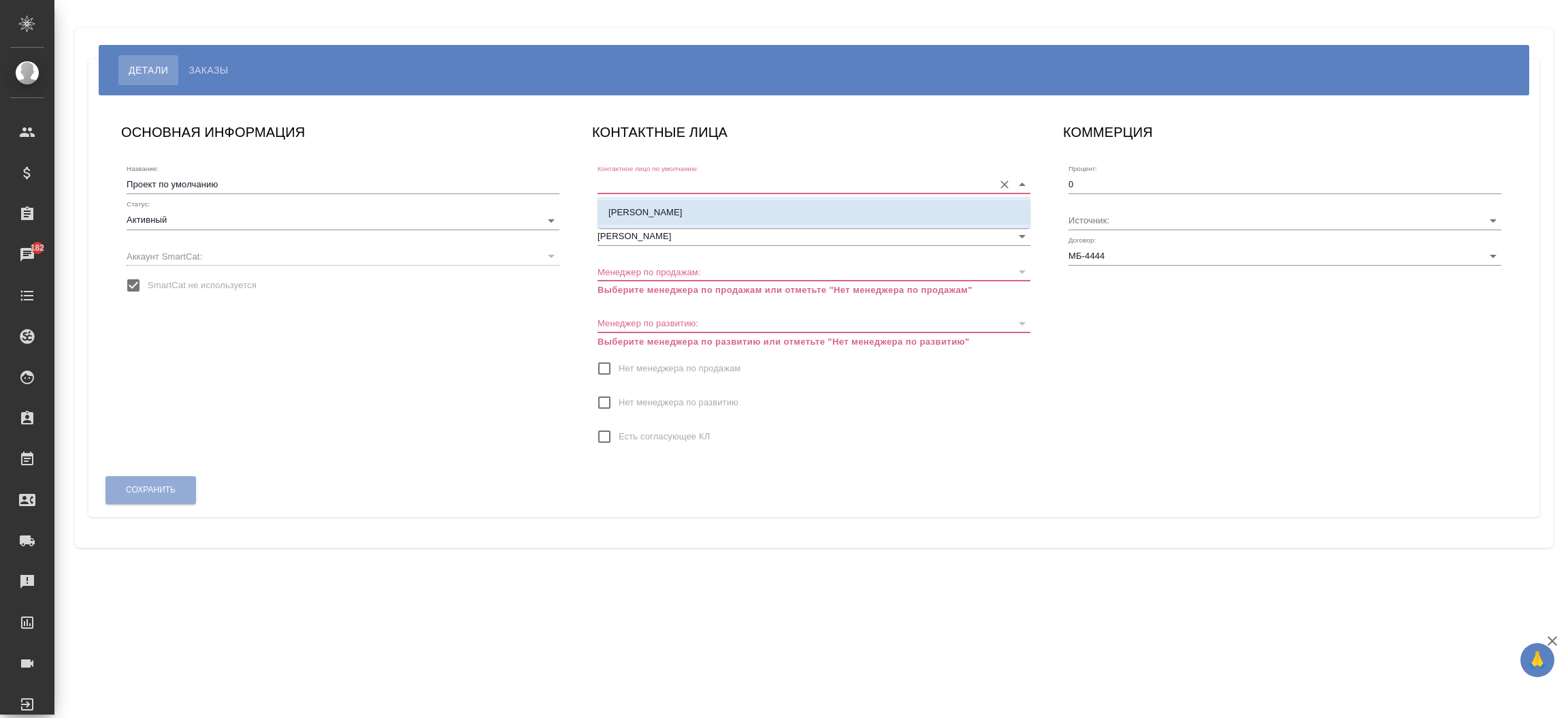
click at [628, 206] on p "[PERSON_NAME]" at bounding box center [645, 212] width 74 height 14
type input "[PERSON_NAME]"
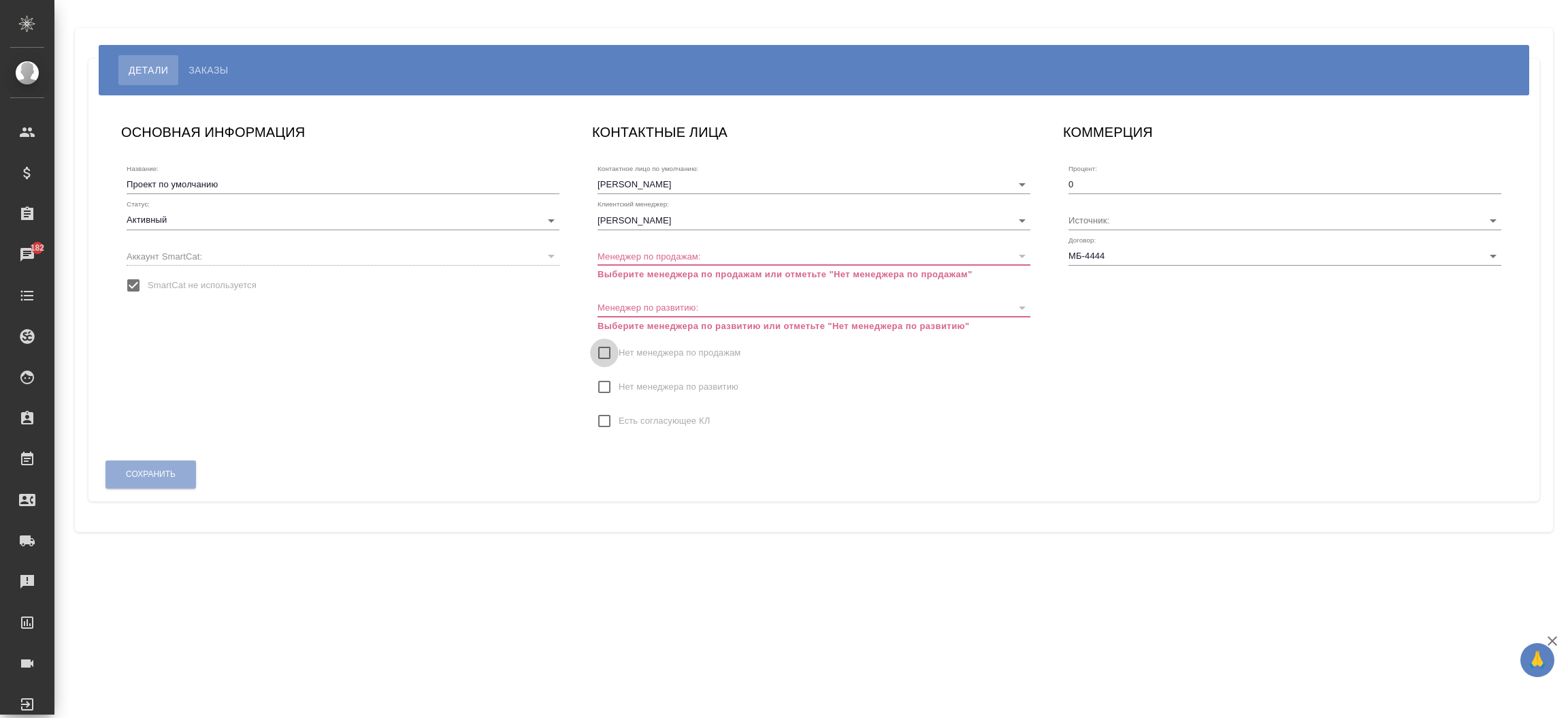
click at [603, 351] on input "Нет менеджера по продажам" at bounding box center [604, 353] width 29 height 29
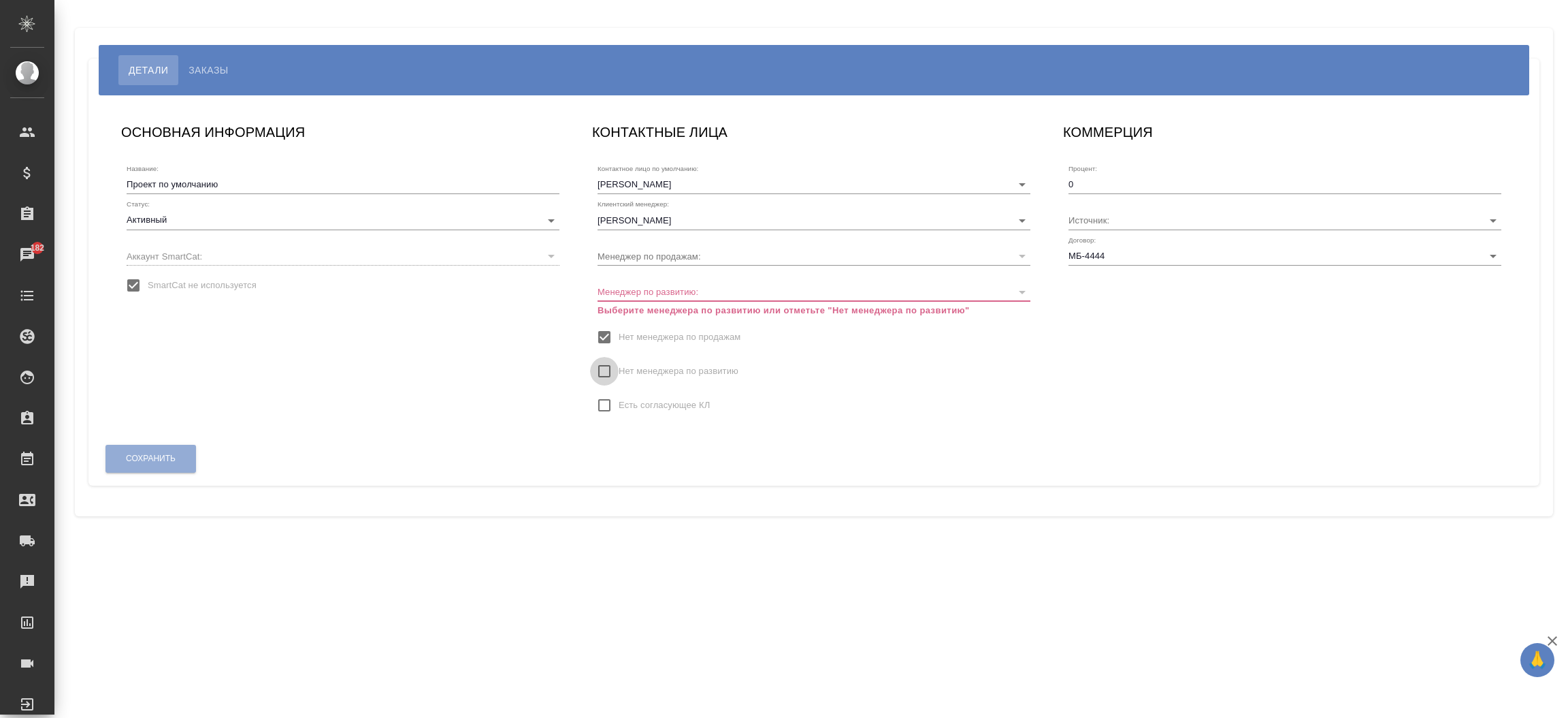
click at [603, 377] on input "Нет менеджера по развитию" at bounding box center [604, 371] width 29 height 29
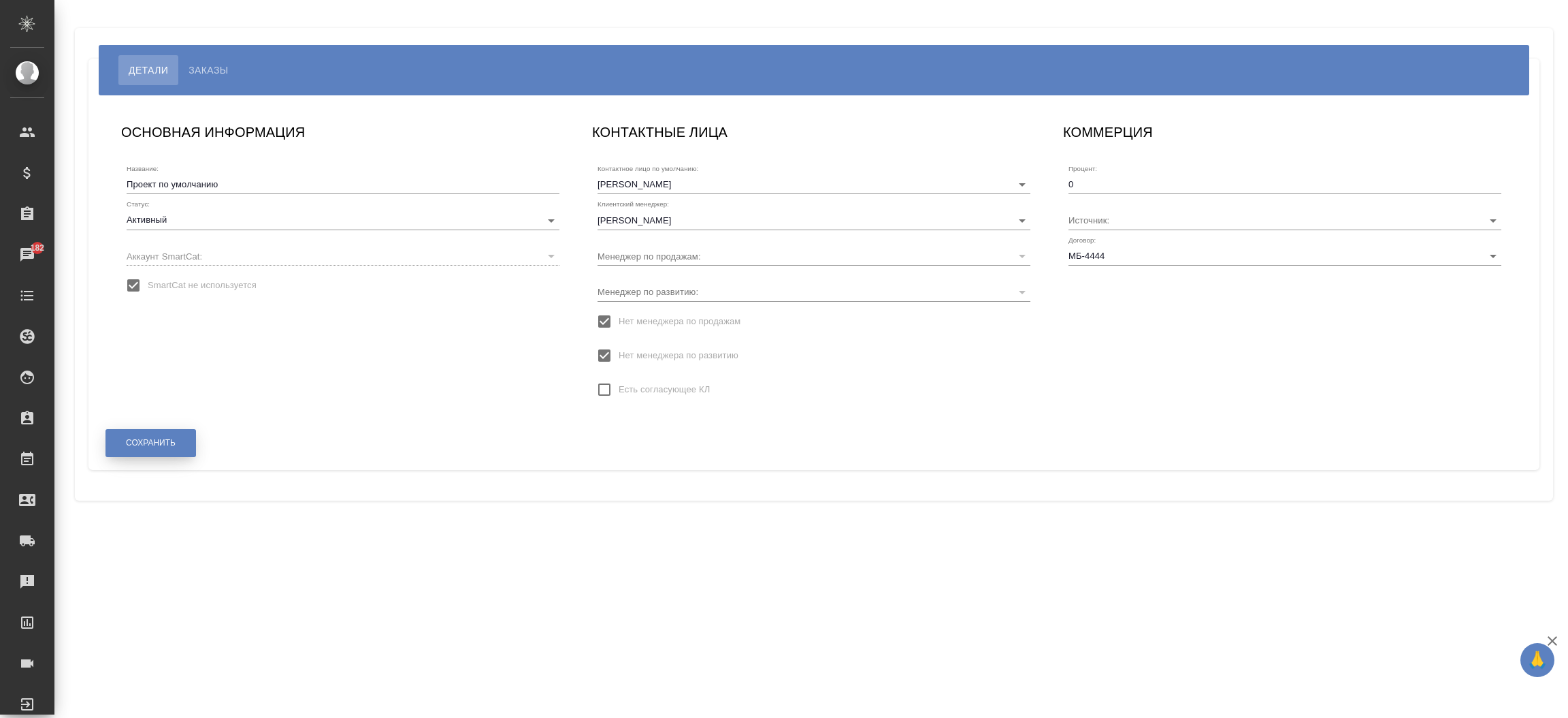
click at [175, 450] on button "Сохранить" at bounding box center [151, 443] width 91 height 28
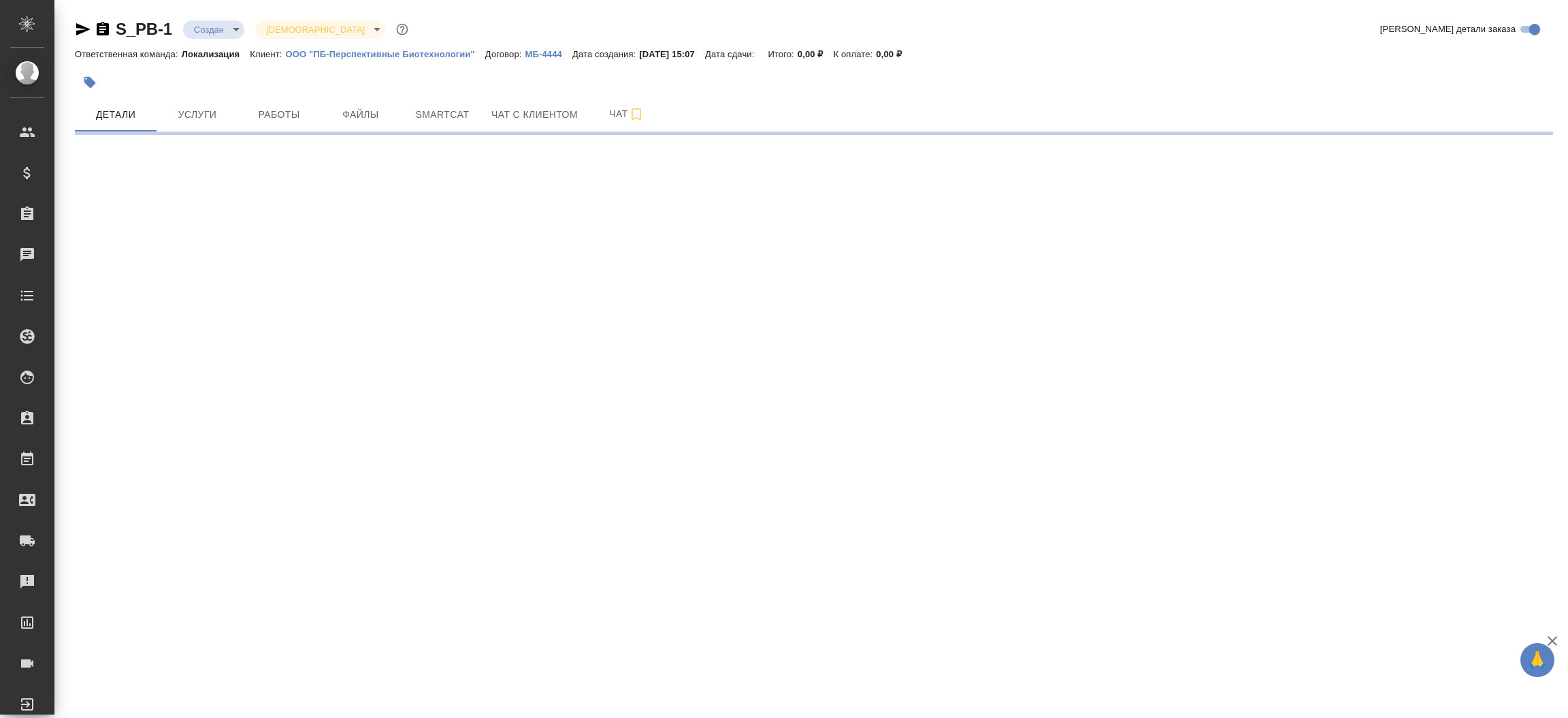
select select "RU"
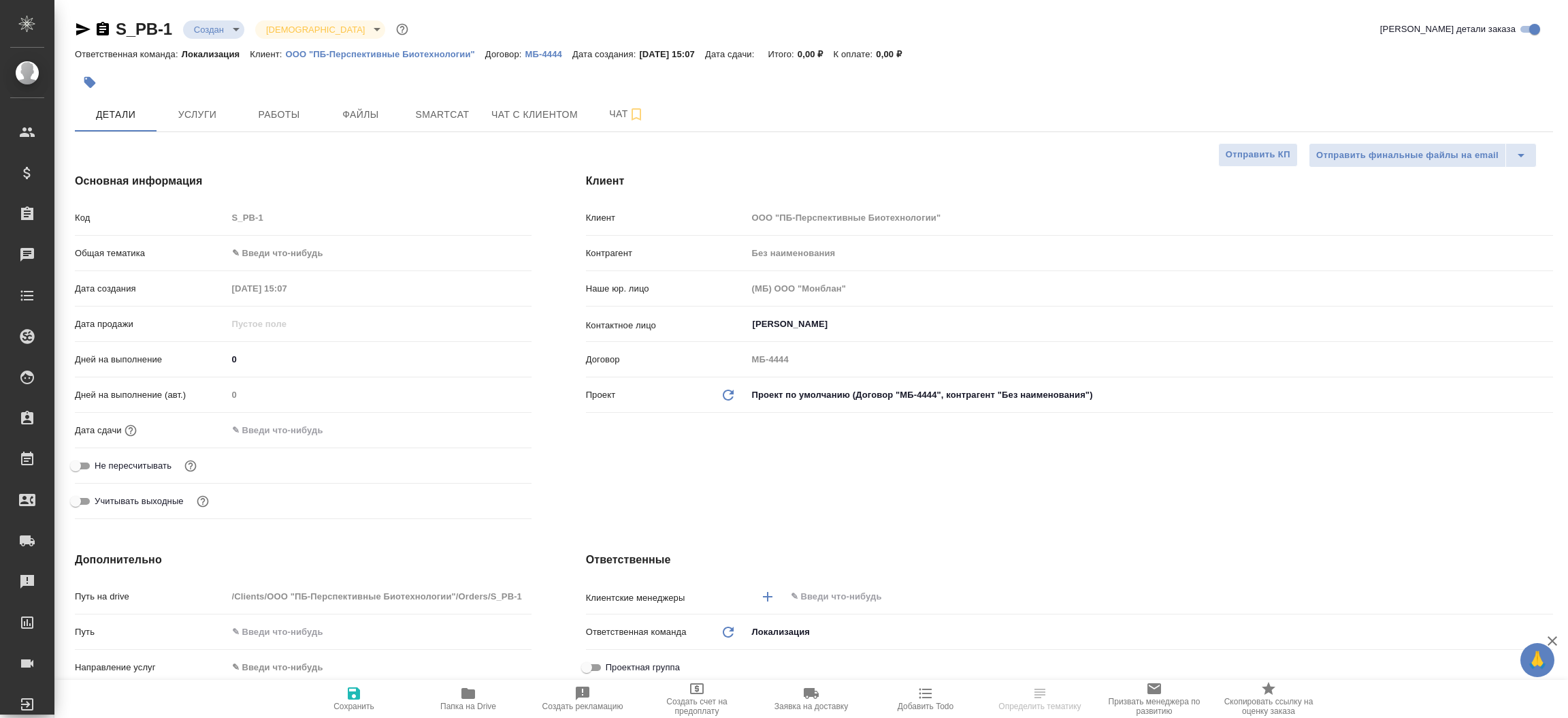
type textarea "x"
click at [350, 120] on span "Файлы" at bounding box center [360, 115] width 65 height 17
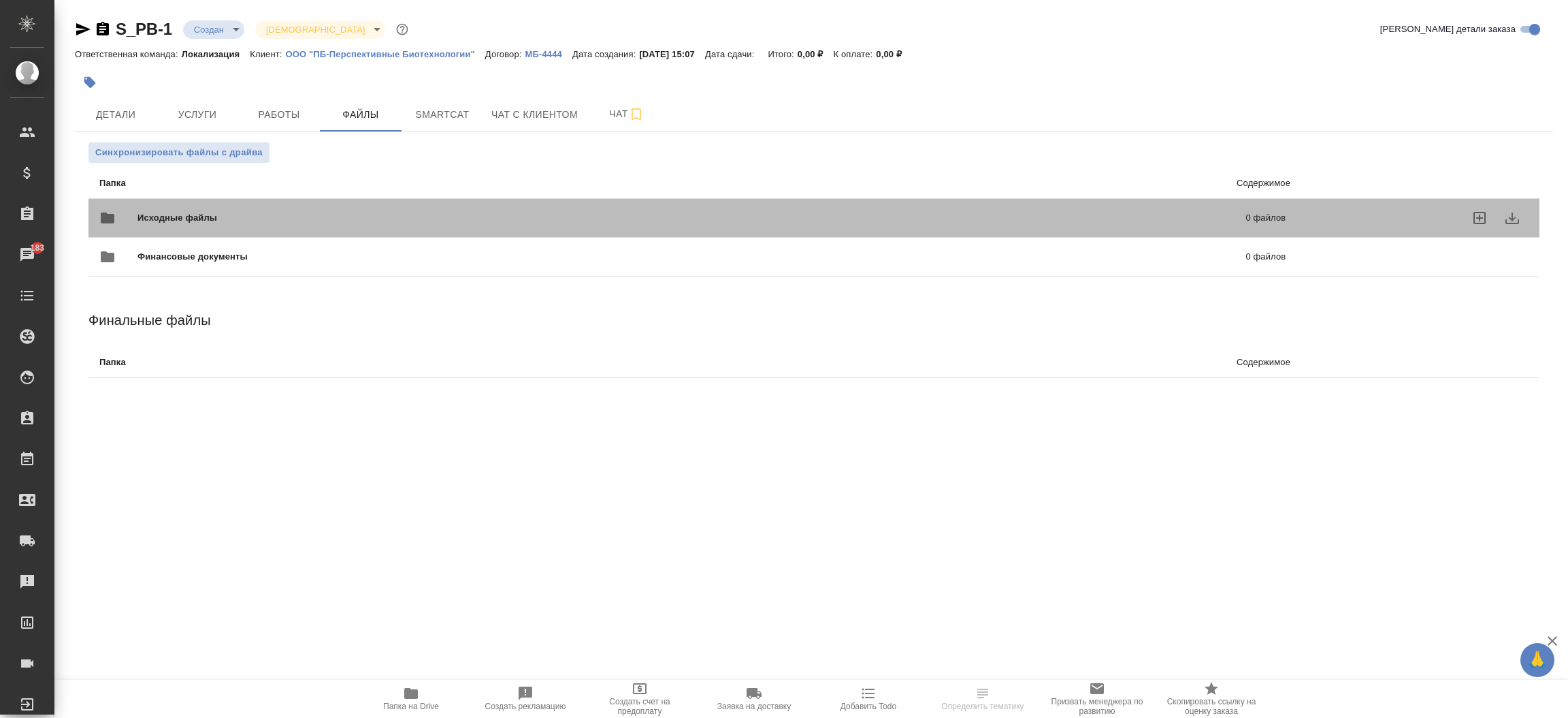
click at [244, 209] on div "Исходные файлы 0 файлов" at bounding box center [693, 218] width 1186 height 32
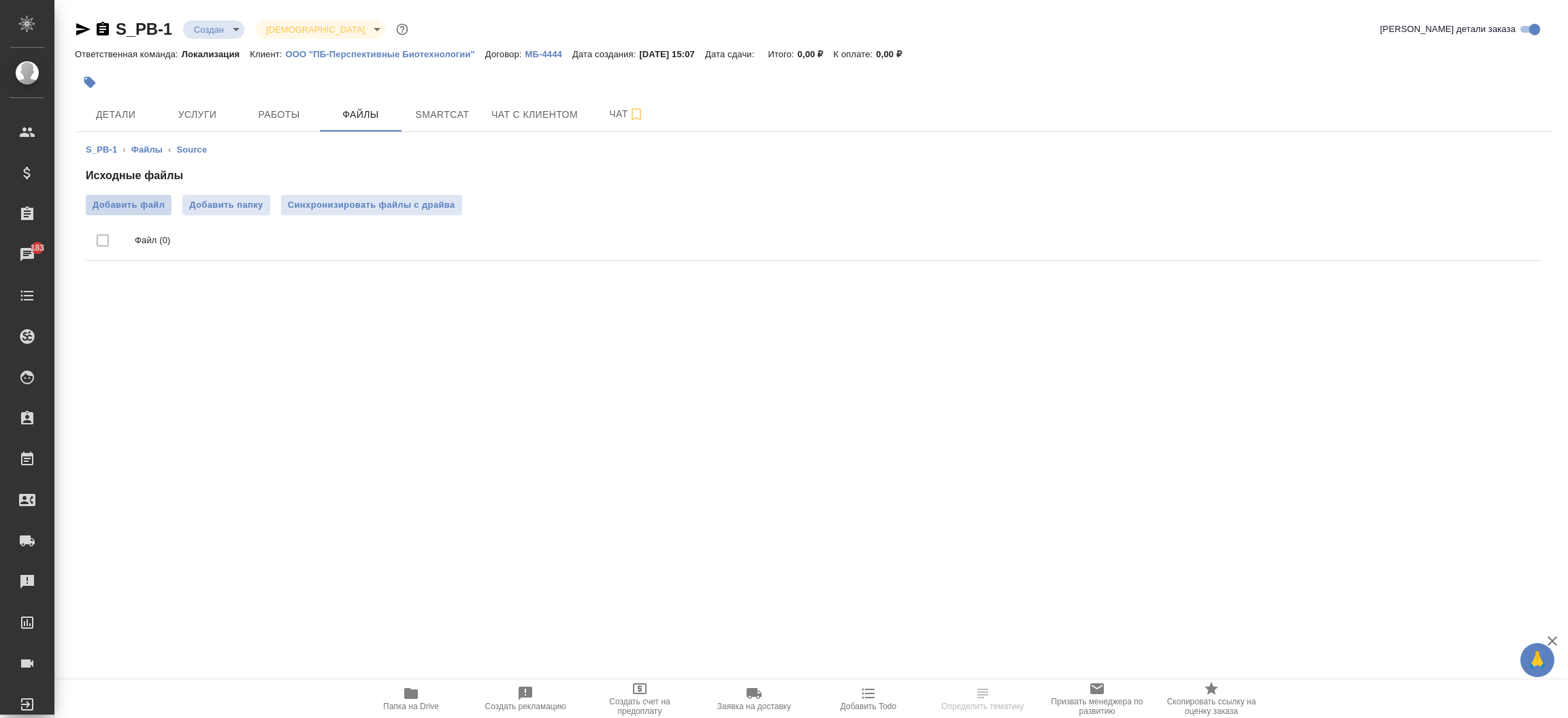
click at [148, 208] on span "Добавить файл" at bounding box center [129, 205] width 73 height 14
click at [0, 0] on input "Добавить файл" at bounding box center [0, 0] width 0 height 0
click at [137, 116] on span "Детали" at bounding box center [116, 115] width 65 height 17
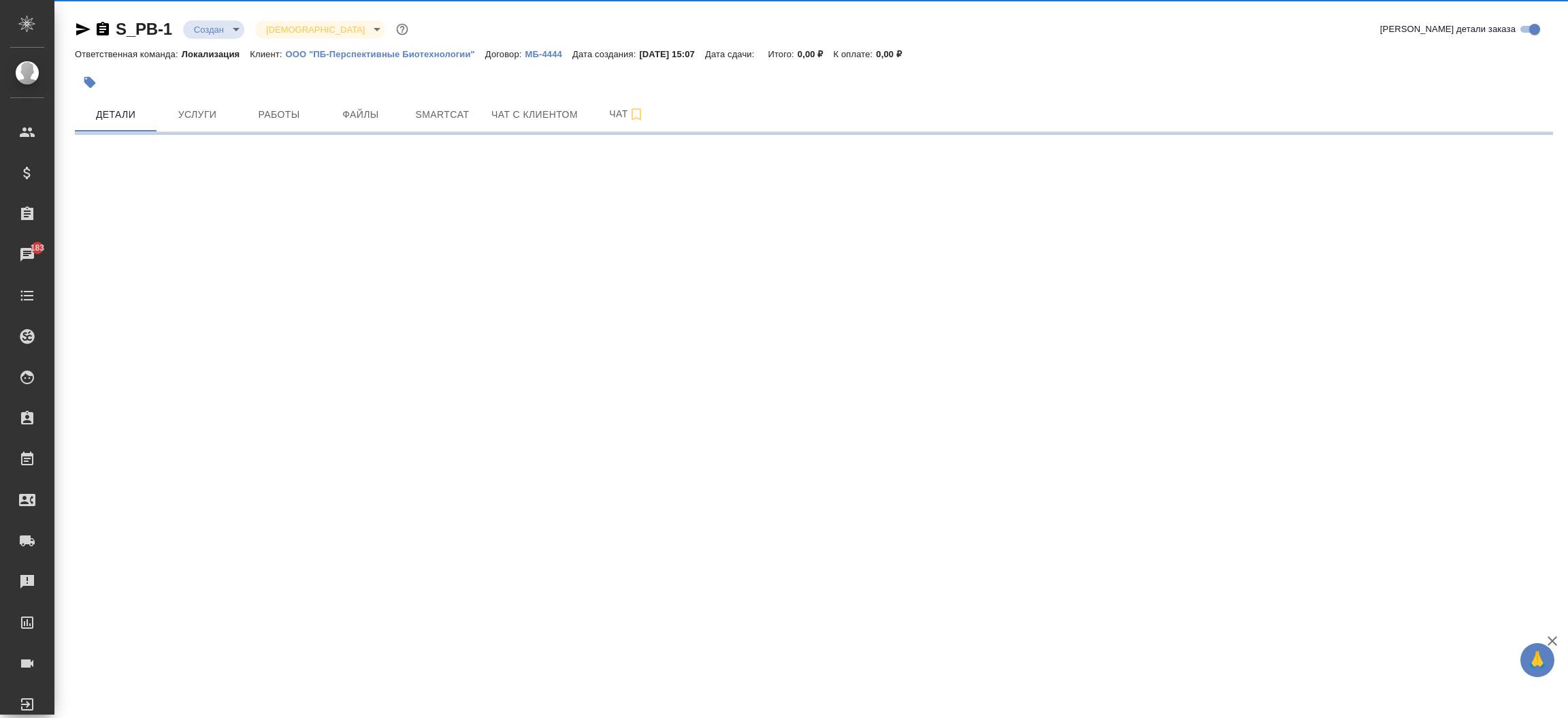
select select "RU"
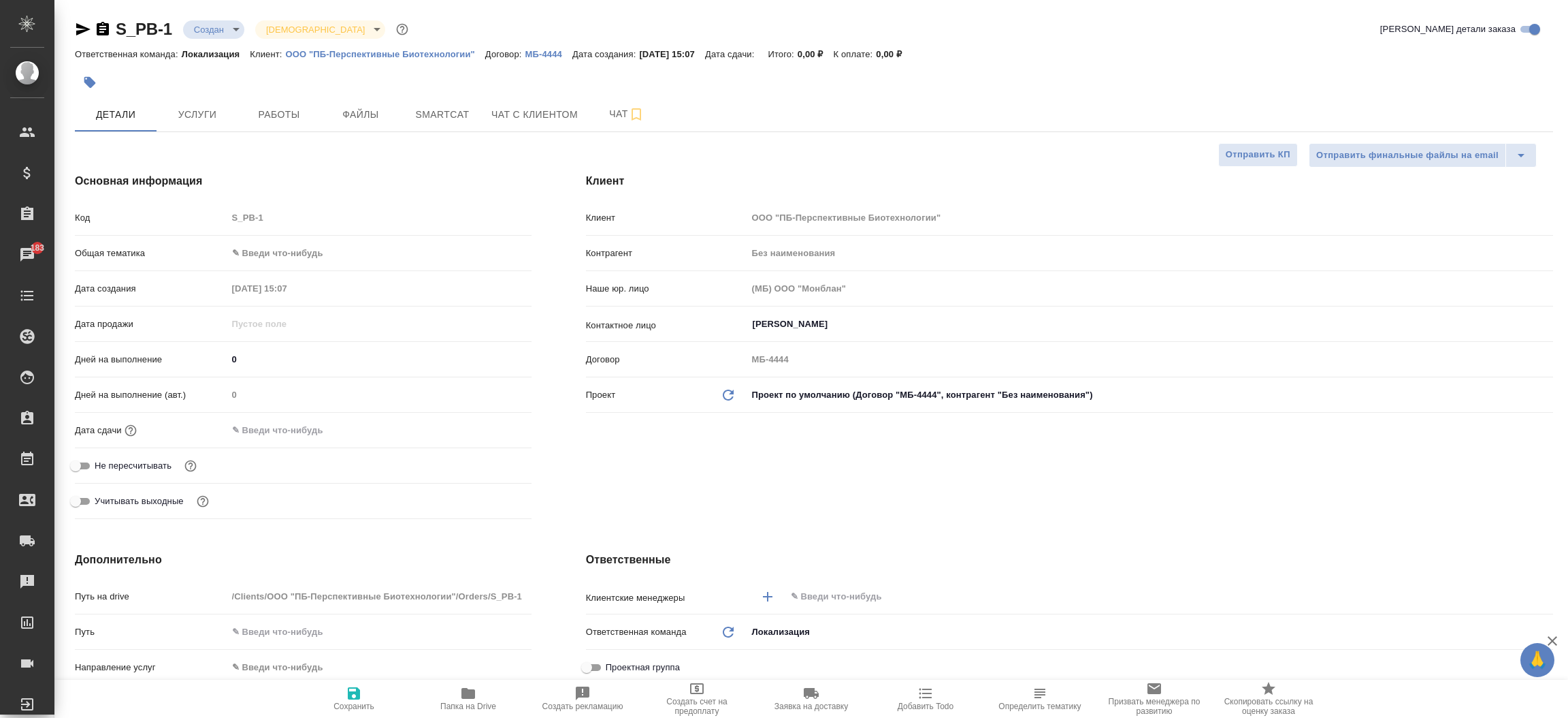
type textarea "x"
click at [79, 26] on icon "button" at bounding box center [83, 29] width 14 height 12
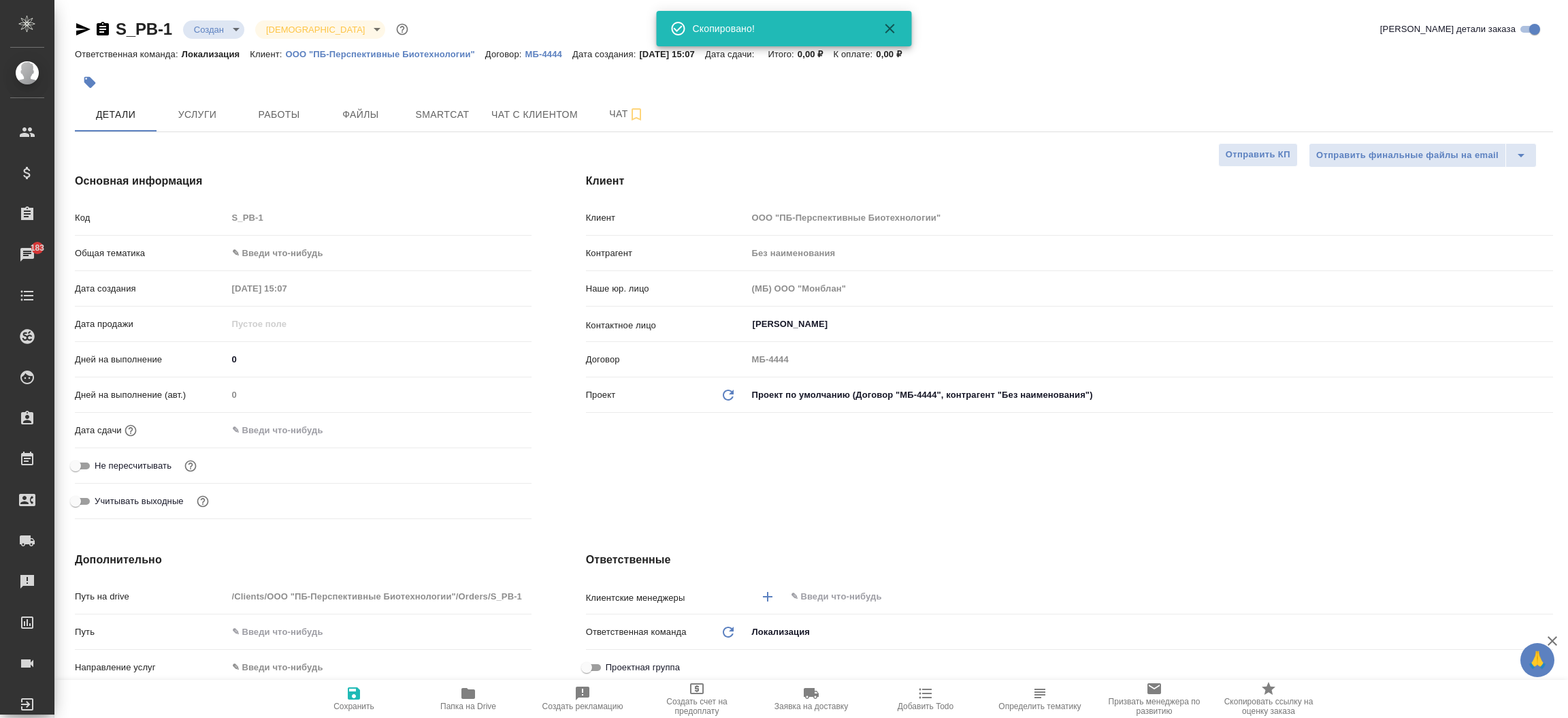
type textarea "x"
